Goal: Transaction & Acquisition: Purchase product/service

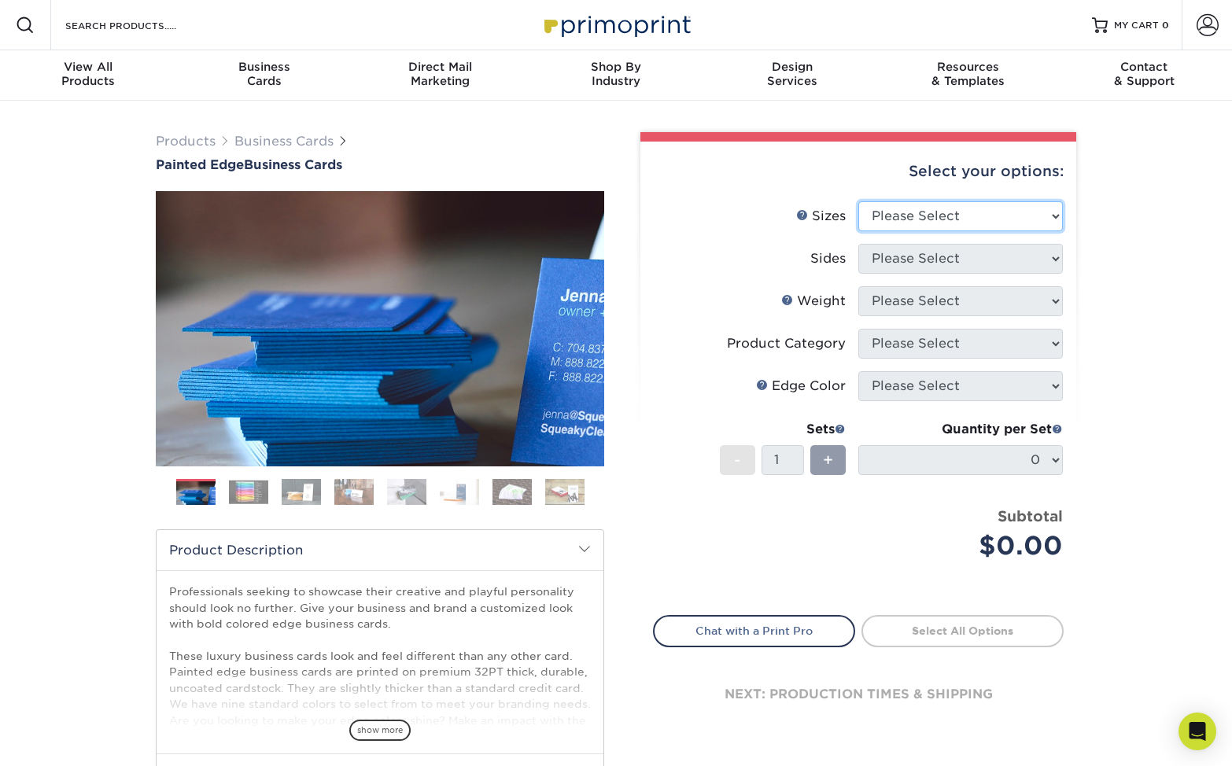
click at [902, 217] on select "Please Select 2" x 3.5" - Standard 2.125" x 3.375" - European 2.5" x 2.5" - Squ…" at bounding box center [960, 216] width 205 height 30
select select "2.00x3.50"
click at [858, 201] on select "Please Select 2" x 3.5" - Standard 2.125" x 3.375" - European 2.5" x 2.5" - Squ…" at bounding box center [960, 216] width 205 height 30
click at [895, 257] on select "Please Select Print Both Sides Print Front Only" at bounding box center [960, 259] width 205 height 30
select select "13abbda7-1d64-4f25-8bb2-c179b224825d"
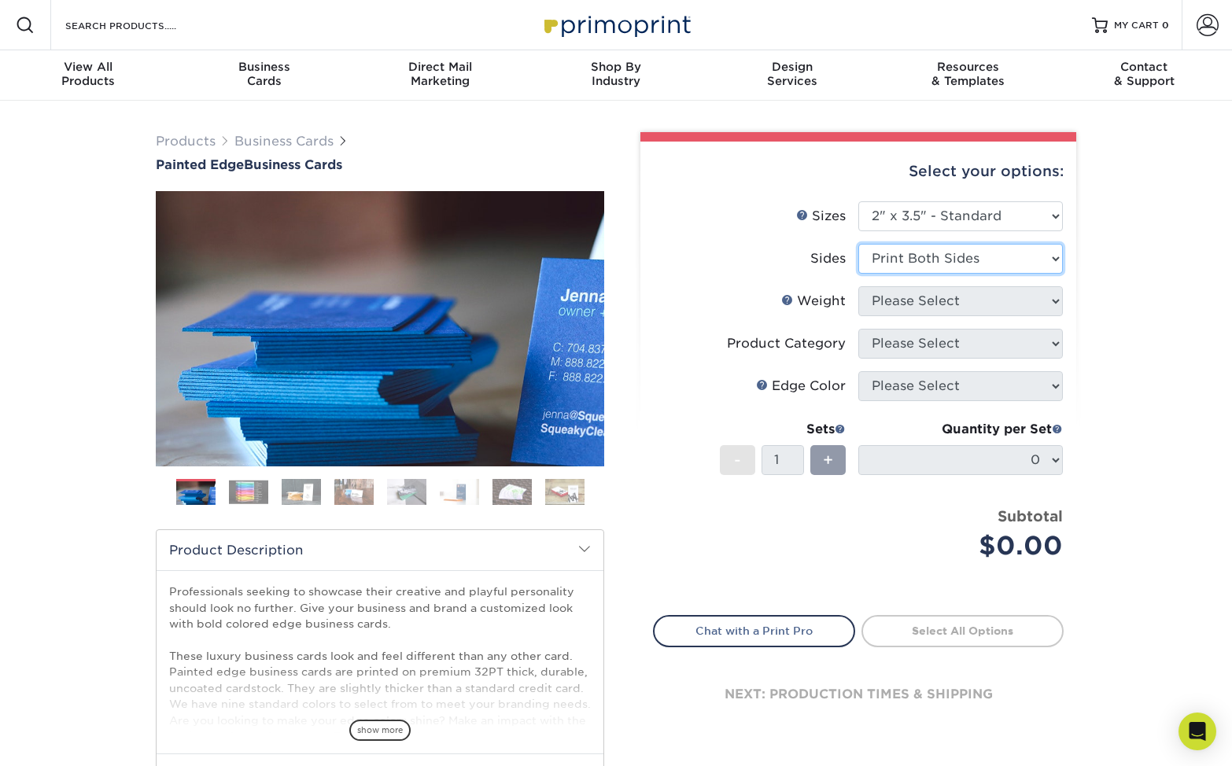
click at [858, 244] on select "Please Select Print Both Sides Print Front Only" at bounding box center [960, 259] width 205 height 30
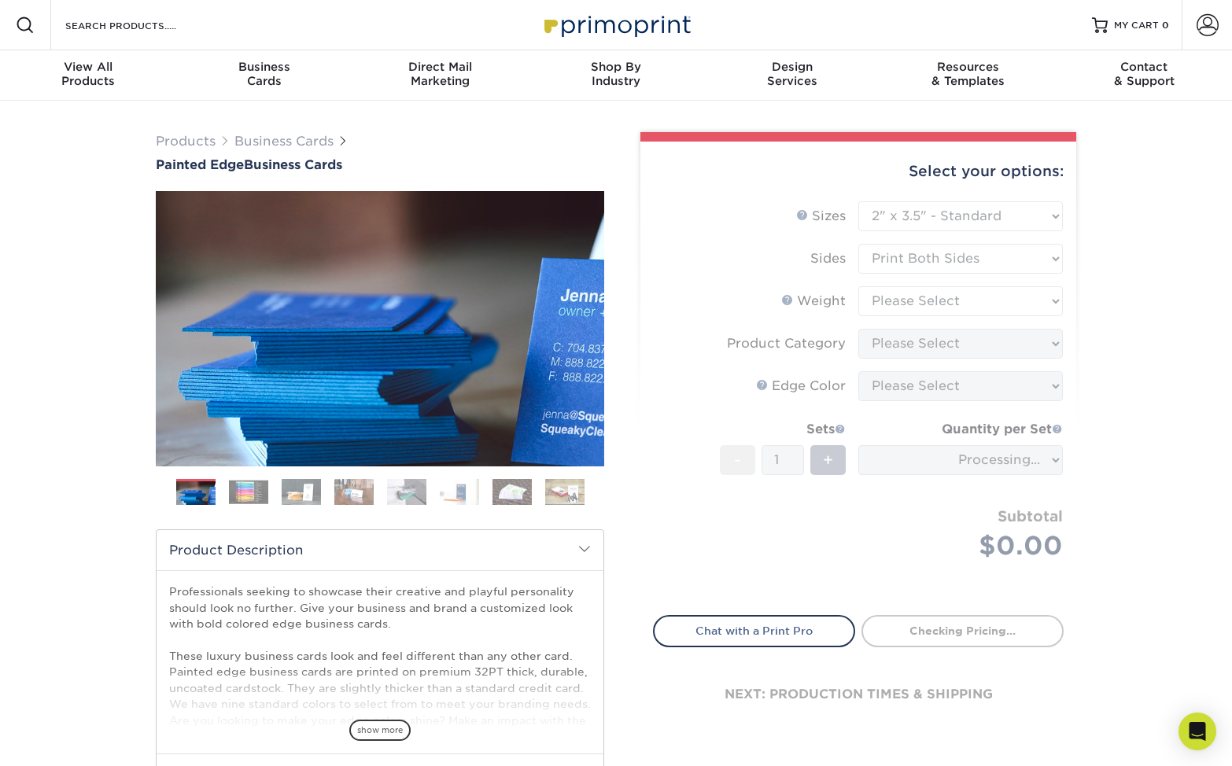
click at [947, 389] on form "Sizes Help Sizes Please Select 2" x 3.5" - Standard 2.125" x 3.375" - European …" at bounding box center [858, 399] width 411 height 396
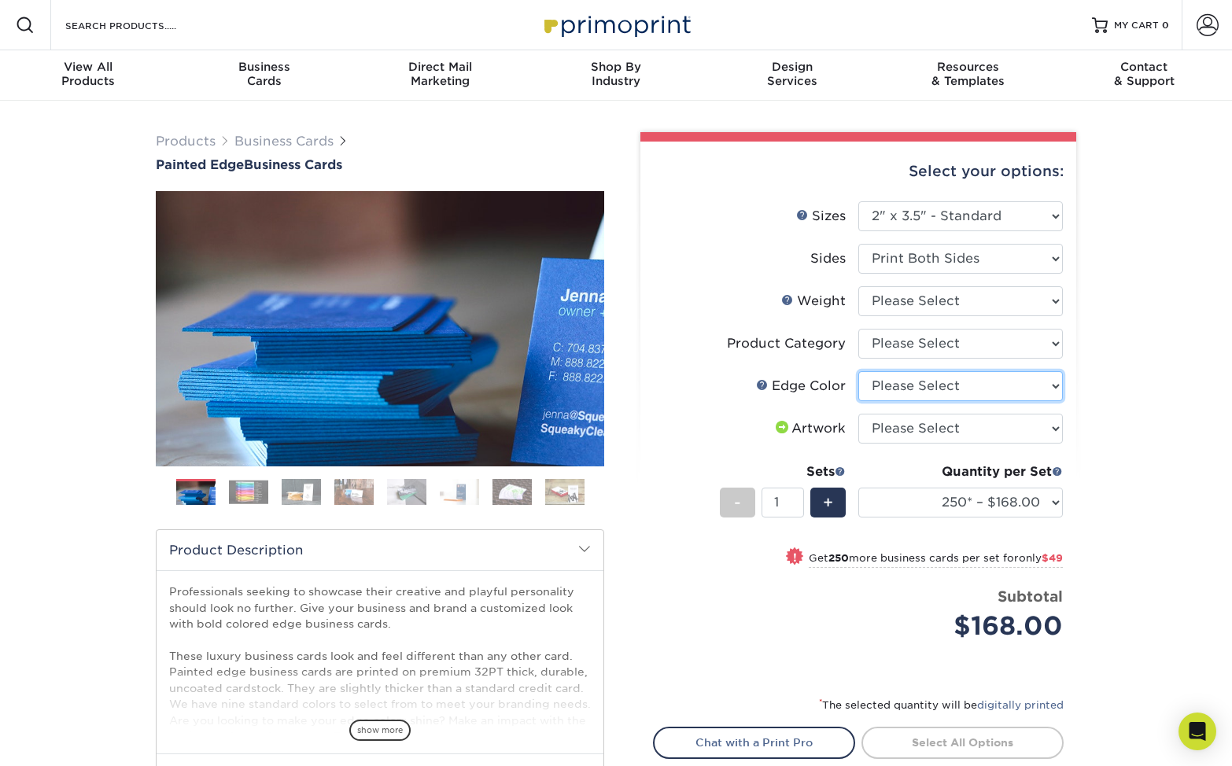
click at [947, 389] on select "Please Select Charcoal Black Brown Blue Pearlescent Blue Pearlescent Gold Pearl…" at bounding box center [960, 386] width 205 height 30
select select "84f43a64-87e1-46ad-aba1-d69946adcbfc"
click at [858, 371] on select "Please Select Charcoal Black Brown Blue Pearlescent Blue Pearlescent Gold Pearl…" at bounding box center [960, 386] width 205 height 30
click at [928, 430] on select "Please Select I will upload files I need a design - $100" at bounding box center [960, 429] width 205 height 30
click at [1030, 300] on select "Please Select 32PTUC" at bounding box center [960, 301] width 205 height 30
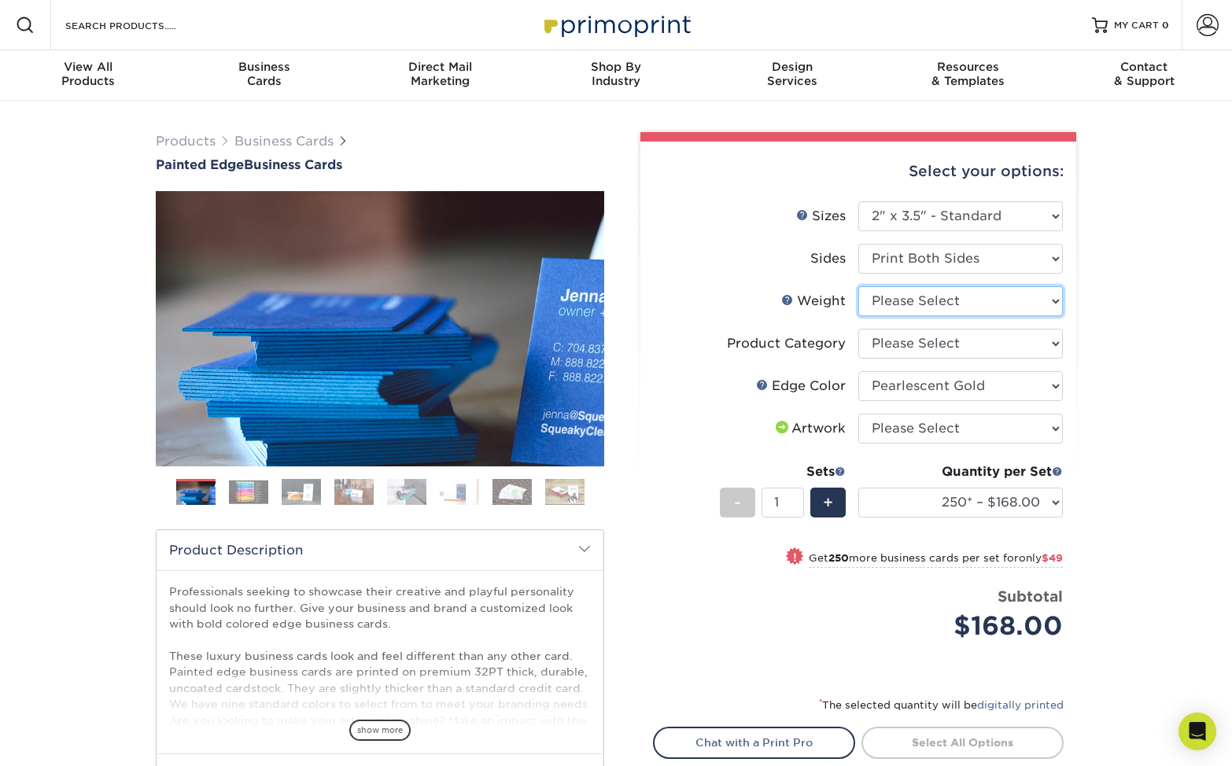
select select "32PTUC"
click at [858, 286] on select "Please Select 32PTUC" at bounding box center [960, 301] width 205 height 30
select select "-1"
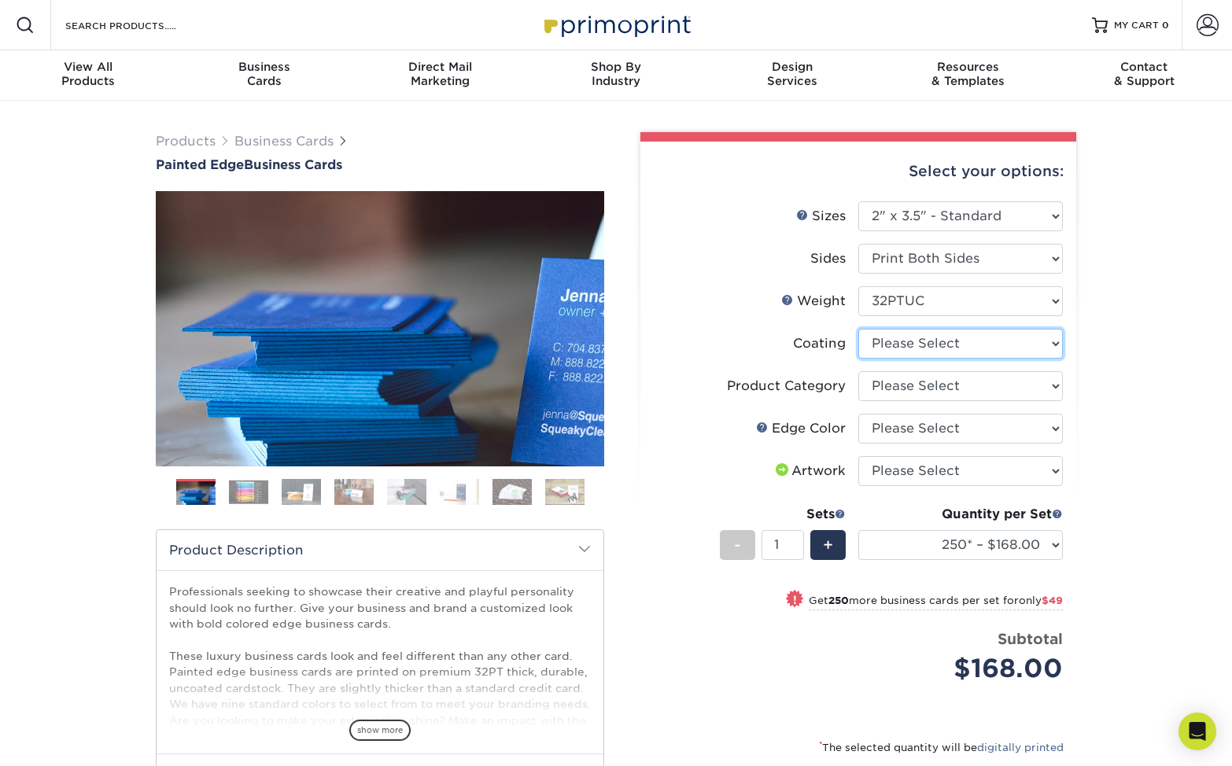
click at [1027, 341] on select at bounding box center [960, 344] width 205 height 30
select select "3e7618de-abca-4bda-9f97-8b9129e913d8"
click at [858, 329] on select at bounding box center [960, 344] width 205 height 30
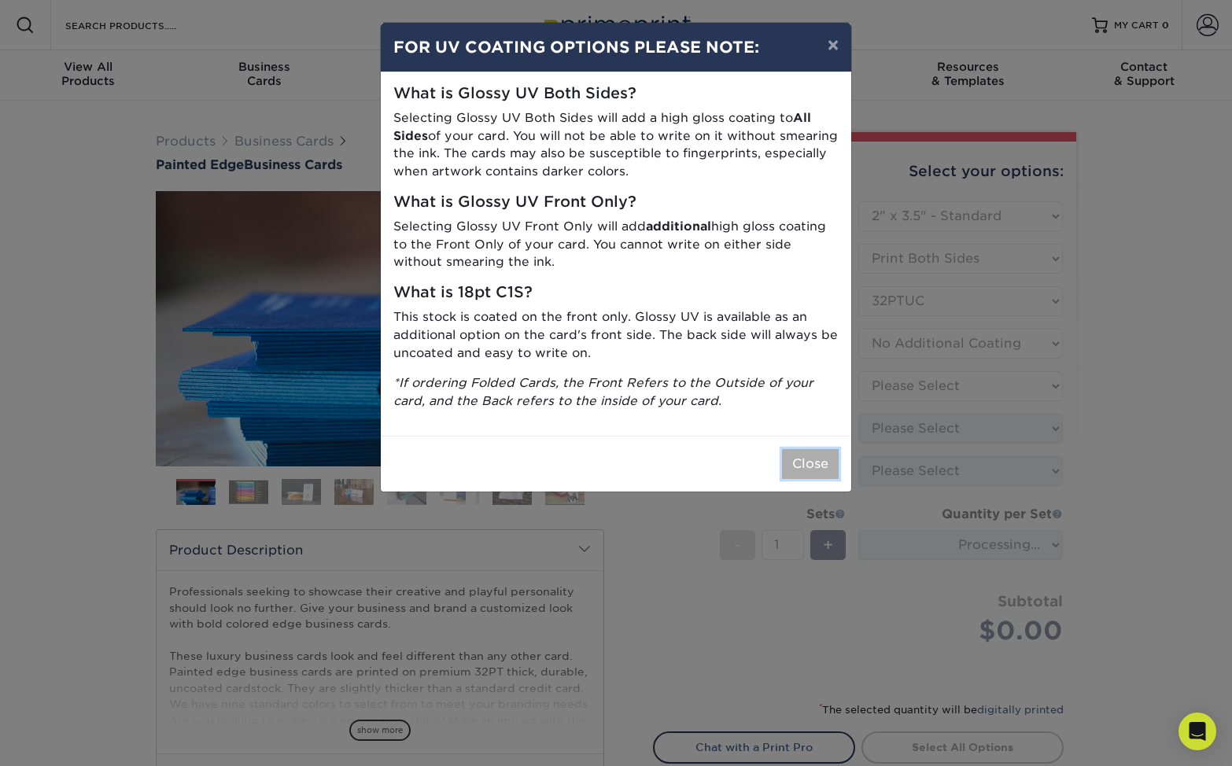
click at [821, 463] on button "Close" at bounding box center [810, 464] width 57 height 30
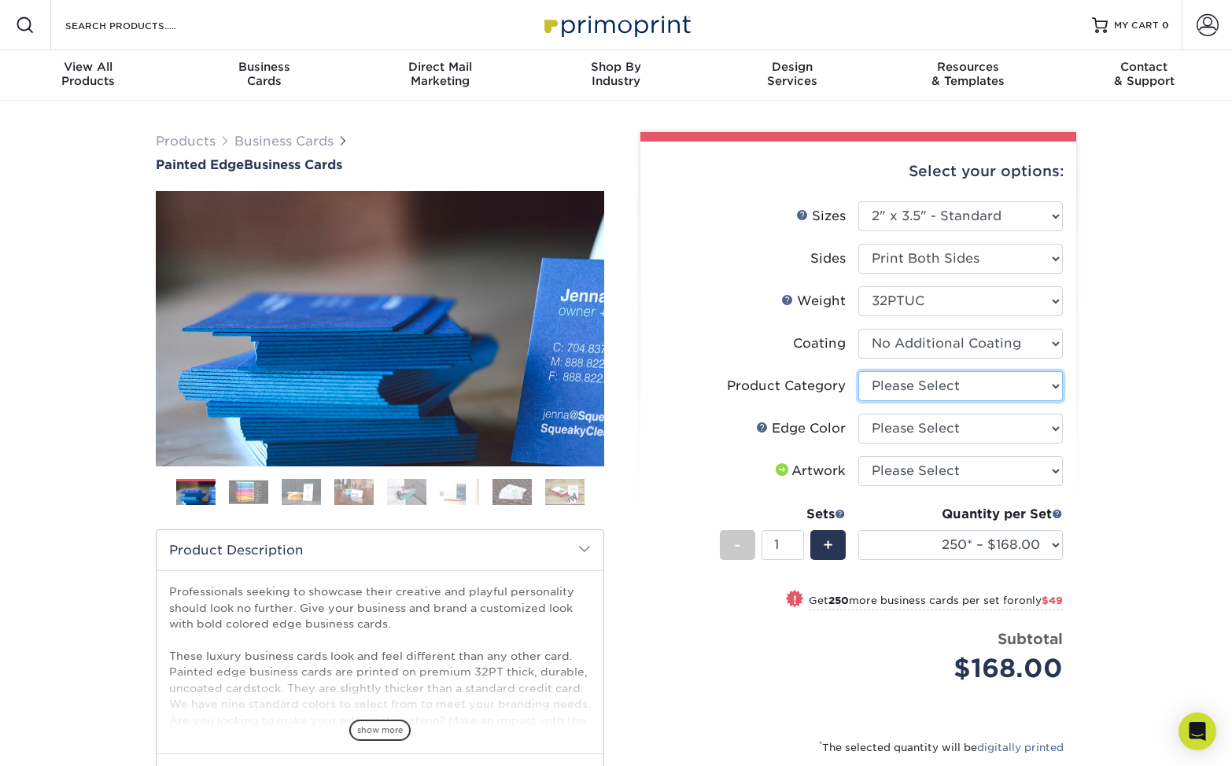
click at [1014, 389] on select "Please Select Business Cards" at bounding box center [960, 386] width 205 height 30
select select "3b5148f1-0588-4f88-a218-97bcfdce65c1"
click at [858, 371] on select "Please Select Business Cards" at bounding box center [960, 386] width 205 height 30
click at [1047, 427] on select "Please Select Charcoal Black Brown Blue Pearlescent Blue Pearlescent Gold Pearl…" at bounding box center [960, 429] width 205 height 30
select select "84f43a64-87e1-46ad-aba1-d69946adcbfc"
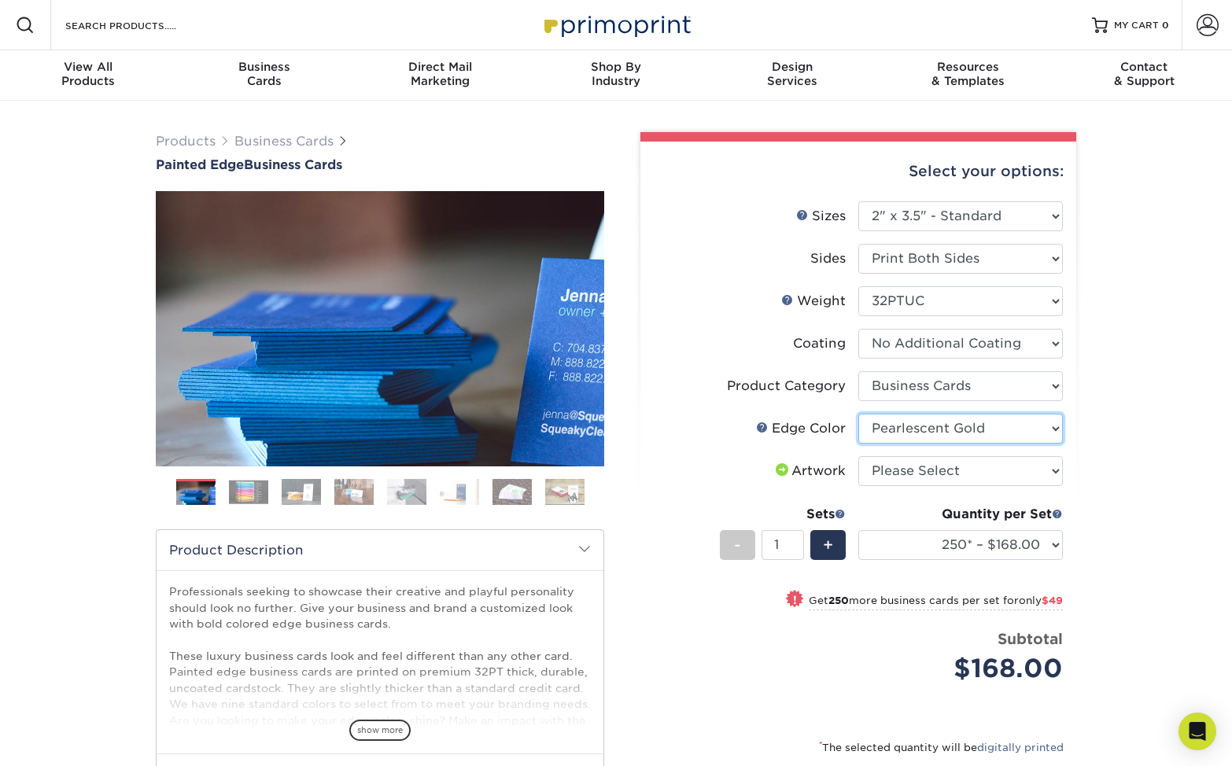
click at [858, 414] on select "Please Select Charcoal Black Brown Blue Pearlescent Blue Pearlescent Gold Pearl…" at bounding box center [960, 429] width 205 height 30
click at [1017, 469] on select "Please Select I will upload files I need a design - $100" at bounding box center [960, 471] width 205 height 30
select select "upload"
click at [858, 456] on select "Please Select I will upload files I need a design - $100" at bounding box center [960, 471] width 205 height 30
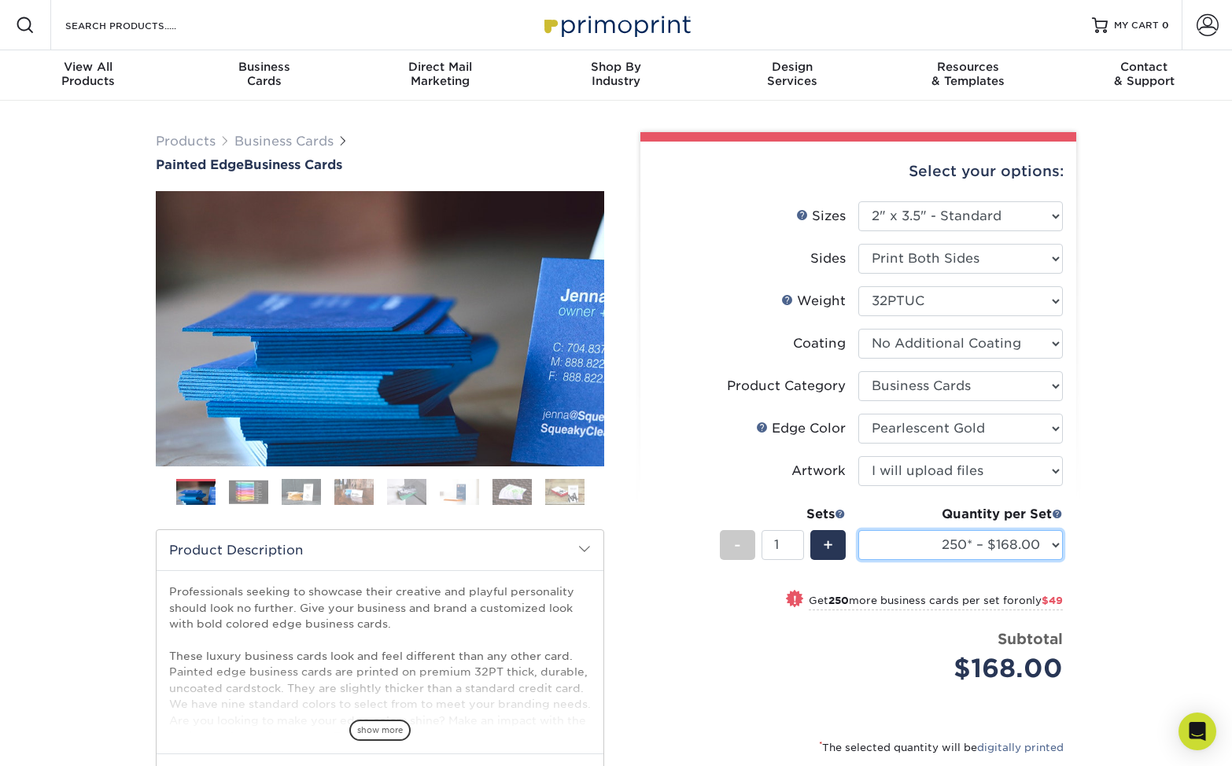
click at [1055, 544] on select "250* – $168.00 500* – $217.00 1000* – $339.00" at bounding box center [960, 545] width 205 height 30
select select "1000* – $339.00"
click at [858, 530] on select "250* – $168.00 500* – $217.00 1000* – $339.00" at bounding box center [960, 545] width 205 height 30
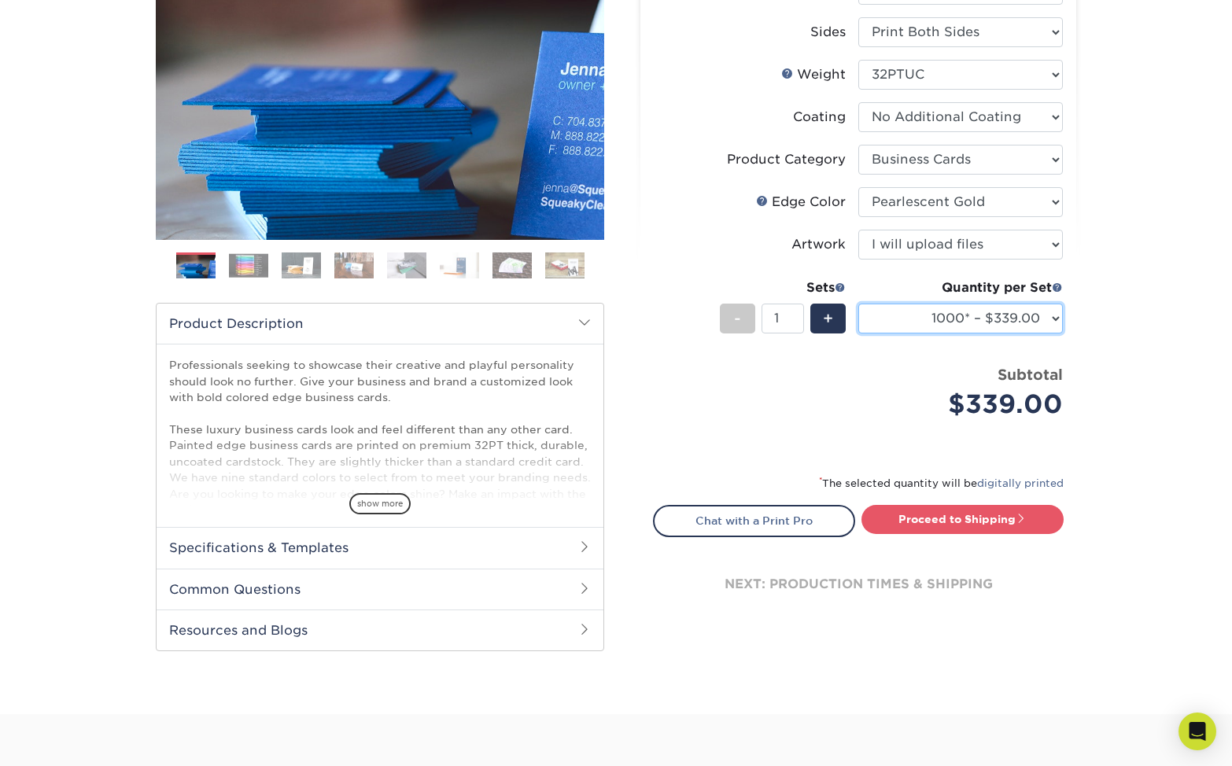
scroll to position [239, 0]
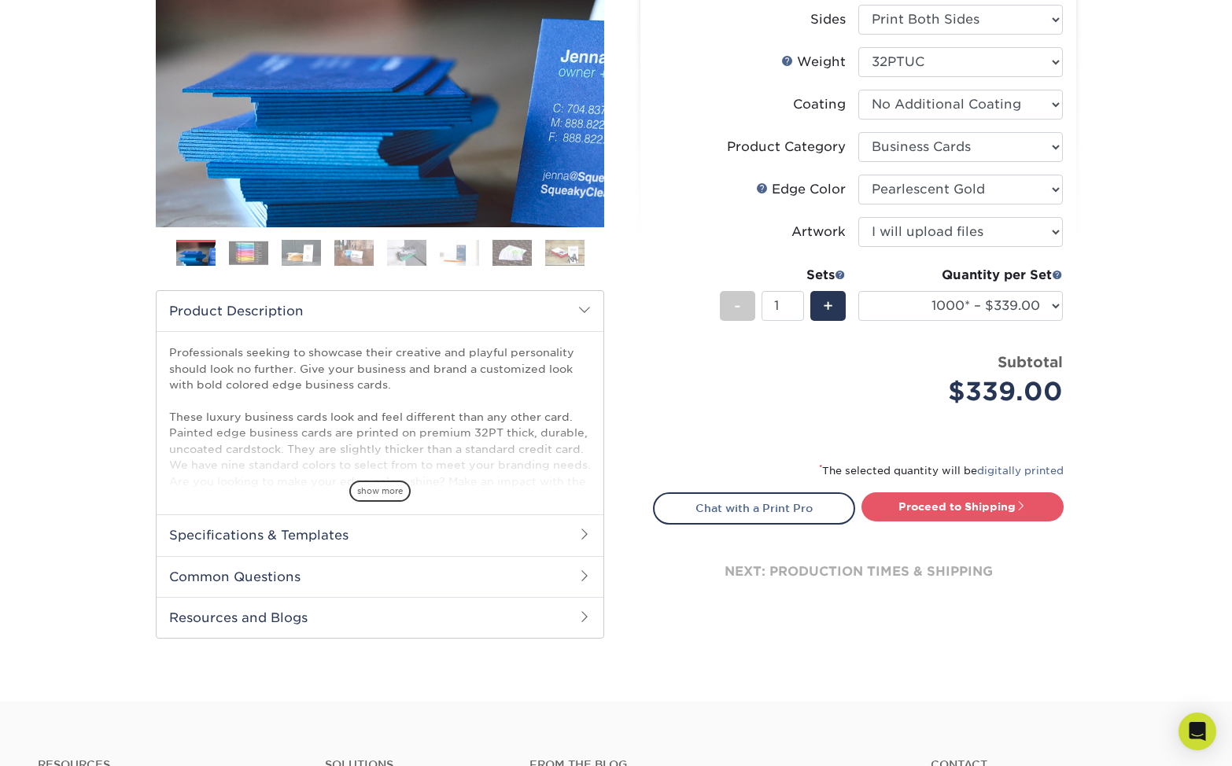
click at [249, 252] on img at bounding box center [248, 253] width 39 height 24
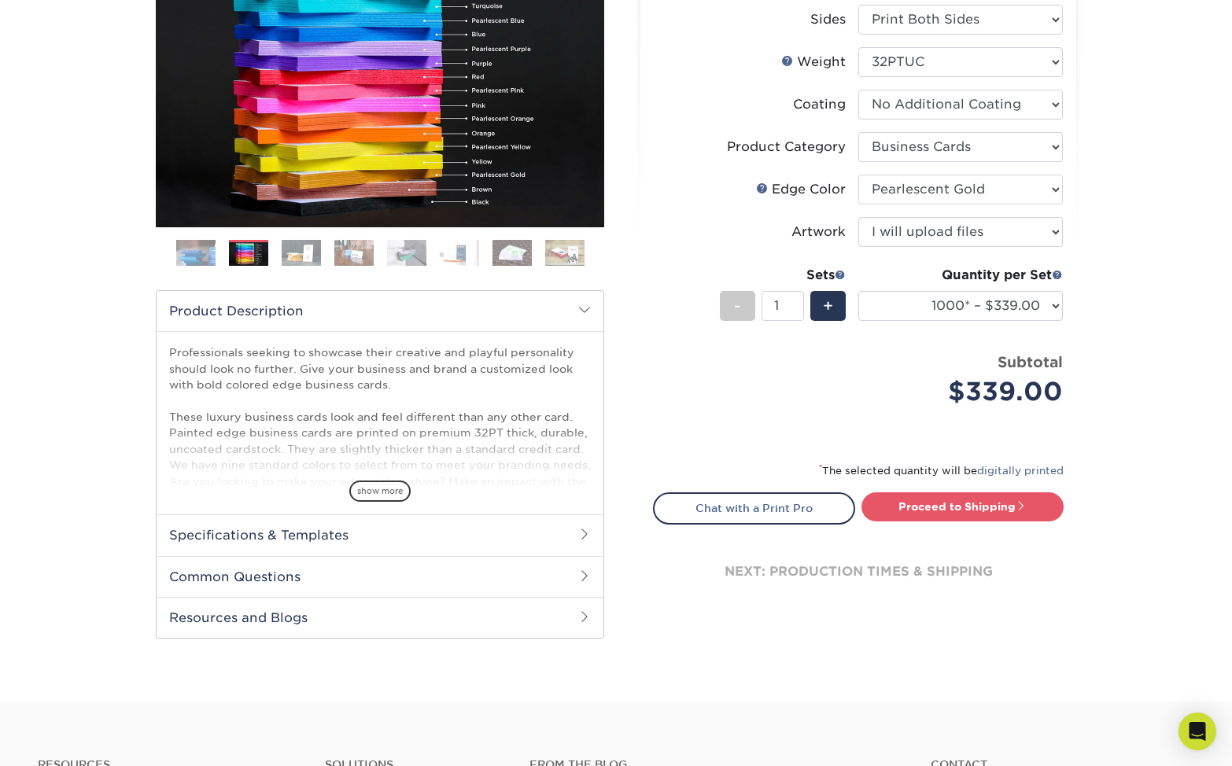
click at [359, 255] on img at bounding box center [353, 253] width 39 height 28
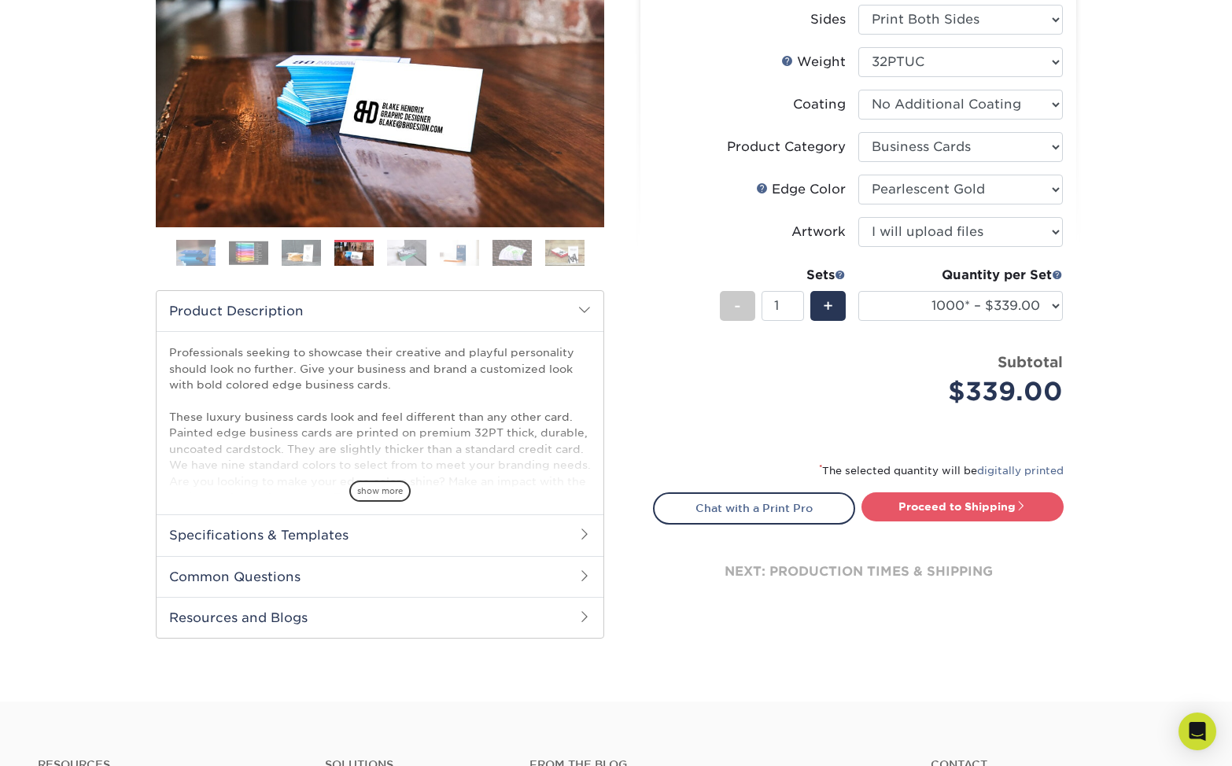
click at [406, 250] on img at bounding box center [406, 253] width 39 height 28
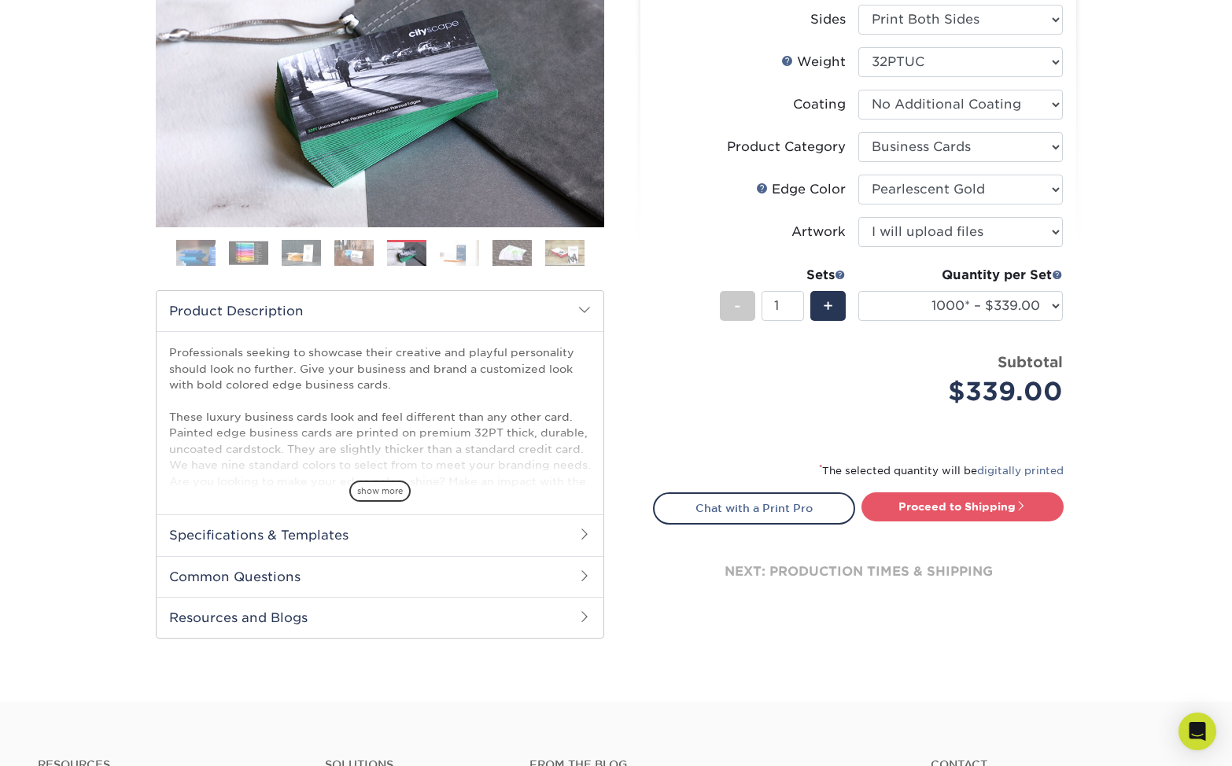
click at [445, 253] on img at bounding box center [459, 253] width 39 height 28
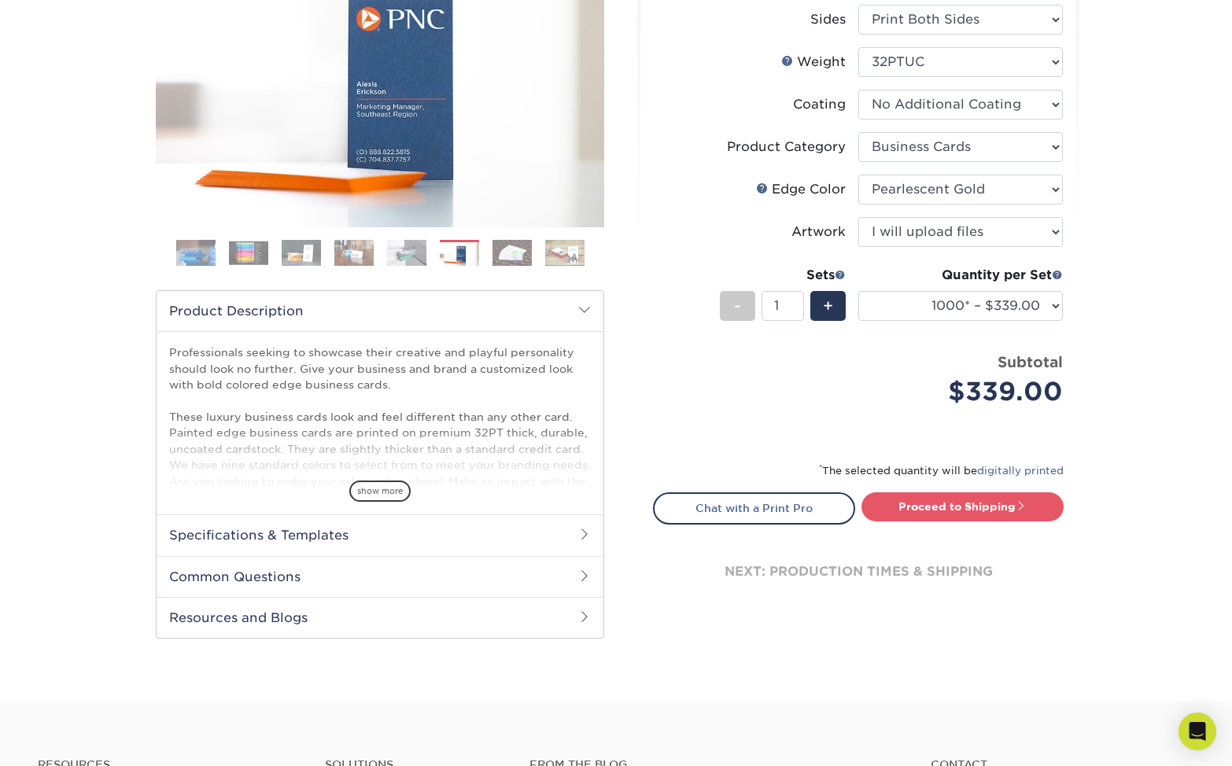
click at [494, 248] on img at bounding box center [512, 253] width 39 height 28
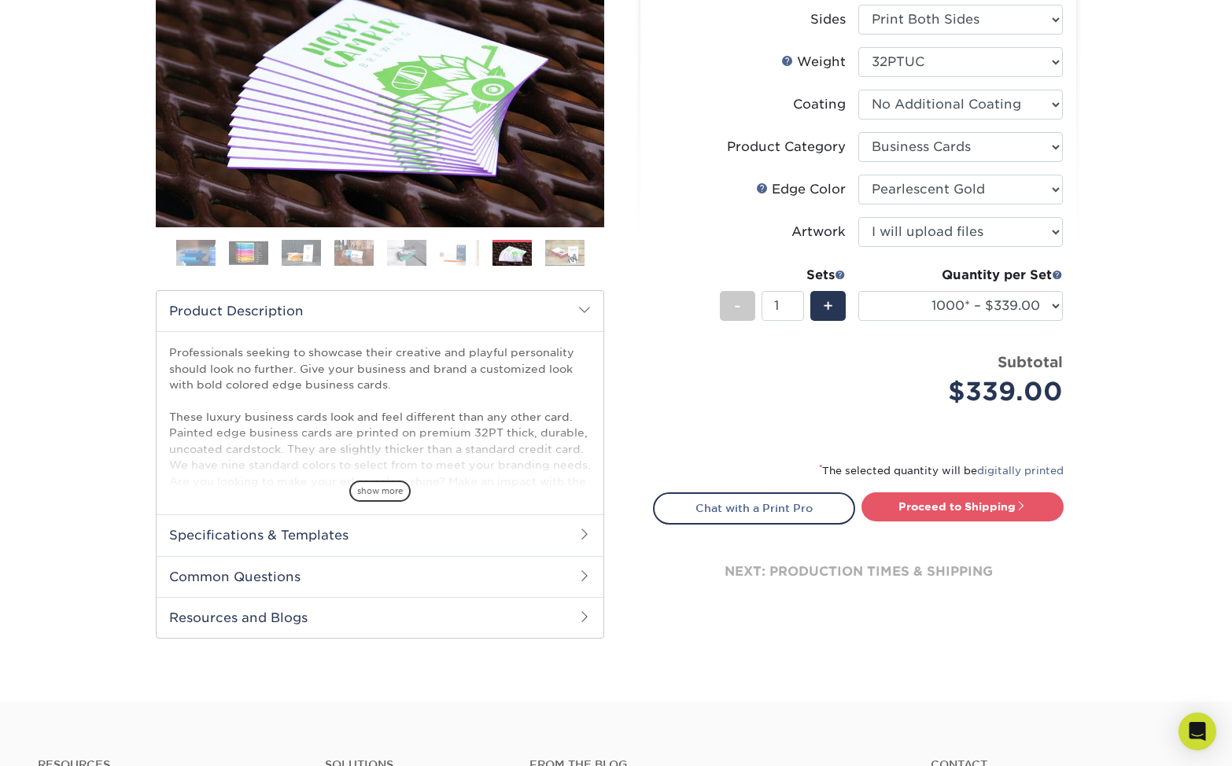
click at [558, 260] on img at bounding box center [564, 253] width 39 height 28
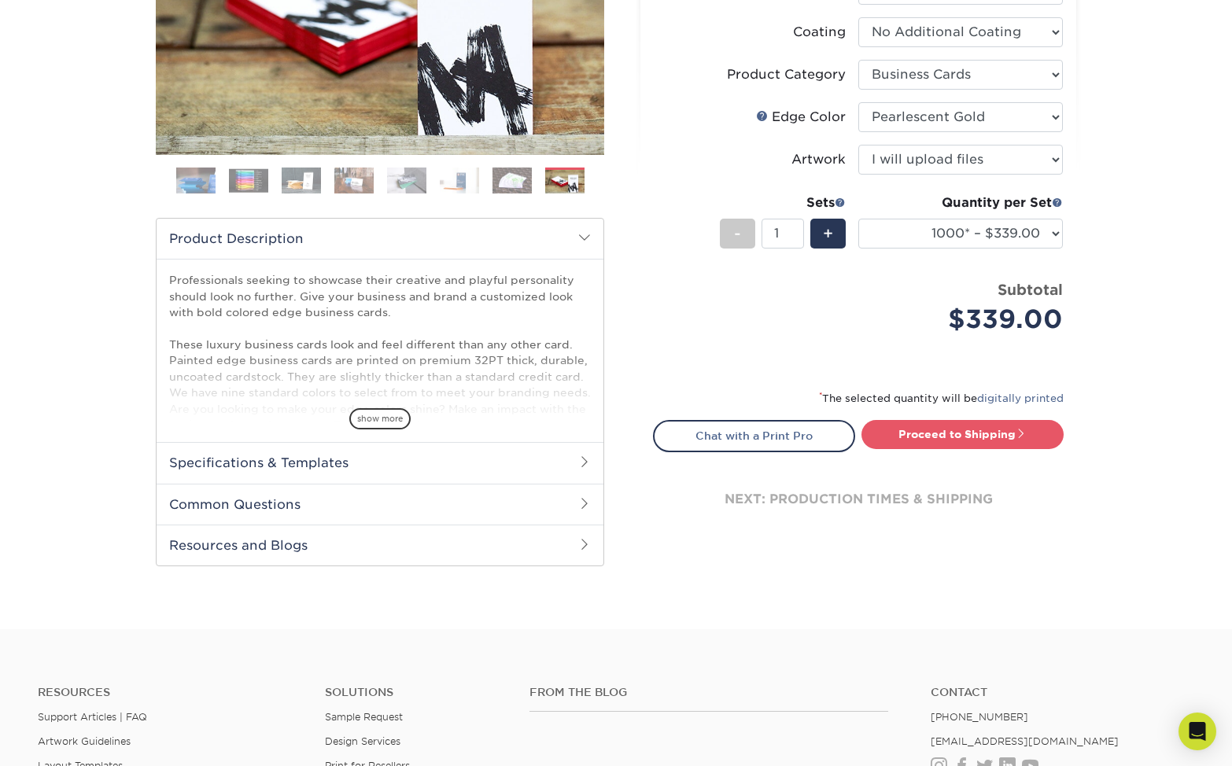
scroll to position [313, 0]
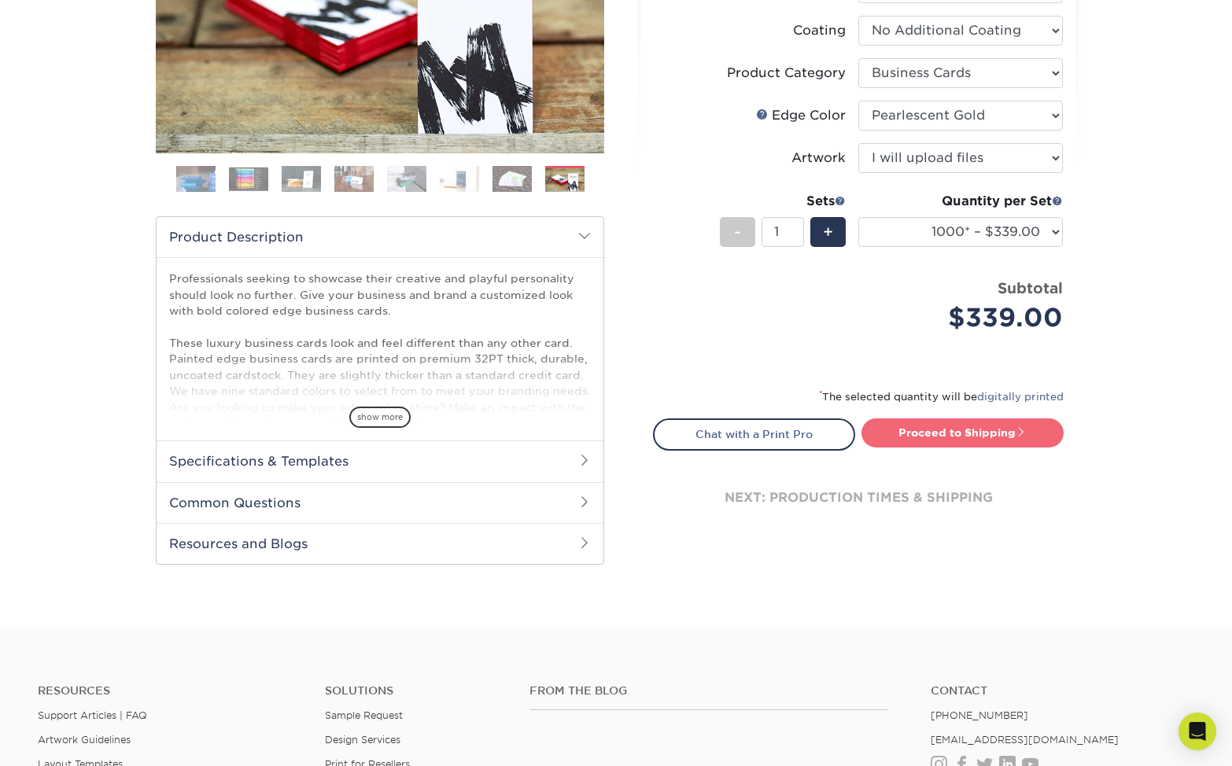
click at [954, 424] on link "Proceed to Shipping" at bounding box center [963, 433] width 202 height 28
type input "Set 1"
select select "2ef1fa48-fafb-46bb-a4ab-119a8375bdb2"
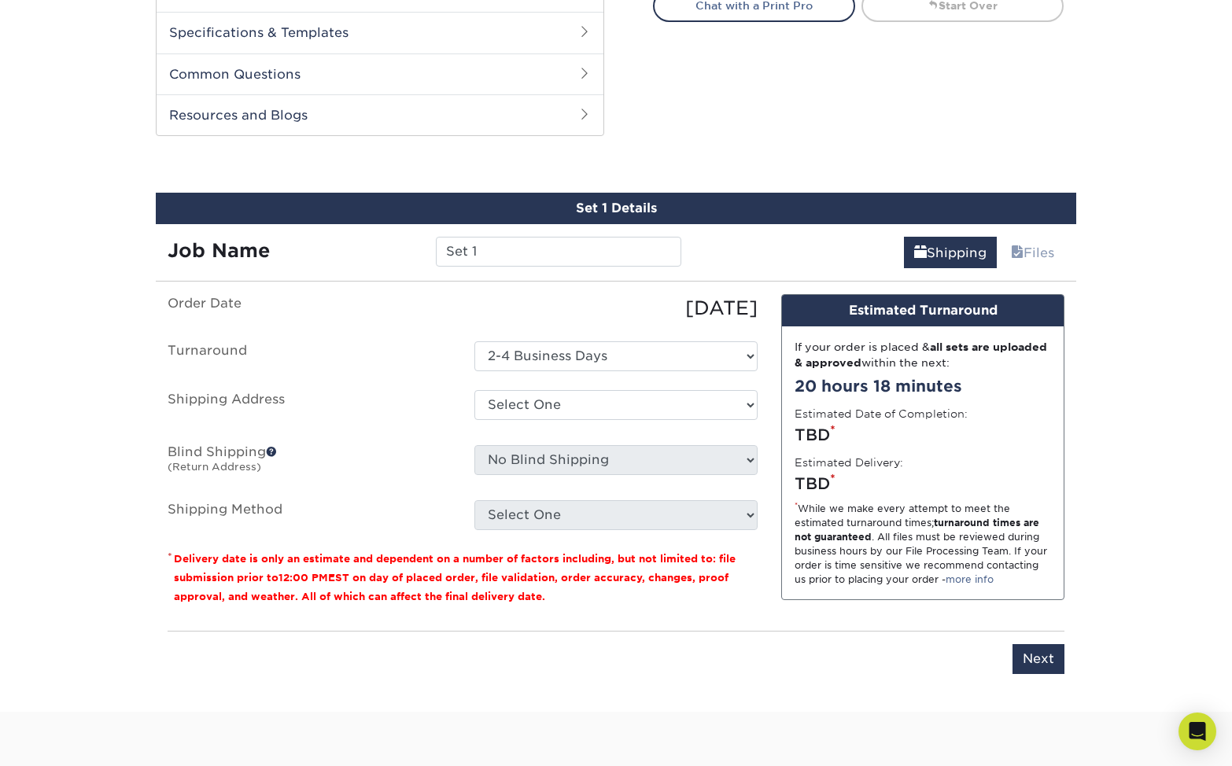
scroll to position [800, 0]
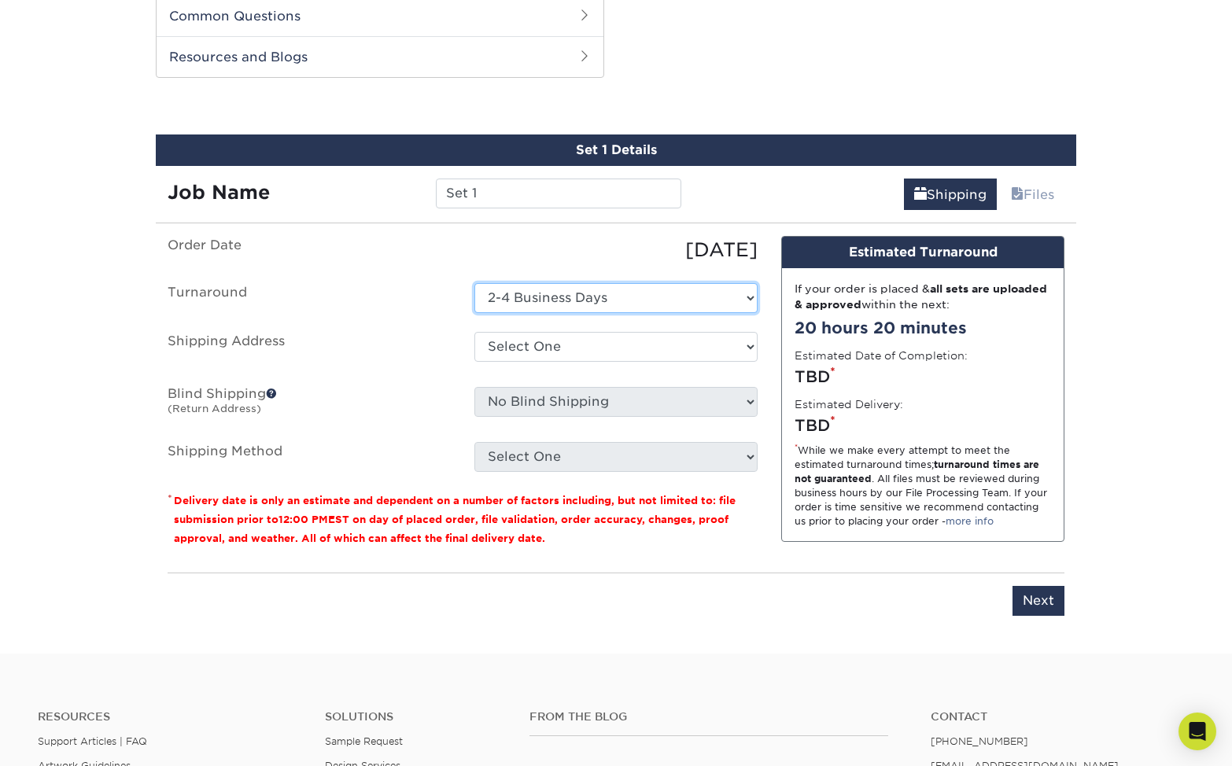
click at [638, 298] on select "Select One 2-4 Business Days" at bounding box center [615, 298] width 283 height 30
click at [474, 283] on select "Select One 2-4 Business Days" at bounding box center [615, 298] width 283 height 30
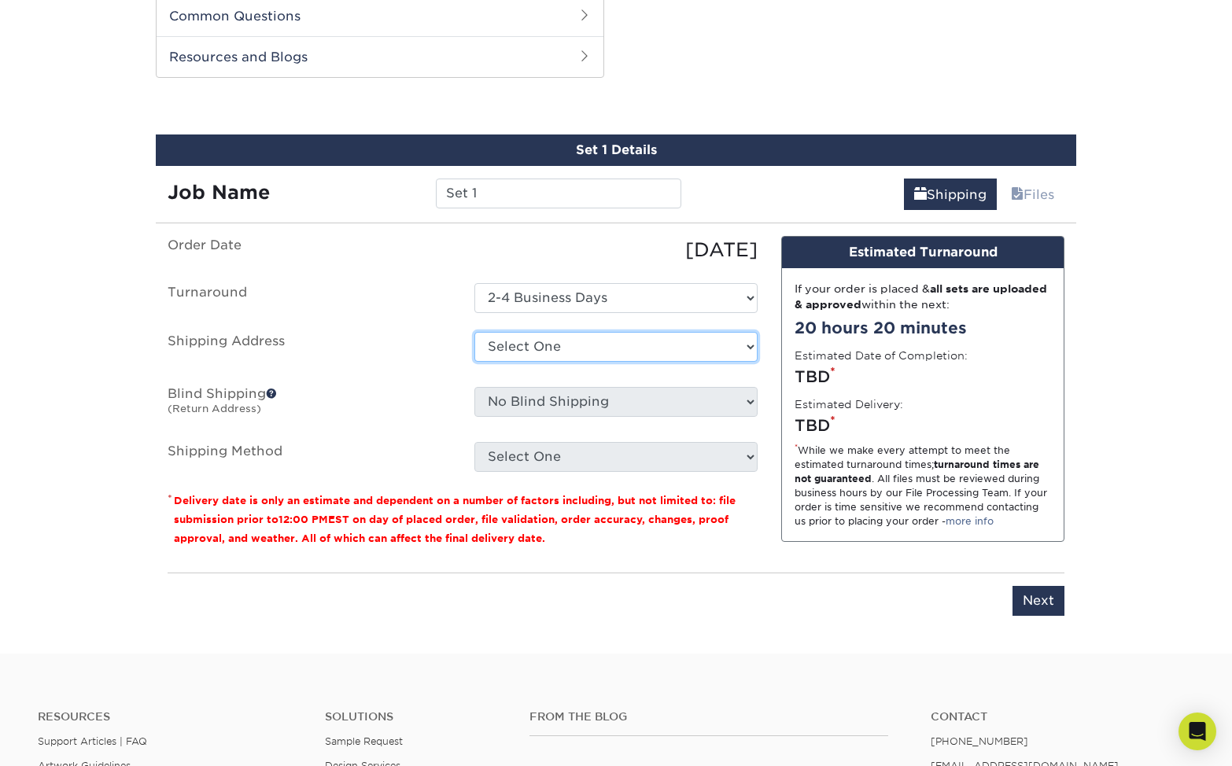
click at [662, 337] on select "Select One + Add New Address - Login" at bounding box center [615, 347] width 283 height 30
select select "newaddress"
click at [474, 332] on select "Select One + Add New Address - Login" at bounding box center [615, 347] width 283 height 30
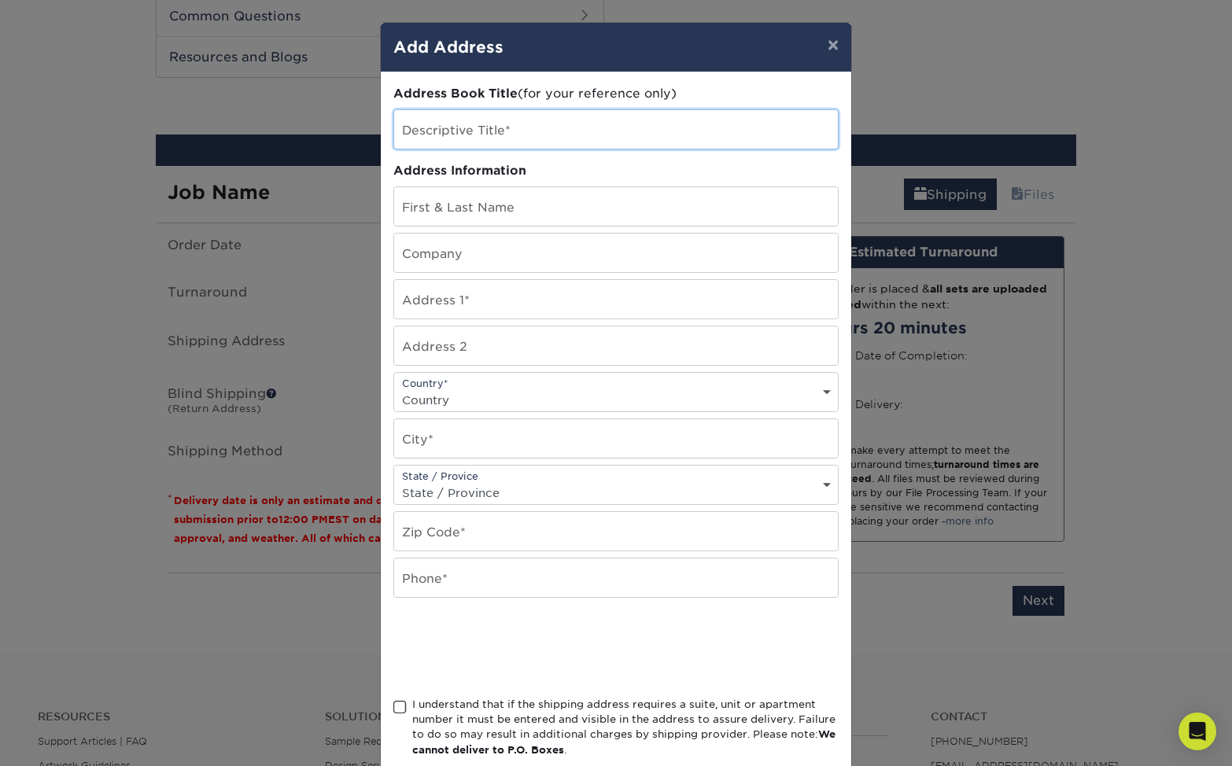
click at [528, 129] on input "text" at bounding box center [616, 129] width 444 height 39
click at [528, 129] on input "Fl" at bounding box center [616, 129] width 444 height 39
type input "Florida Room at The FORT"
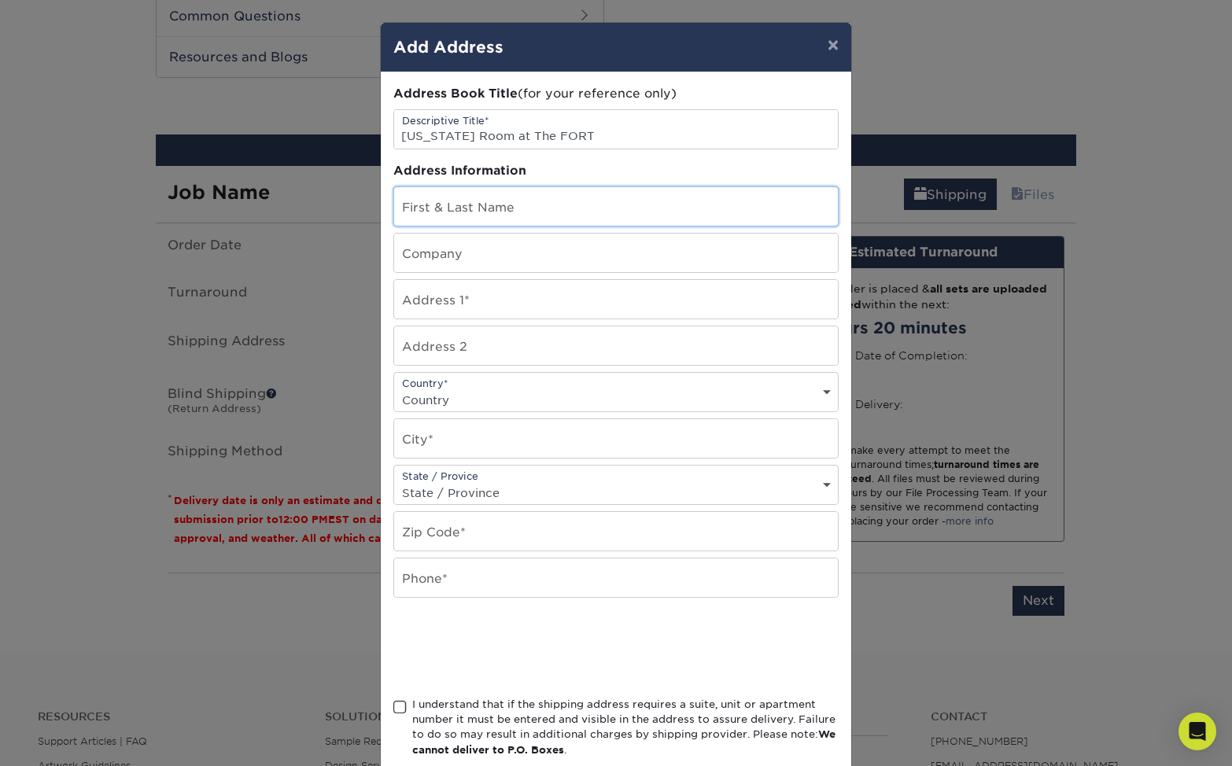
click at [535, 202] on input "text" at bounding box center [616, 206] width 444 height 39
type input "Romero"
type input "The FORT"
type input "33315"
type input "[EMAIL_ADDRESS][DOMAIN_NAME]"
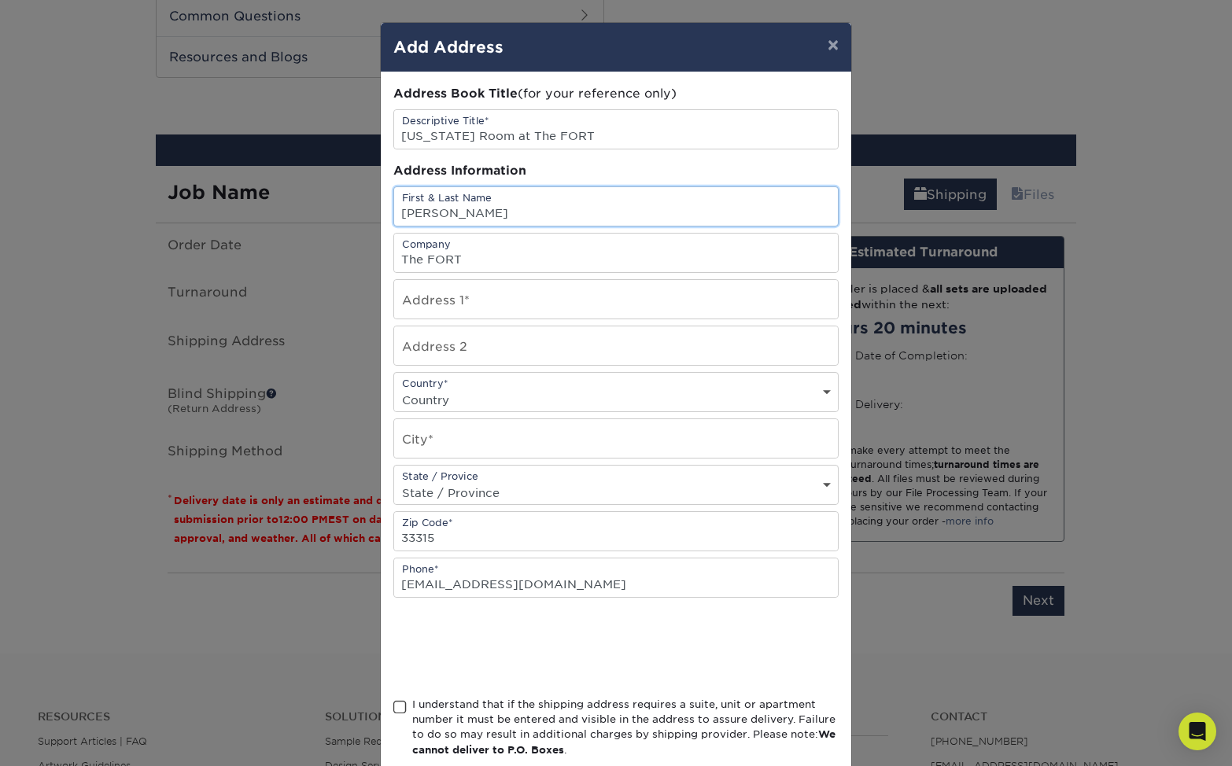
click at [481, 207] on input "Romero" at bounding box center [616, 206] width 444 height 39
click at [403, 210] on input "Romero" at bounding box center [616, 206] width 444 height 39
type input "Chris Romero"
click at [476, 309] on input "text" at bounding box center [616, 299] width 444 height 39
type input "891 Sw 34th St"
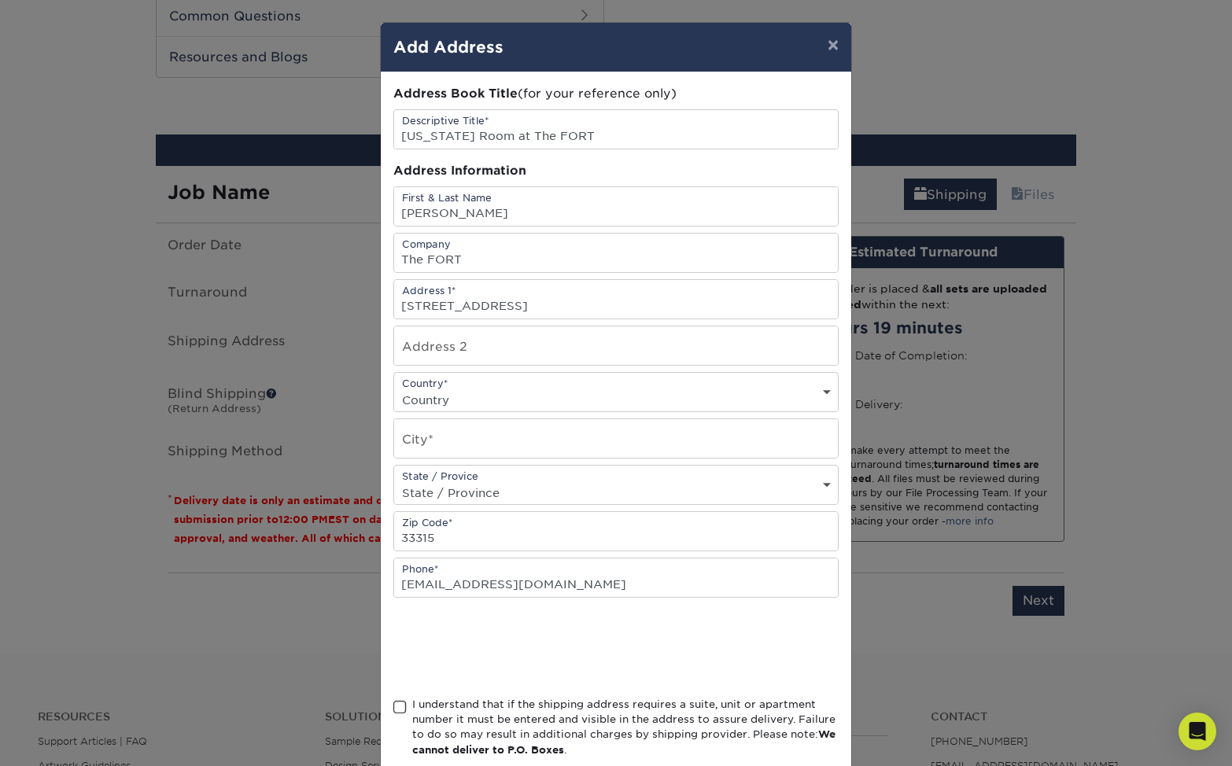
select select "US"
type input "Fort Lauderdale"
select select "FL"
click at [569, 595] on input "[EMAIL_ADDRESS][DOMAIN_NAME]" at bounding box center [616, 578] width 444 height 39
click at [574, 585] on input "[EMAIL_ADDRESS][DOMAIN_NAME]" at bounding box center [616, 578] width 444 height 39
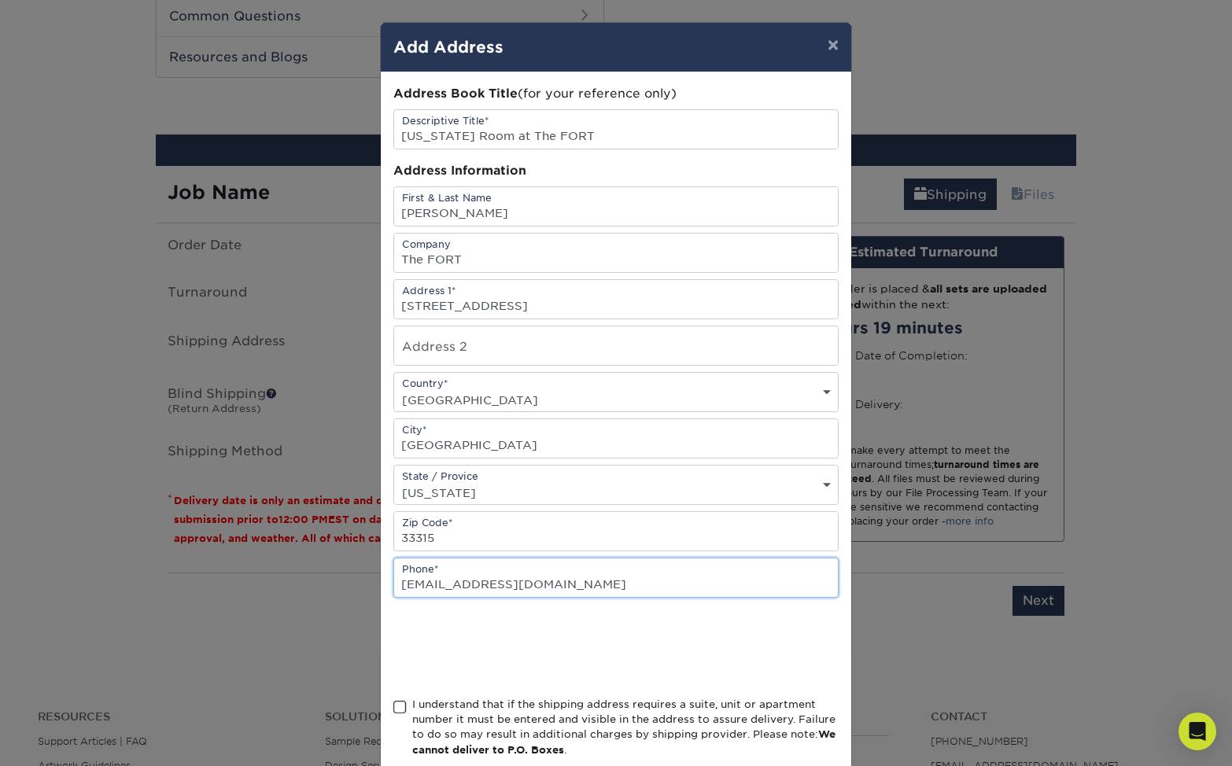
click at [574, 585] on input "[EMAIL_ADDRESS][DOMAIN_NAME]" at bounding box center [616, 578] width 444 height 39
type input "3058079238"
click at [777, 641] on div at bounding box center [615, 647] width 445 height 61
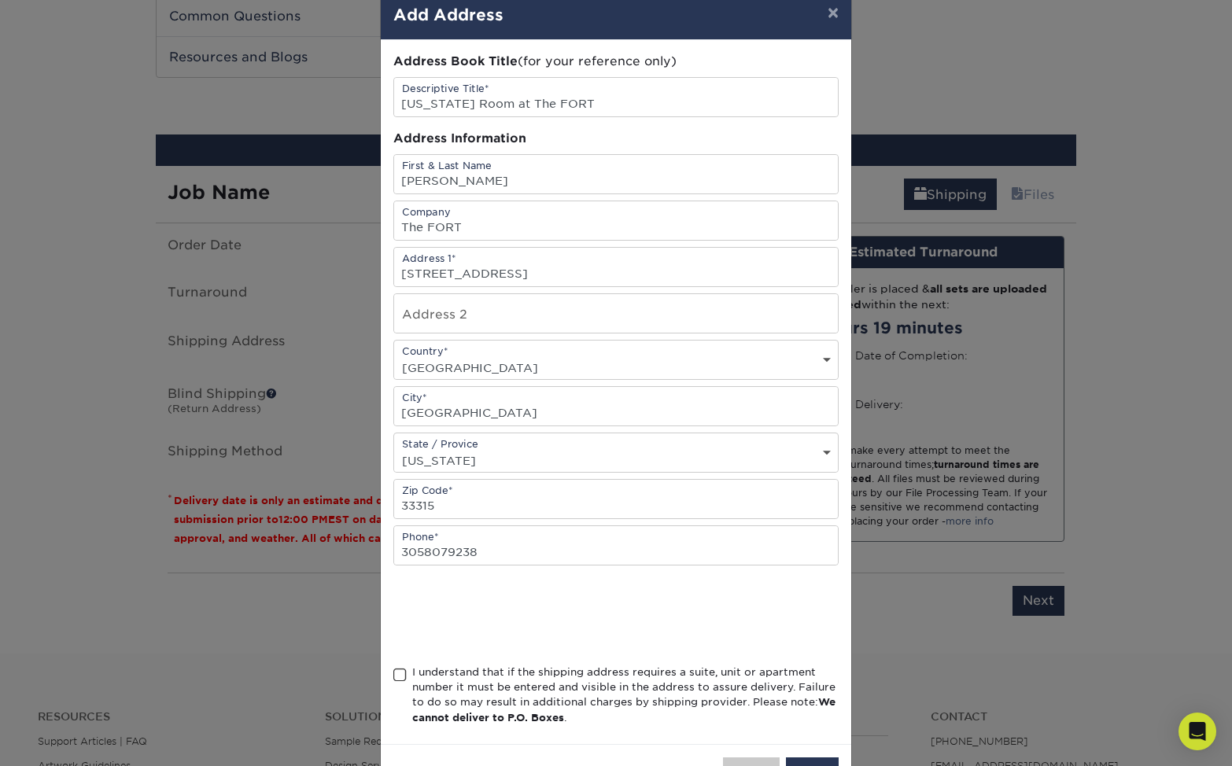
scroll to position [89, 0]
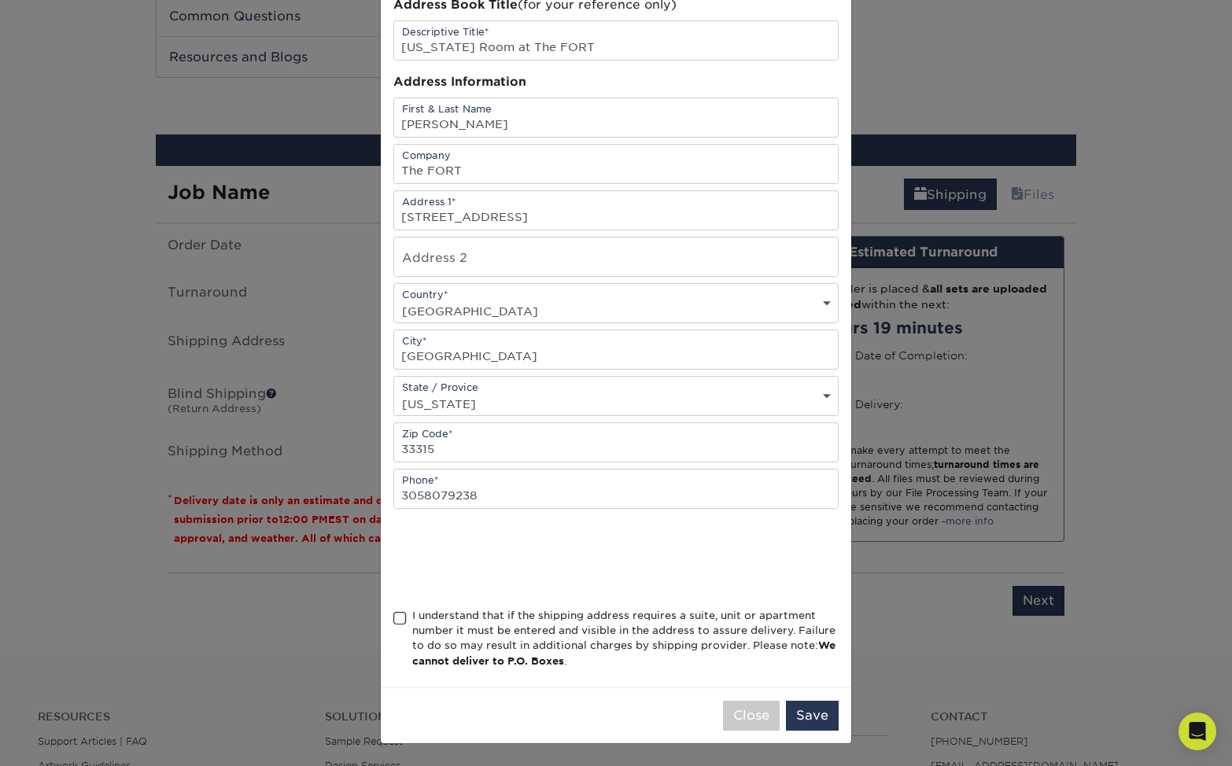
click at [398, 617] on span at bounding box center [399, 618] width 13 height 15
click at [0, 0] on input "I understand that if the shipping address requires a suite, unit or apartment n…" at bounding box center [0, 0] width 0 height 0
click at [819, 717] on button "Save" at bounding box center [812, 716] width 53 height 30
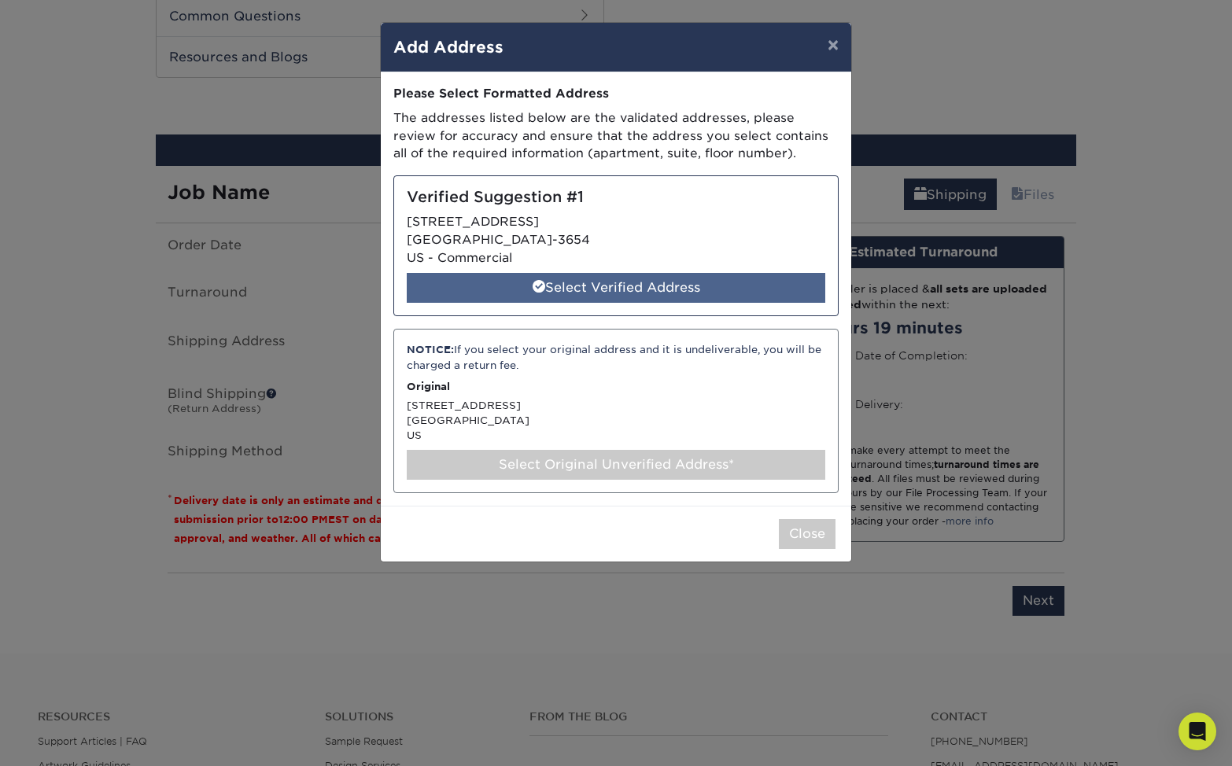
click at [602, 288] on div "Select Verified Address" at bounding box center [616, 288] width 419 height 30
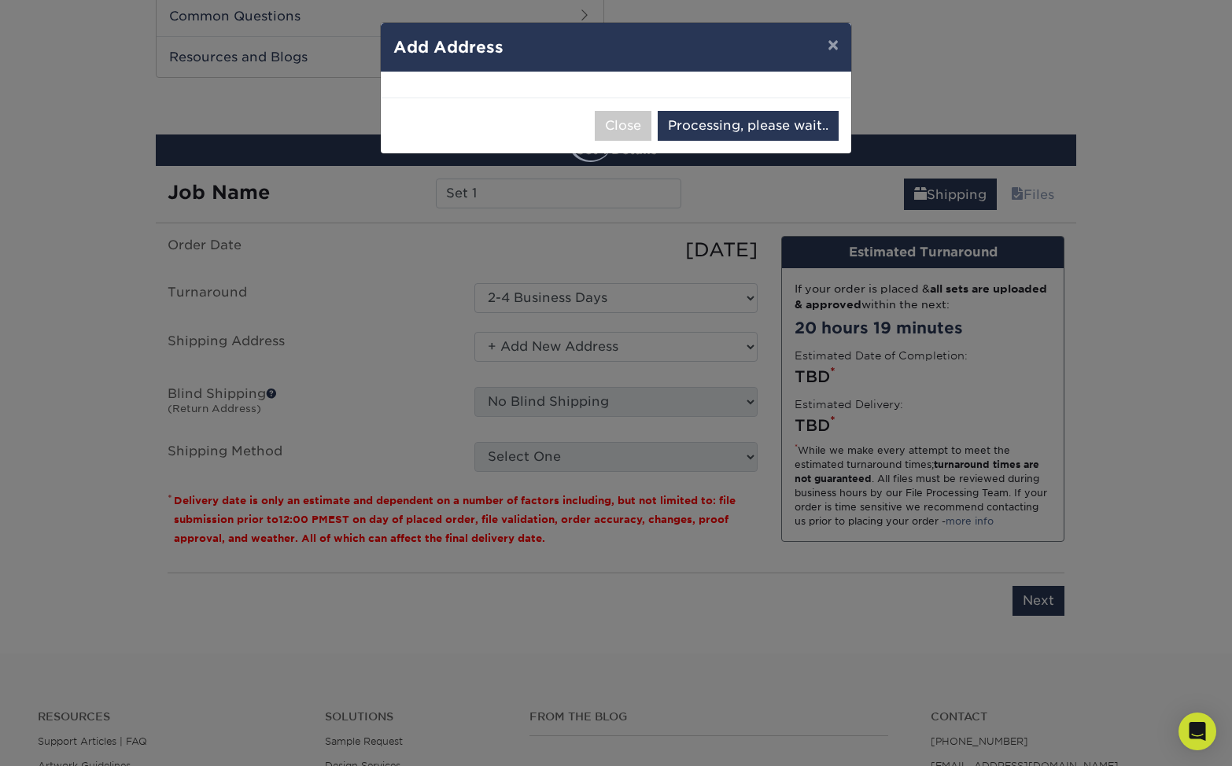
select select "286467"
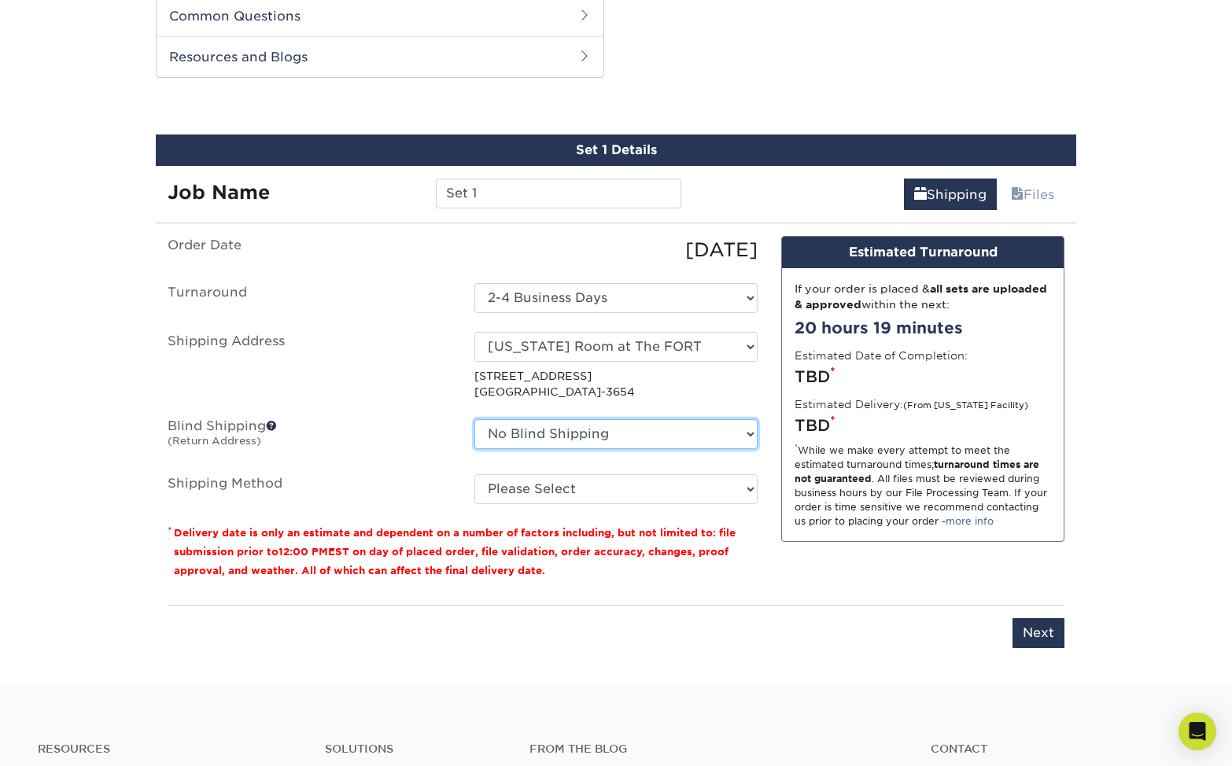
click at [680, 429] on select "No Blind Shipping + Add New Address" at bounding box center [615, 434] width 283 height 30
click at [474, 419] on select "No Blind Shipping + Add New Address" at bounding box center [615, 434] width 283 height 30
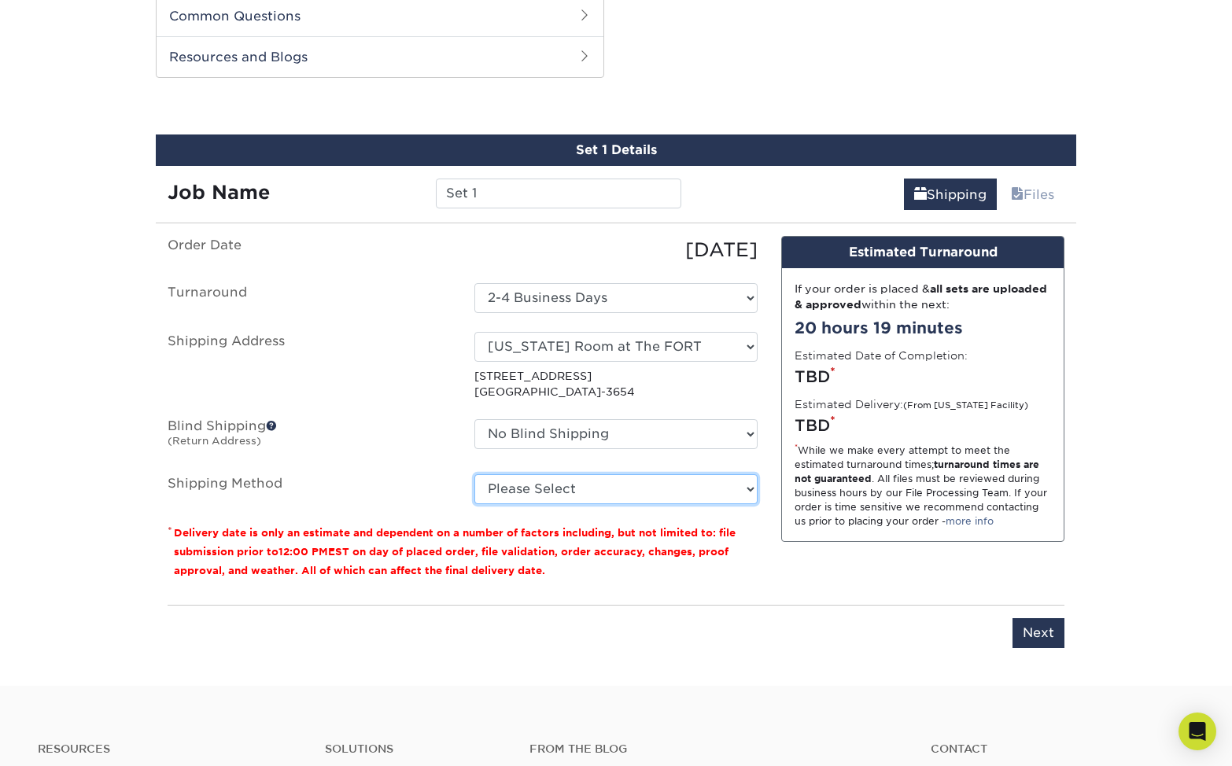
click at [703, 486] on select "Please Select Ground Shipping (+$8.96) 3 Day Shipping Service (+$15.34) 2 Day A…" at bounding box center [615, 489] width 283 height 30
select select "01"
click at [474, 474] on select "Please Select Ground Shipping (+$8.96) 3 Day Shipping Service (+$15.34) 2 Day A…" at bounding box center [615, 489] width 283 height 30
click at [682, 487] on select "Please Select Ground Shipping (+$8.96) 3 Day Shipping Service (+$15.34) 2 Day A…" at bounding box center [615, 489] width 283 height 30
click at [474, 474] on select "Please Select Ground Shipping (+$8.96) 3 Day Shipping Service (+$15.34) 2 Day A…" at bounding box center [615, 489] width 283 height 30
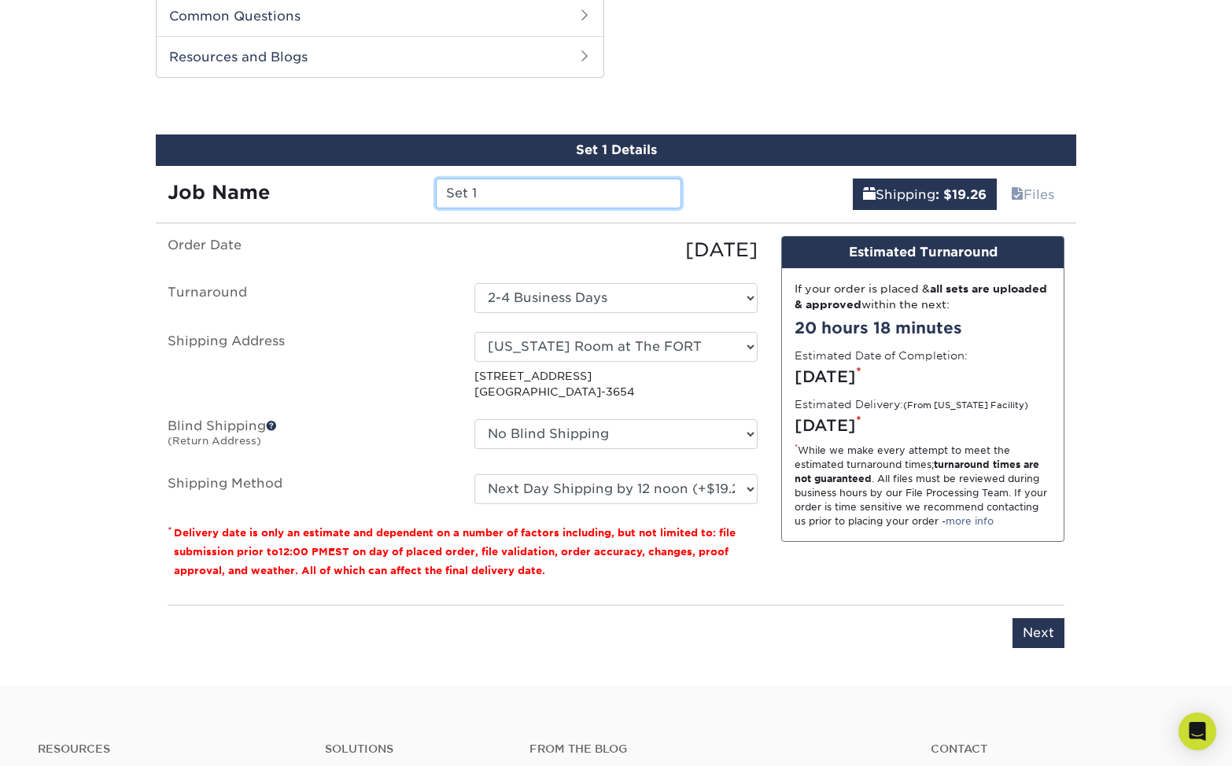
click at [493, 190] on input "Set 1" at bounding box center [558, 194] width 245 height 30
type input "Florida Room"
click at [1033, 633] on input "Next" at bounding box center [1039, 633] width 52 height 30
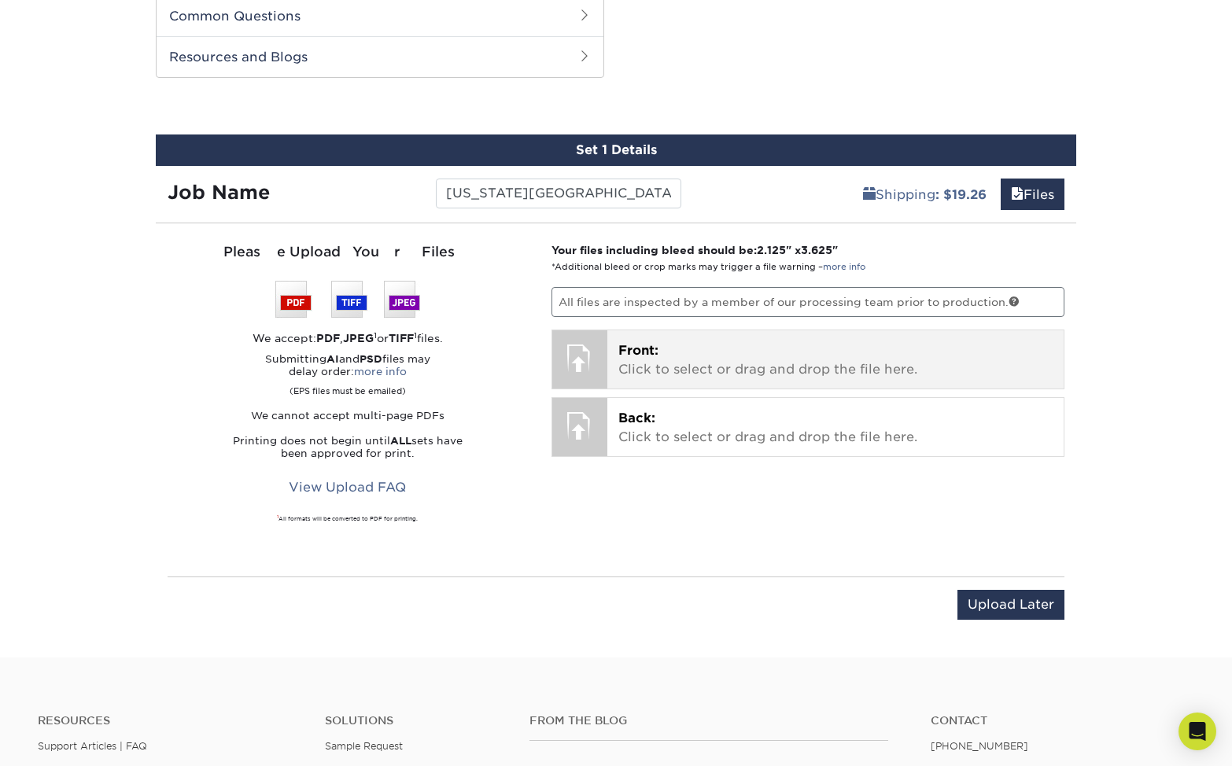
click at [814, 360] on p "Front: Click to select or drag and drop the file here." at bounding box center [835, 360] width 435 height 38
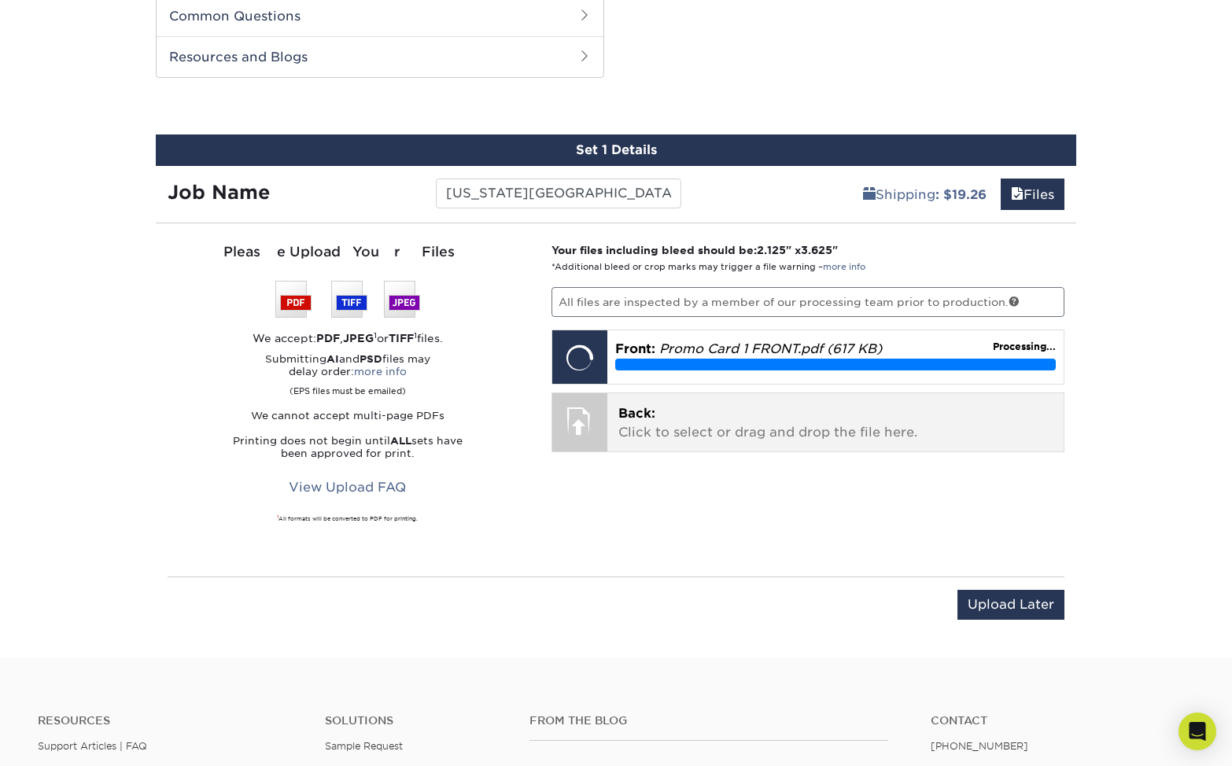
click at [796, 419] on p "Back: Click to select or drag and drop the file here." at bounding box center [835, 423] width 435 height 38
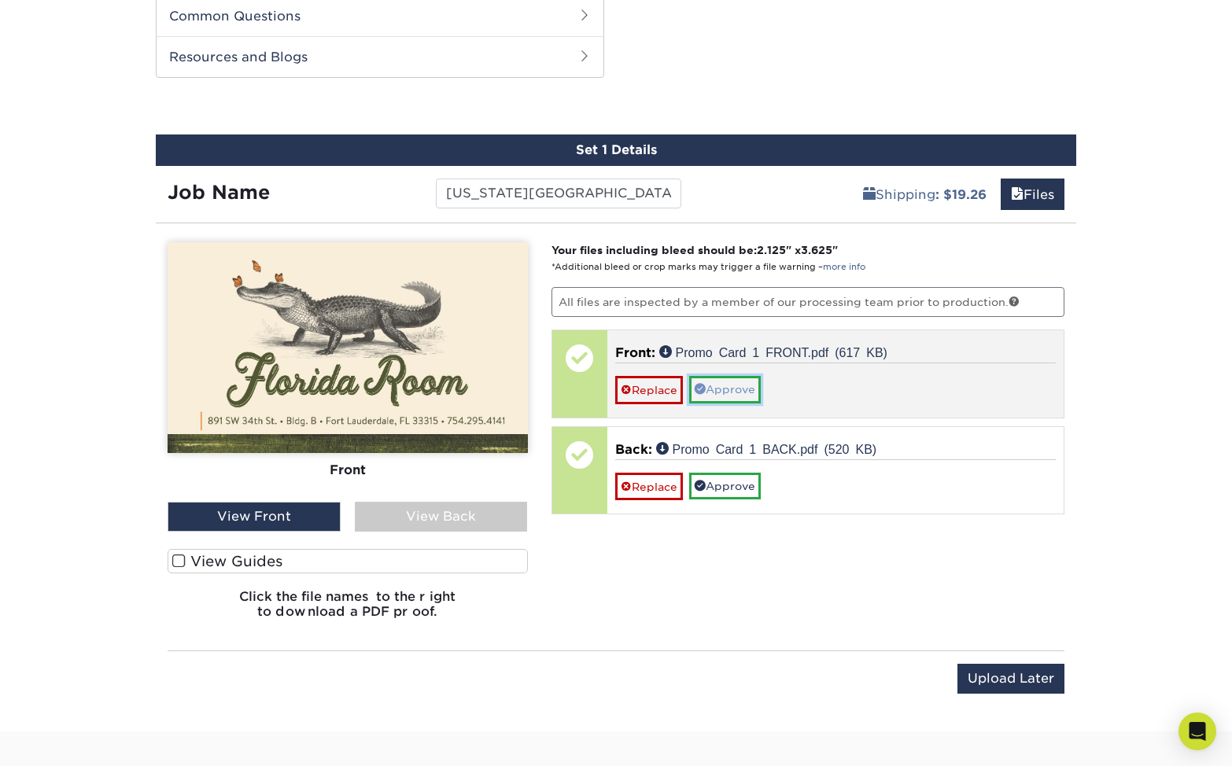
click at [730, 386] on link "Approve" at bounding box center [725, 389] width 72 height 27
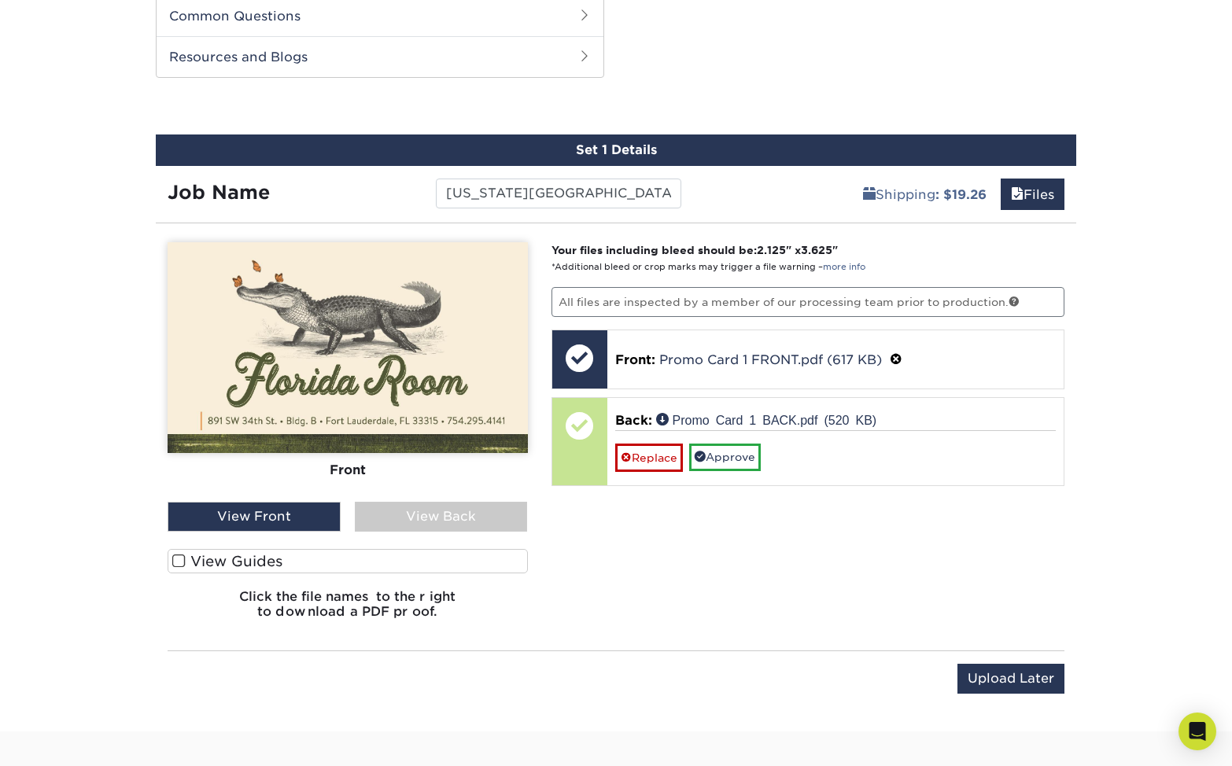
click at [428, 510] on div "View Back" at bounding box center [441, 517] width 173 height 30
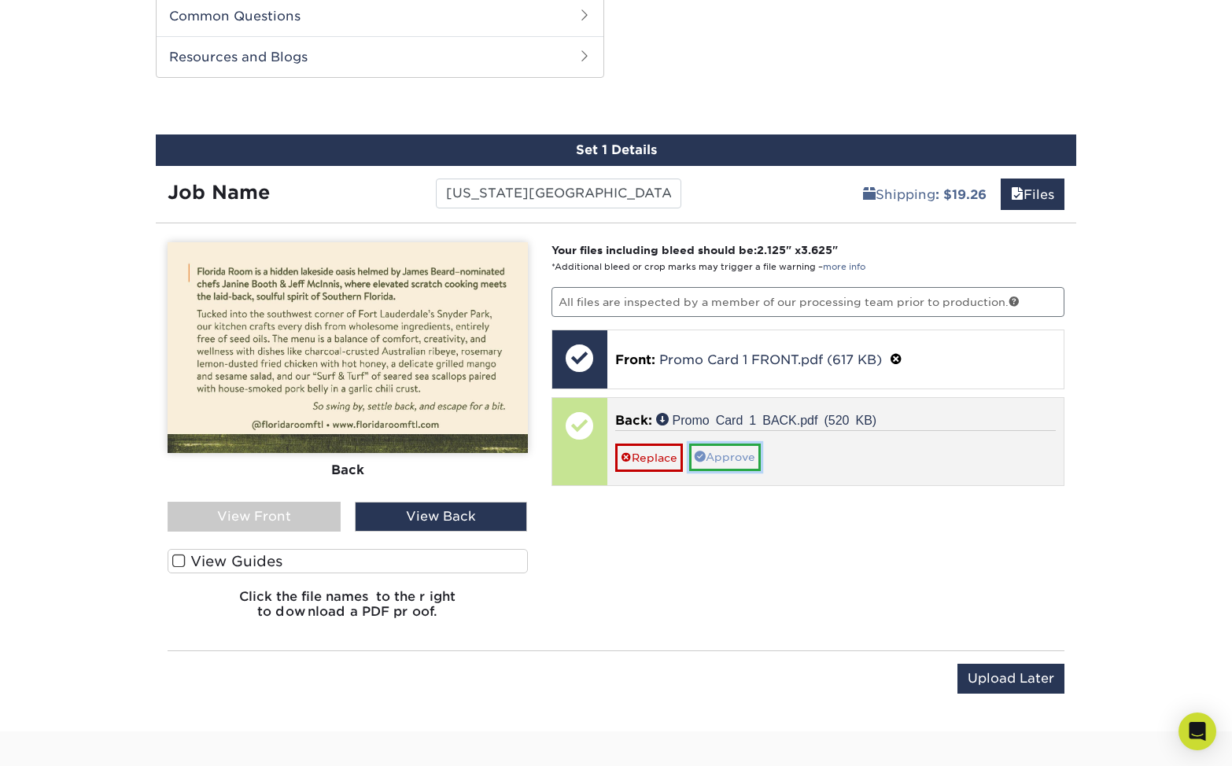
click at [750, 456] on link "Approve" at bounding box center [725, 457] width 72 height 27
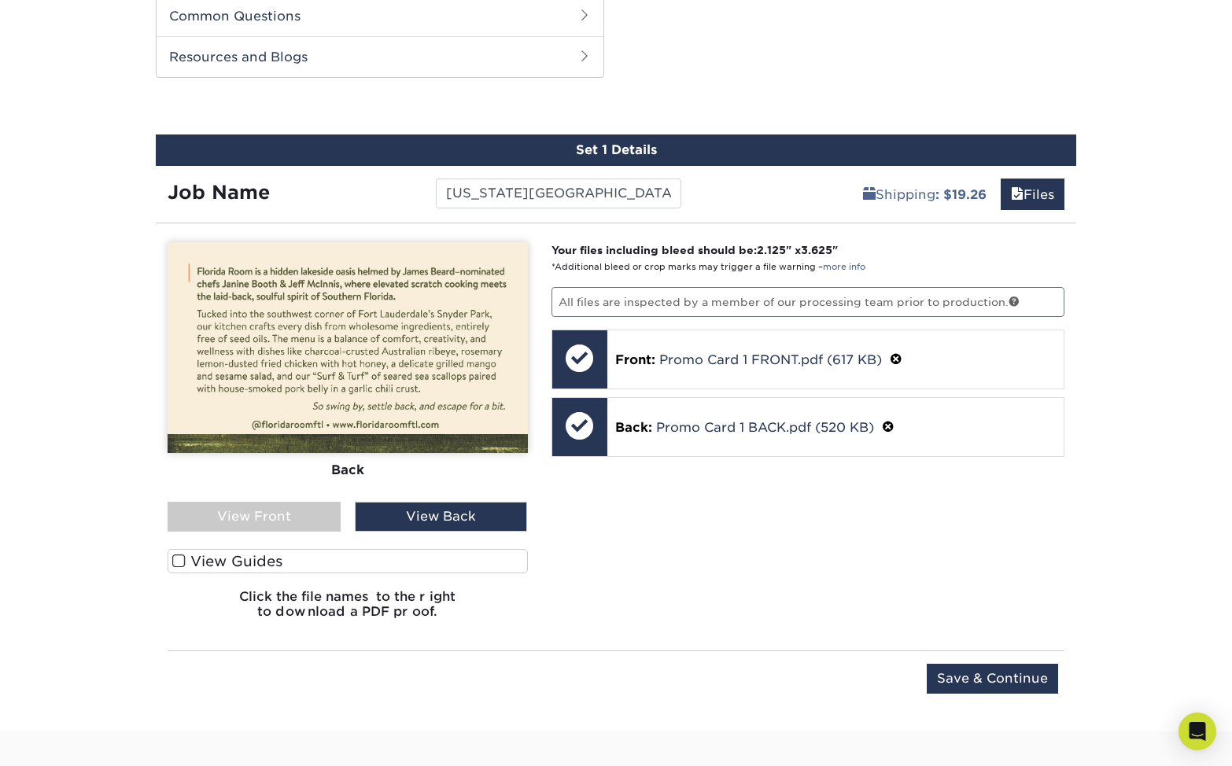
click at [183, 556] on span at bounding box center [178, 561] width 13 height 15
click at [0, 0] on input "View Guides" at bounding box center [0, 0] width 0 height 0
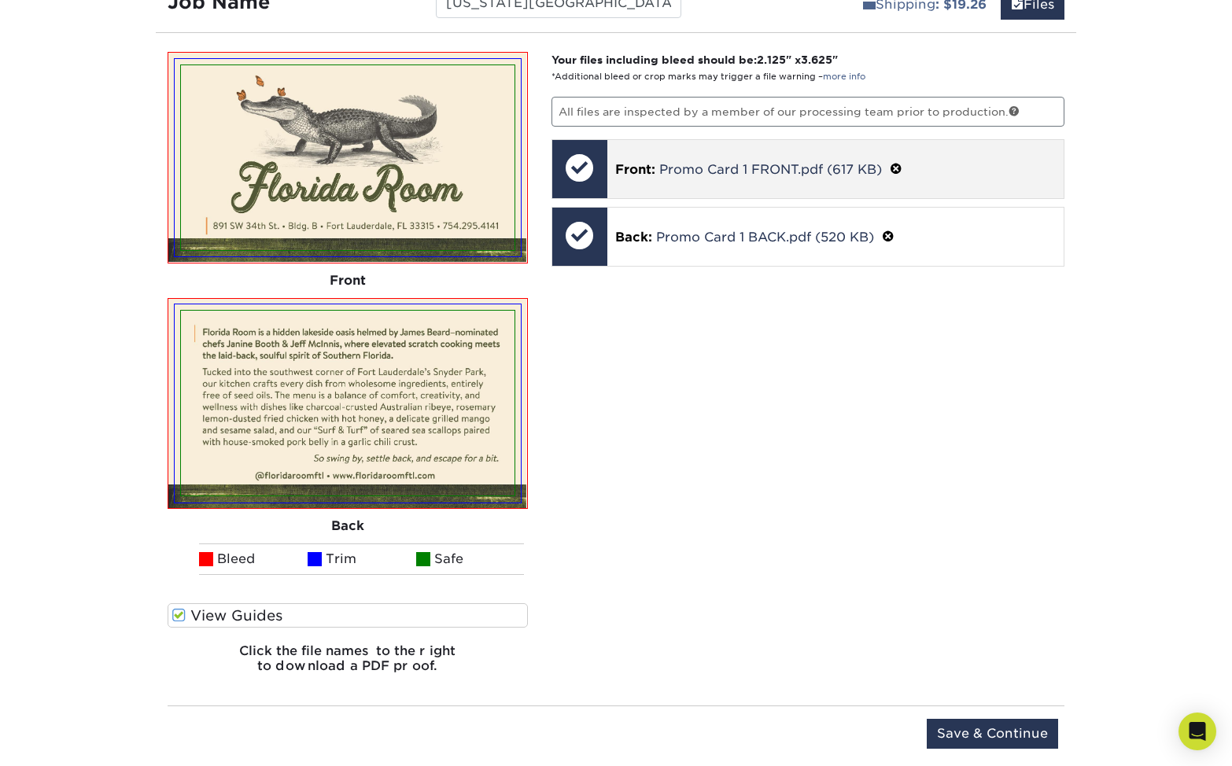
scroll to position [996, 0]
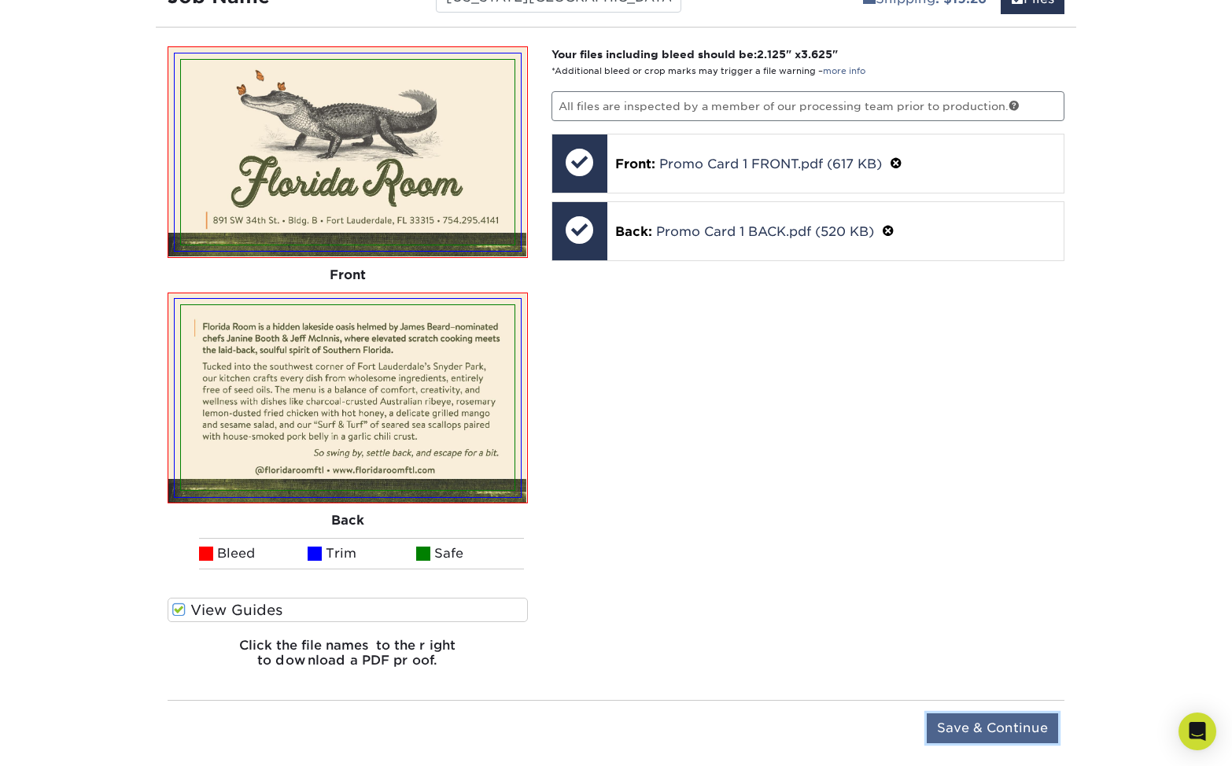
click at [991, 732] on input "Save & Continue" at bounding box center [992, 729] width 131 height 30
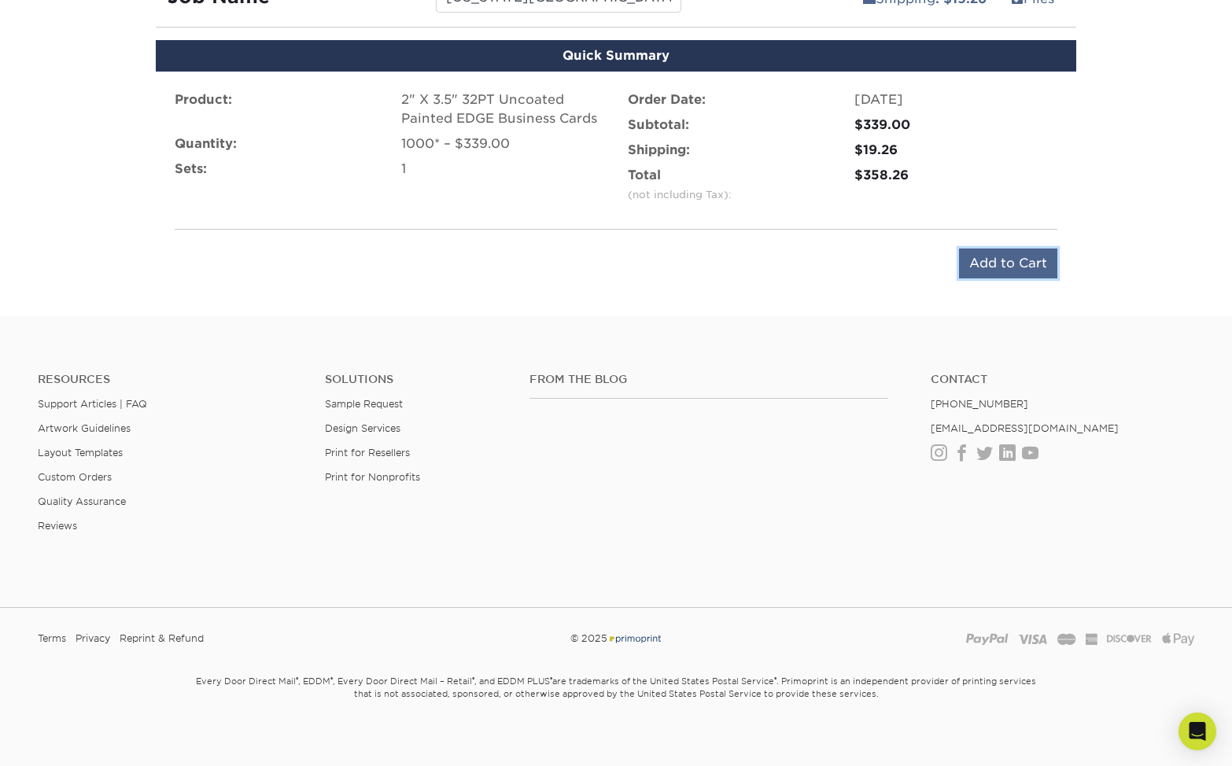
click at [1022, 260] on input "Add to Cart" at bounding box center [1008, 264] width 98 height 30
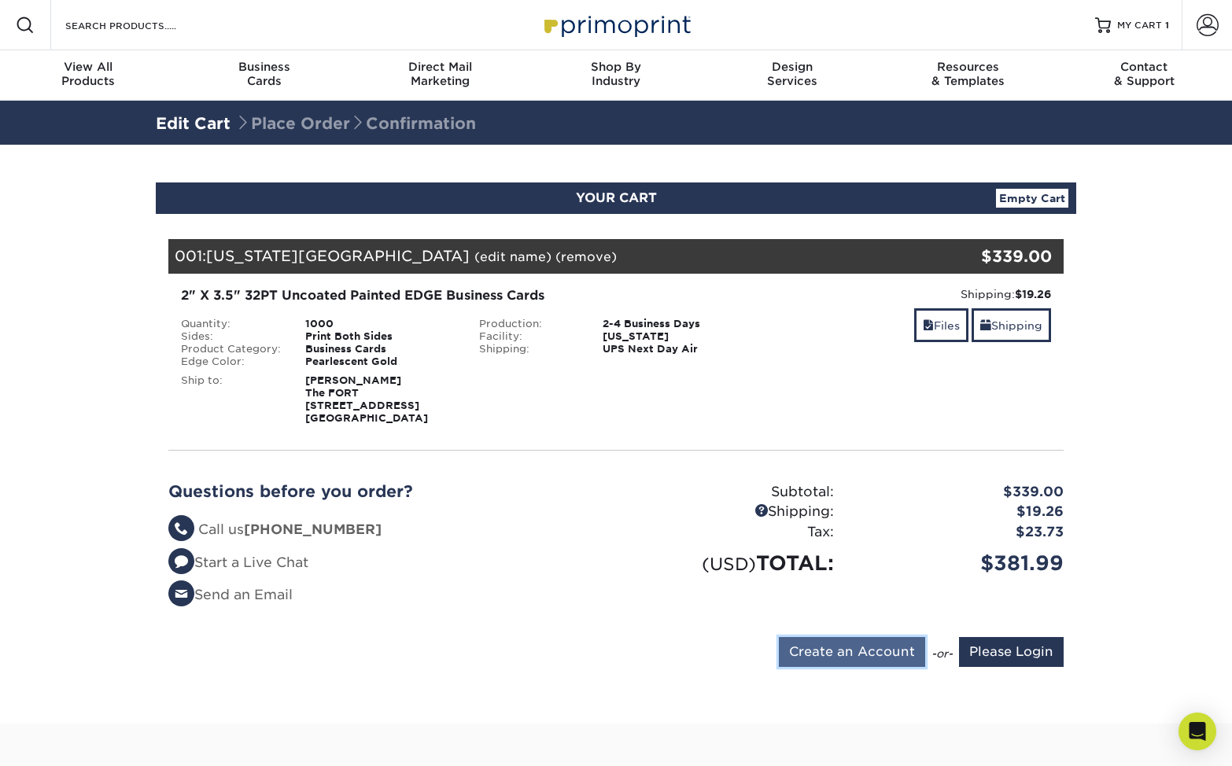
click at [841, 652] on input "Create an Account" at bounding box center [852, 652] width 146 height 30
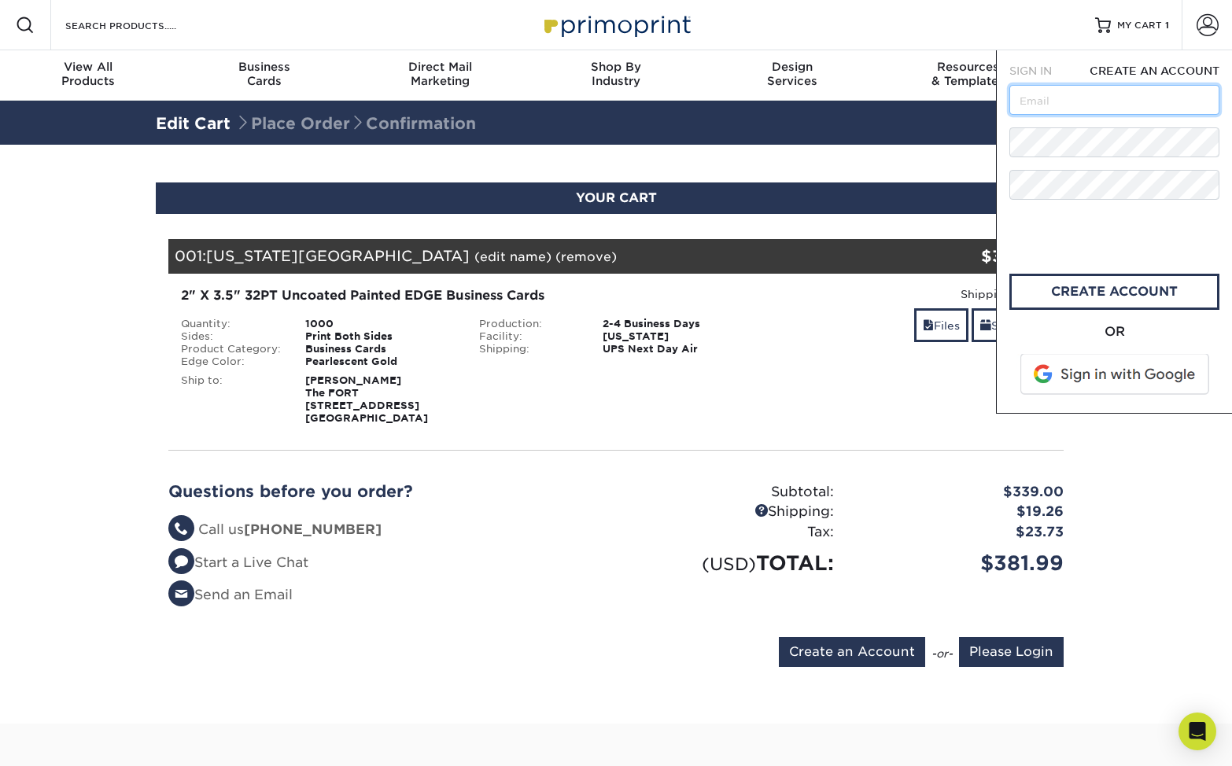
click at [1059, 103] on input "text" at bounding box center [1115, 100] width 210 height 30
type input "c"
type input "[EMAIL_ADDRESS][DOMAIN_NAME]"
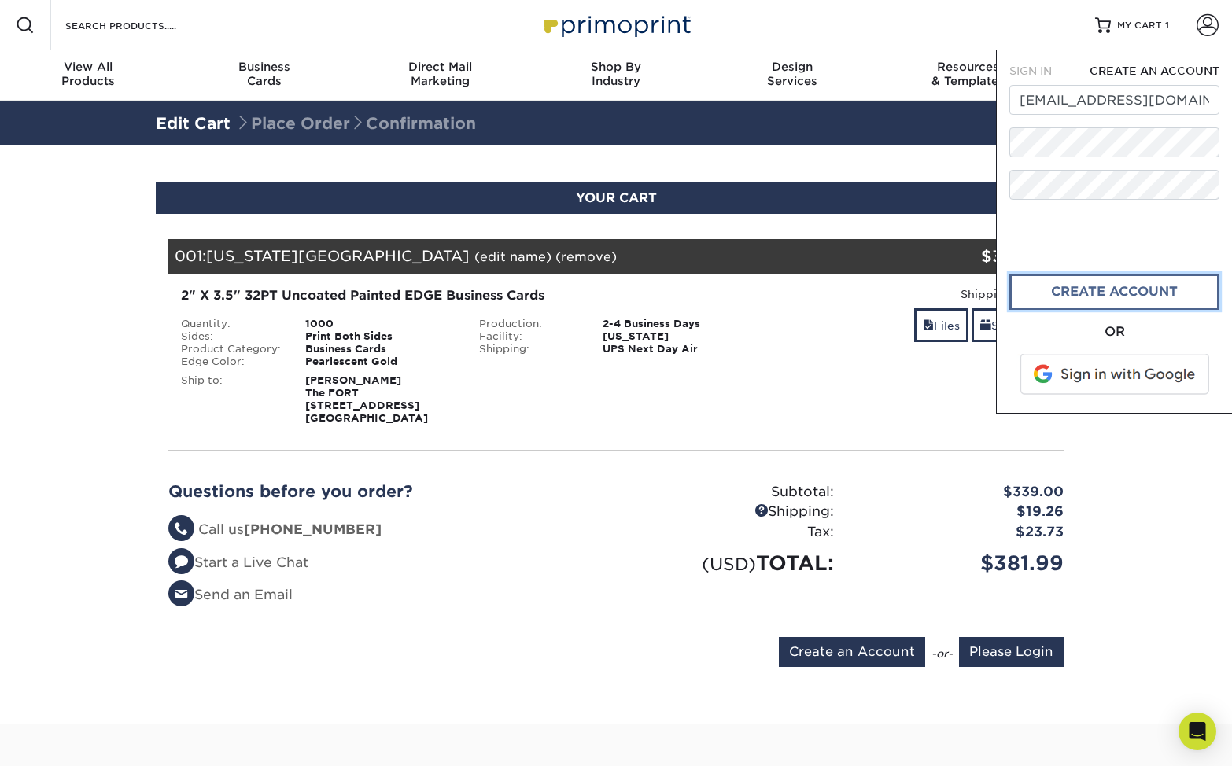
click at [1110, 299] on link "create account" at bounding box center [1115, 292] width 210 height 36
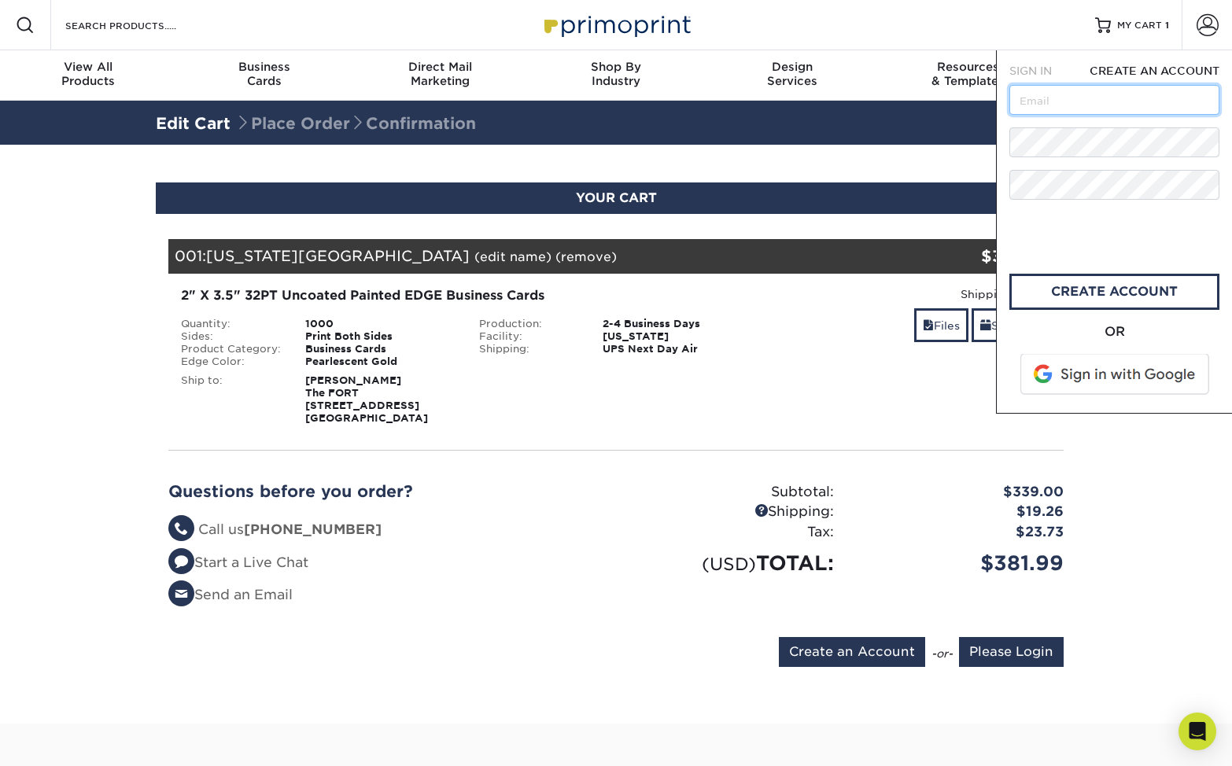
click at [1087, 106] on input "text" at bounding box center [1115, 100] width 210 height 30
type input "[EMAIL_ADDRESS][DOMAIN_NAME]"
click at [1164, 327] on div "OR" at bounding box center [1115, 332] width 210 height 19
click at [1114, 531] on section "YOUR CART Empty Cart Your Cart is Empty Account Login Create Account Contact Us…" at bounding box center [616, 434] width 1232 height 579
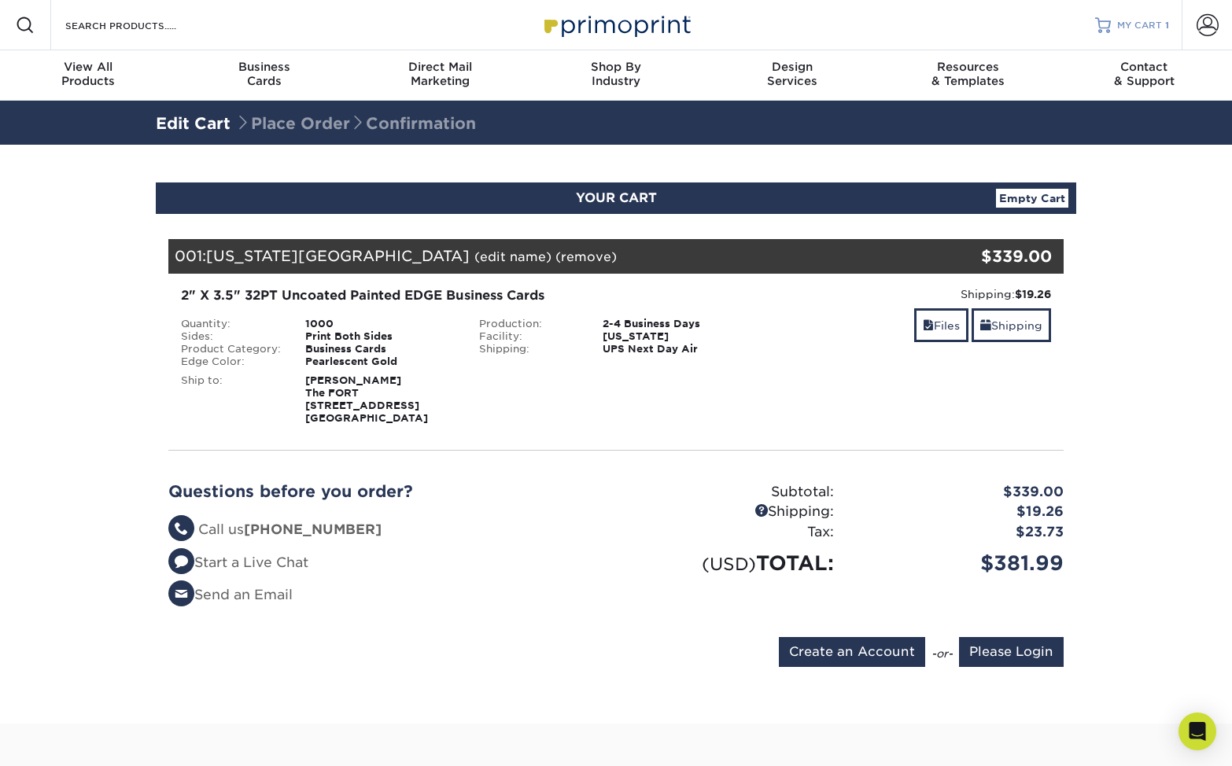
type input "[EMAIL_ADDRESS][DOMAIN_NAME]"
click at [1028, 648] on input "Please Login" at bounding box center [1011, 652] width 105 height 30
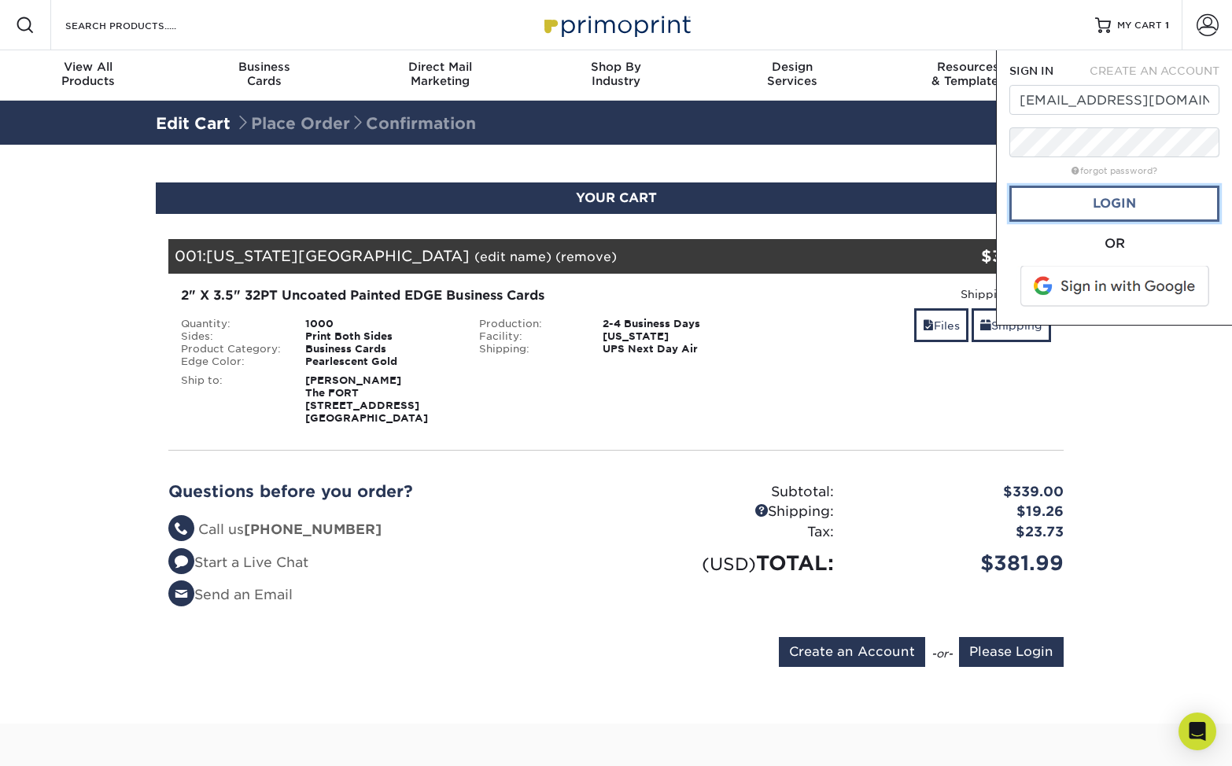
click at [1088, 193] on link "Login" at bounding box center [1115, 204] width 210 height 36
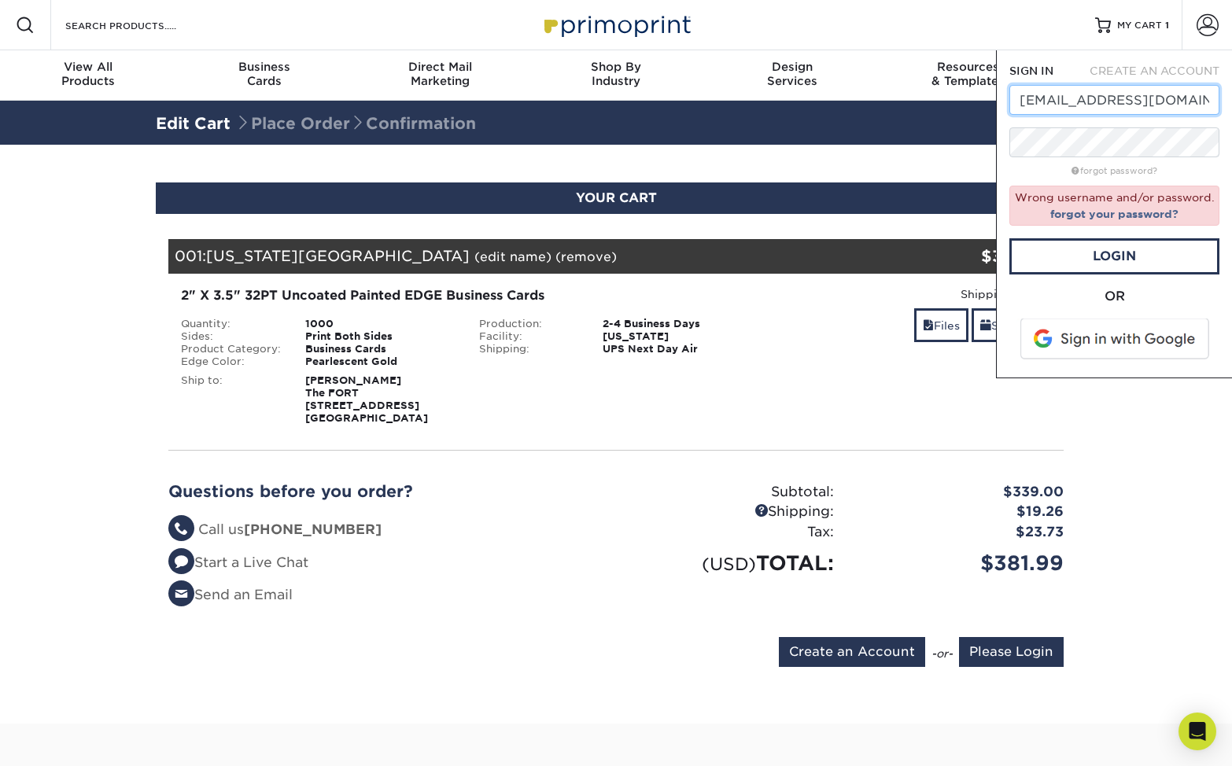
click at [1188, 98] on input "[EMAIL_ADDRESS][DOMAIN_NAME]" at bounding box center [1115, 100] width 210 height 30
click at [1169, 232] on form "SIGN IN CREATE AN ACCOUNT r.chrisromero@icloud.com forgot password? Wrong usern…" at bounding box center [1115, 214] width 210 height 302
click at [1170, 257] on link "Login" at bounding box center [1115, 256] width 210 height 36
click at [1043, 66] on span "SIGN IN" at bounding box center [1032, 71] width 44 height 13
click at [1122, 205] on div "Wrong username and/or password. forgot your password?" at bounding box center [1115, 206] width 210 height 40
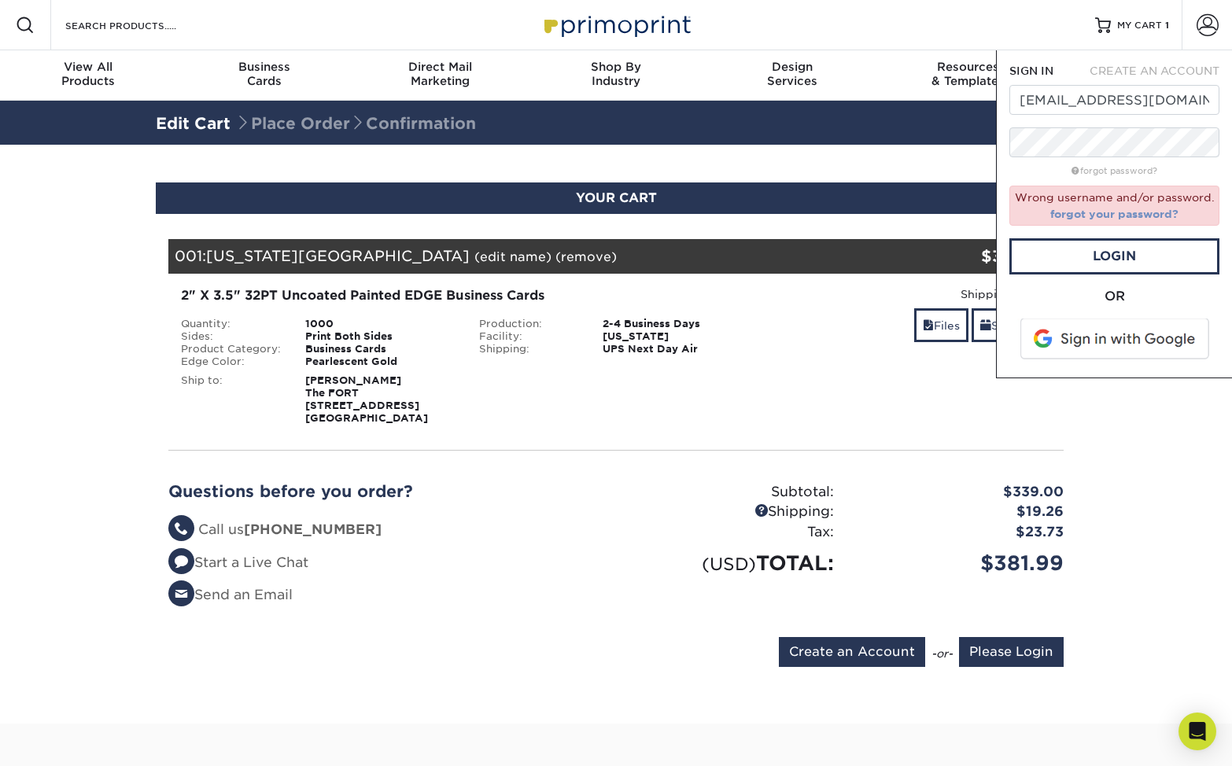
click at [1117, 212] on link "forgot your password?" at bounding box center [1114, 214] width 128 height 13
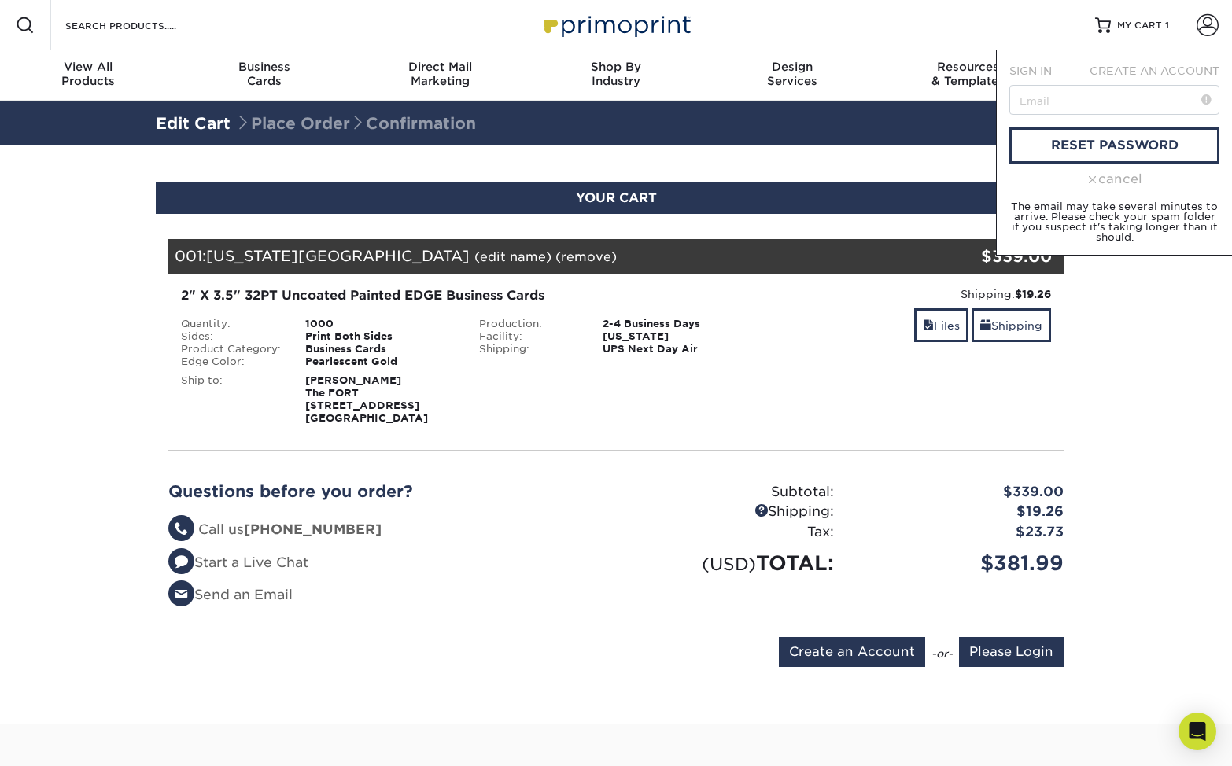
click at [1138, 329] on section "YOUR CART Empty Cart Your Cart is Empty Account Login Create Account Contact Us…" at bounding box center [616, 434] width 1232 height 579
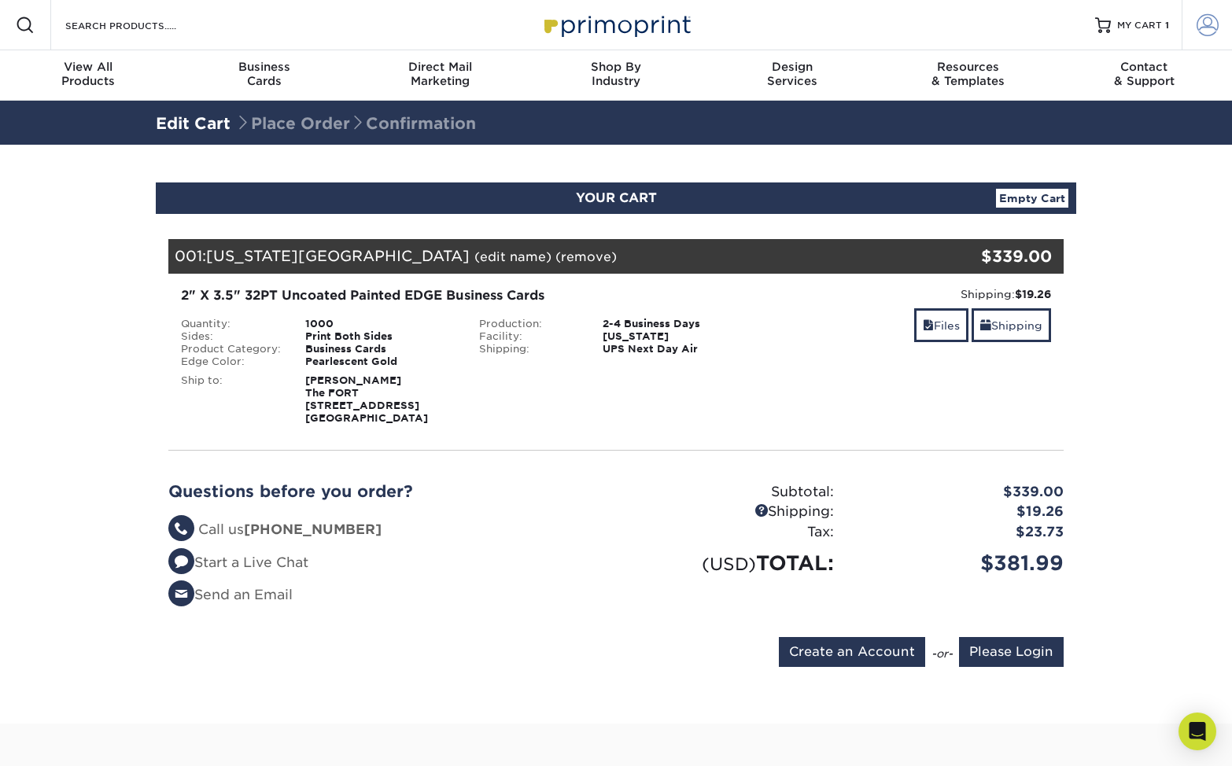
click at [1197, 29] on span at bounding box center [1208, 25] width 22 height 22
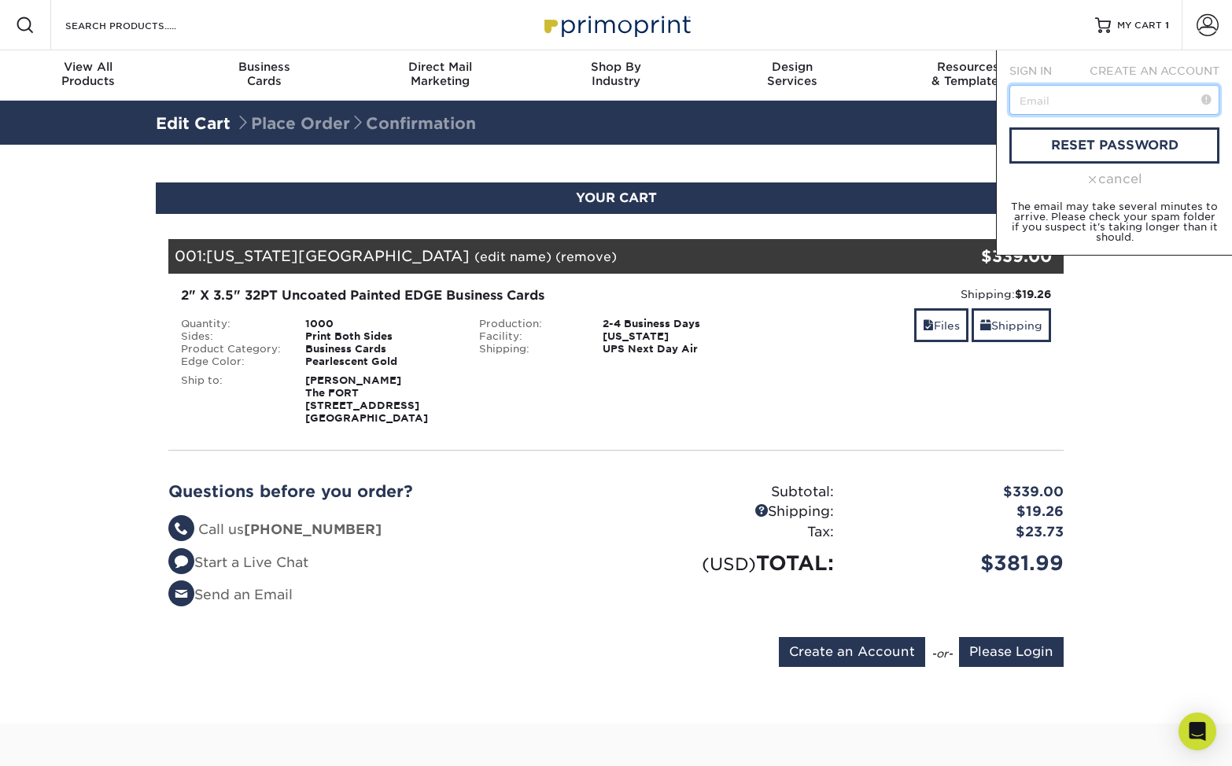
click at [1080, 102] on input "text" at bounding box center [1115, 100] width 210 height 30
type input "[EMAIL_ADDRESS][DOMAIN_NAME]"
click at [1098, 179] on div "cancel" at bounding box center [1115, 179] width 210 height 19
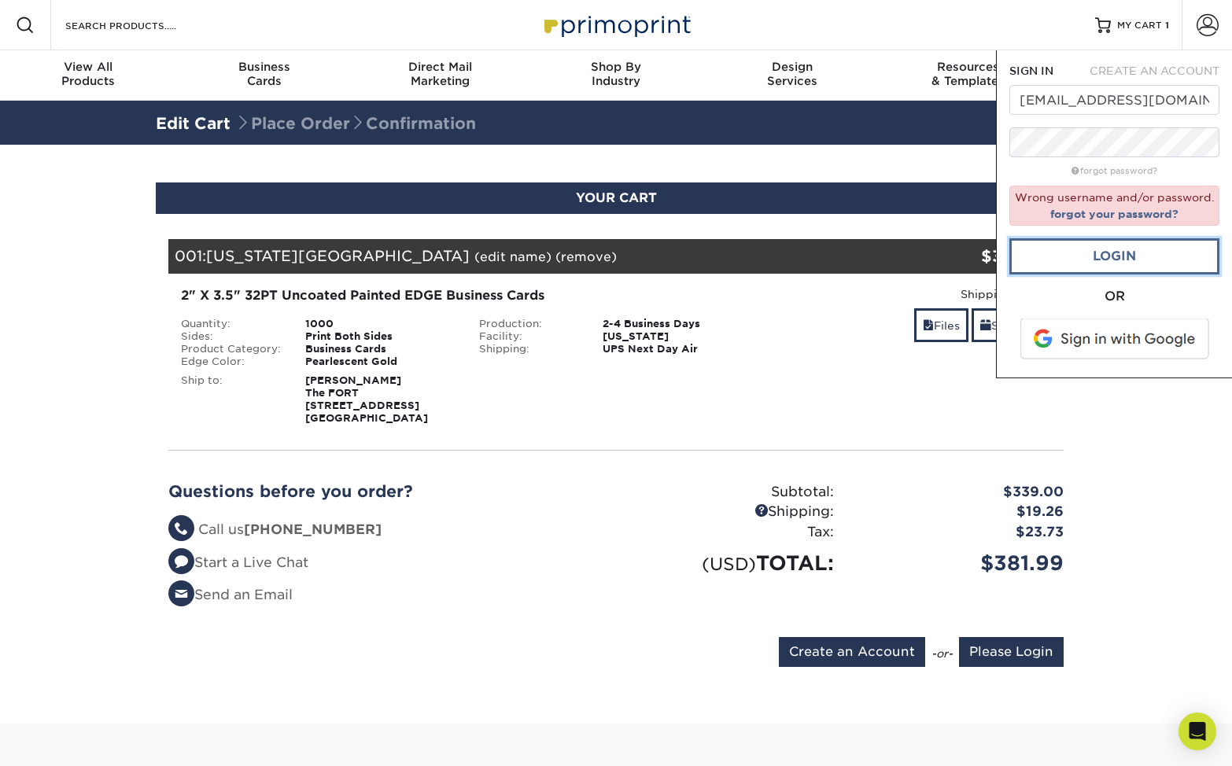
click at [1139, 259] on link "Login" at bounding box center [1115, 256] width 210 height 36
click at [1018, 66] on span "SIGN IN" at bounding box center [1032, 71] width 44 height 13
click at [1132, 27] on span "MY CART" at bounding box center [1139, 25] width 45 height 13
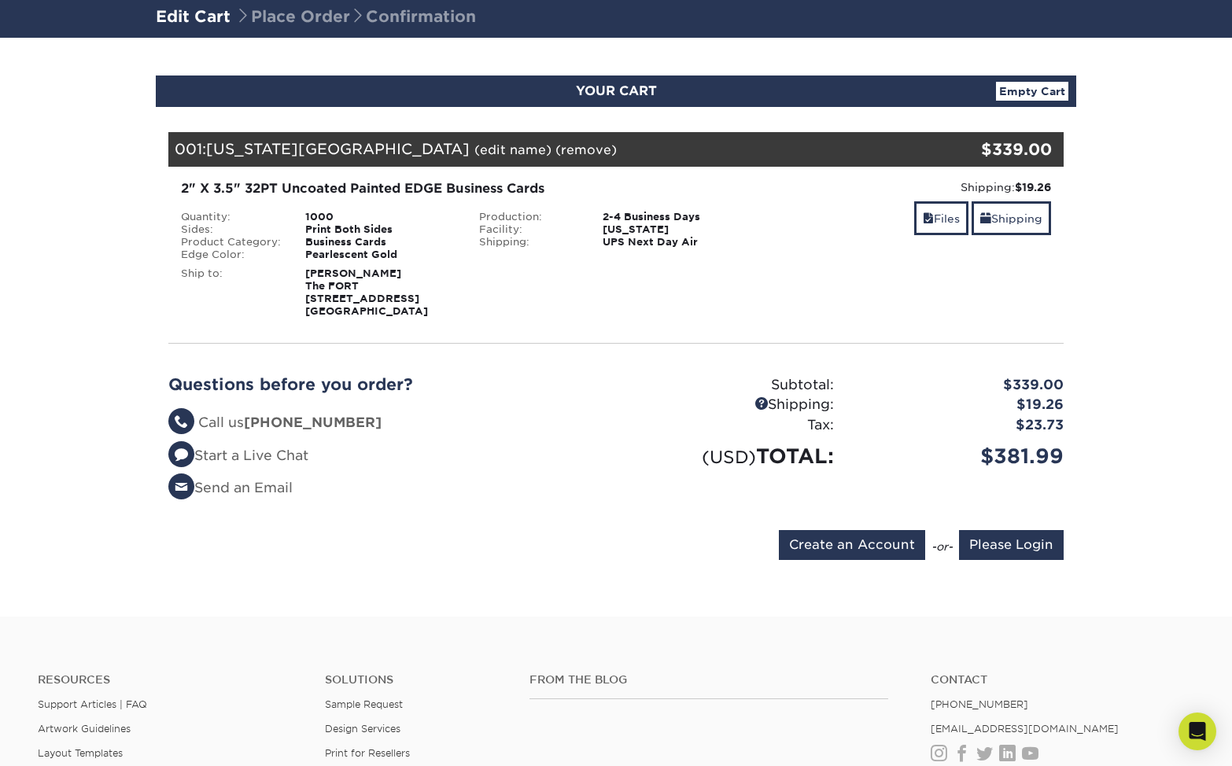
scroll to position [71, 0]
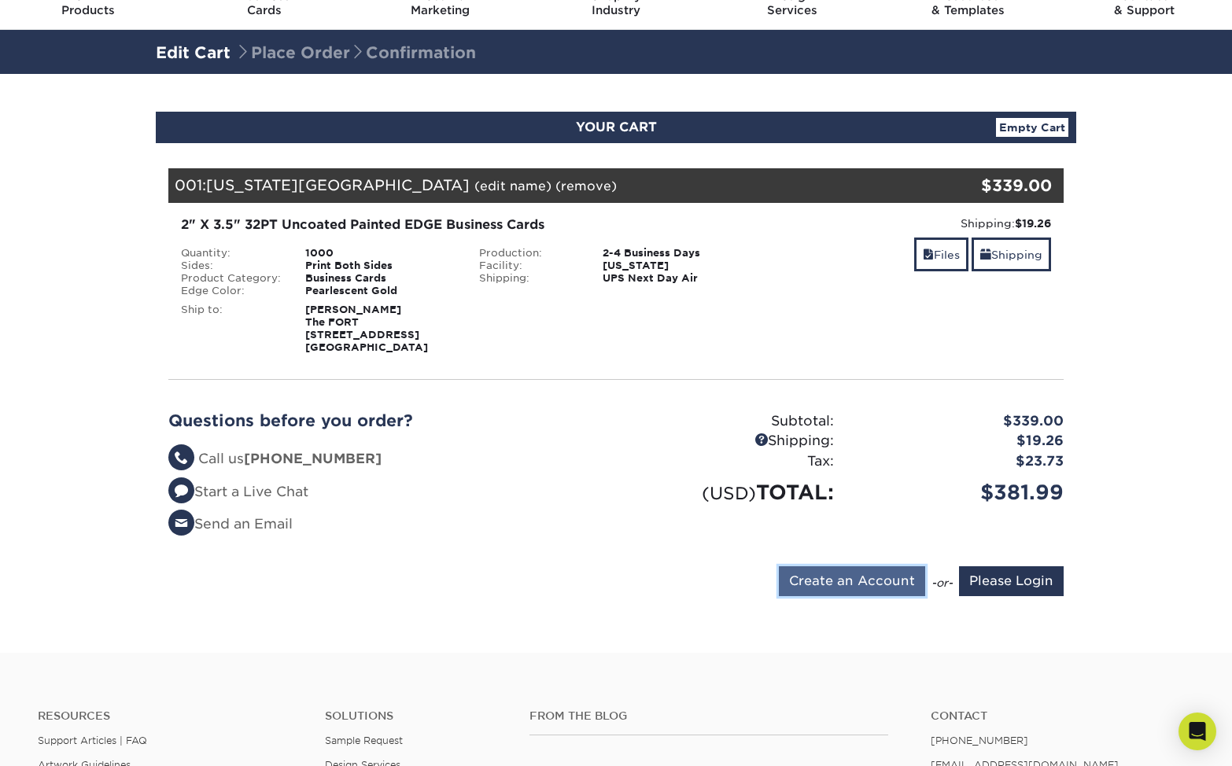
click at [871, 582] on input "Create an Account" at bounding box center [852, 582] width 146 height 30
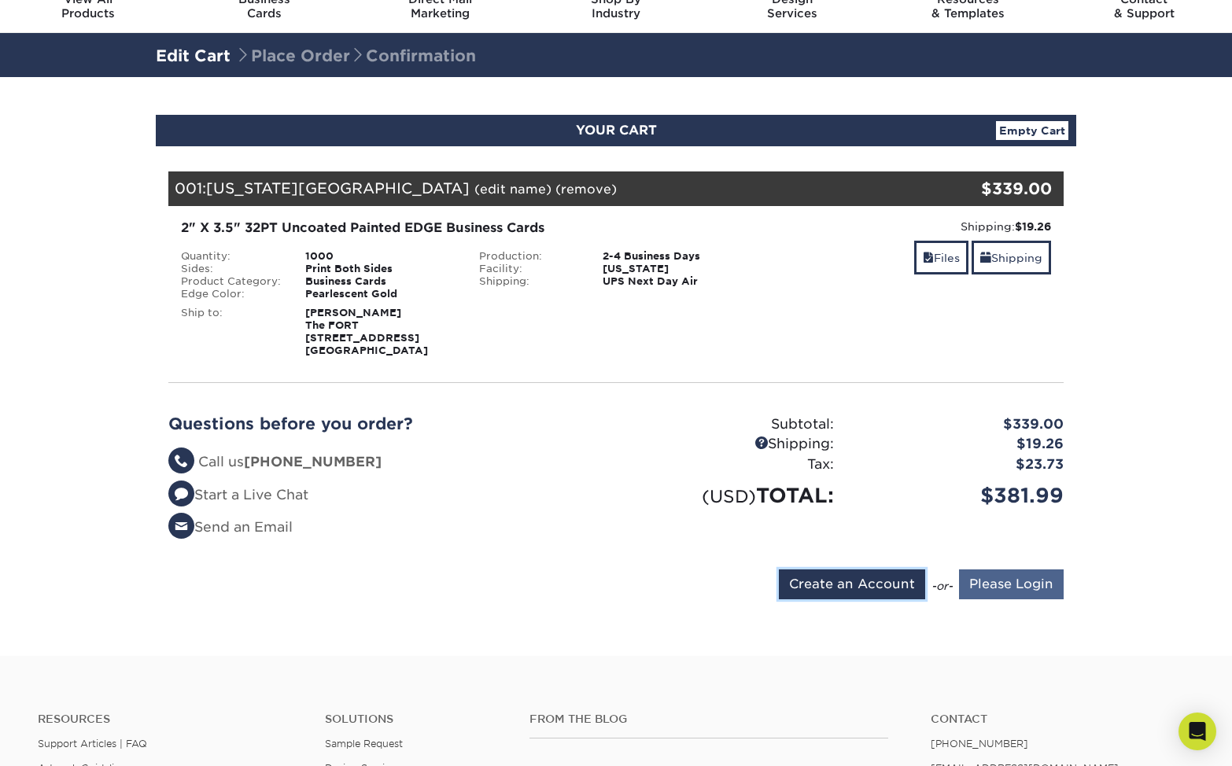
type input "[EMAIL_ADDRESS][DOMAIN_NAME]"
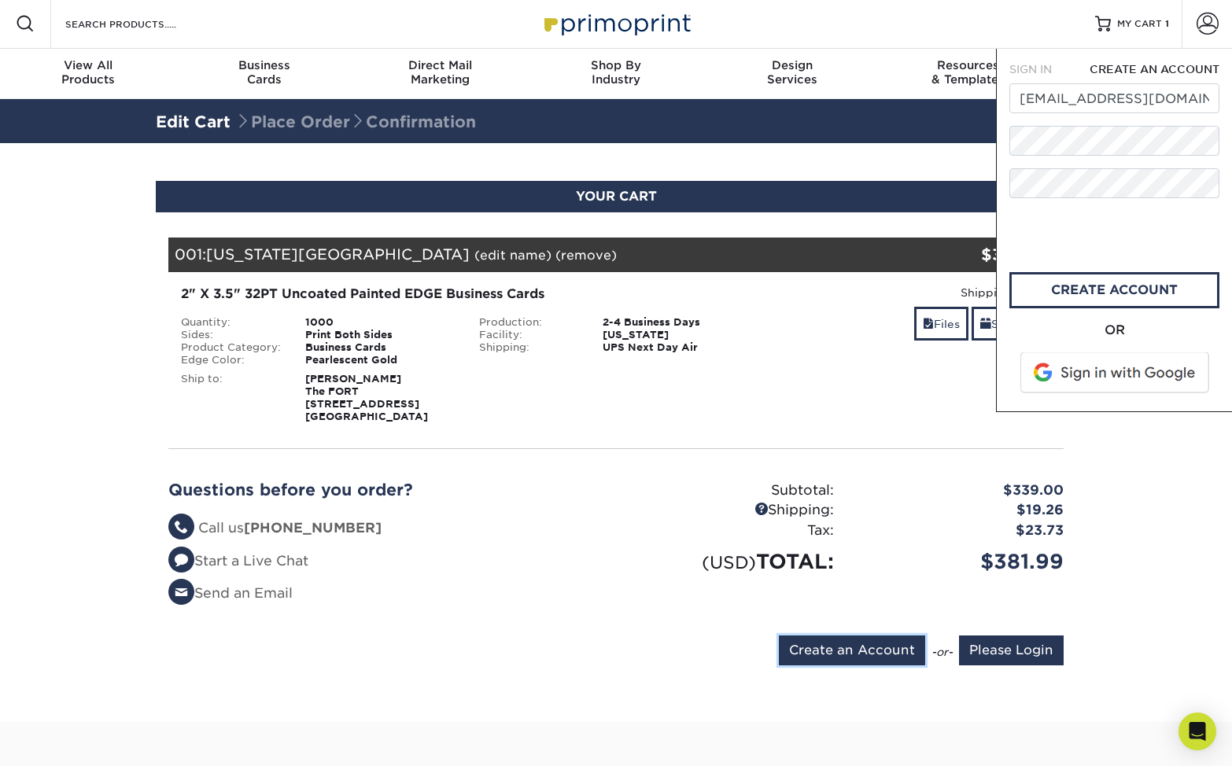
scroll to position [0, 0]
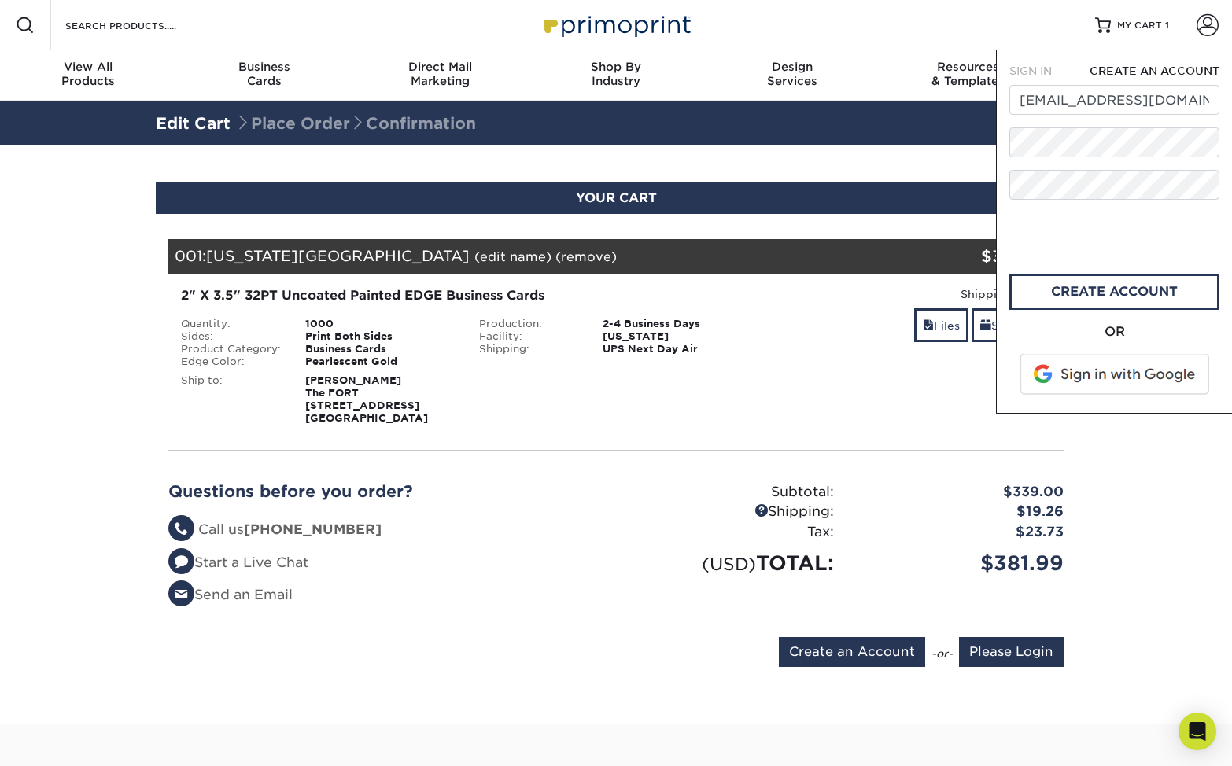
click at [1176, 333] on div "OR" at bounding box center [1115, 332] width 210 height 19
click at [1198, 400] on div "OR" at bounding box center [1115, 362] width 210 height 78
click at [1119, 287] on link "create account" at bounding box center [1115, 292] width 210 height 36
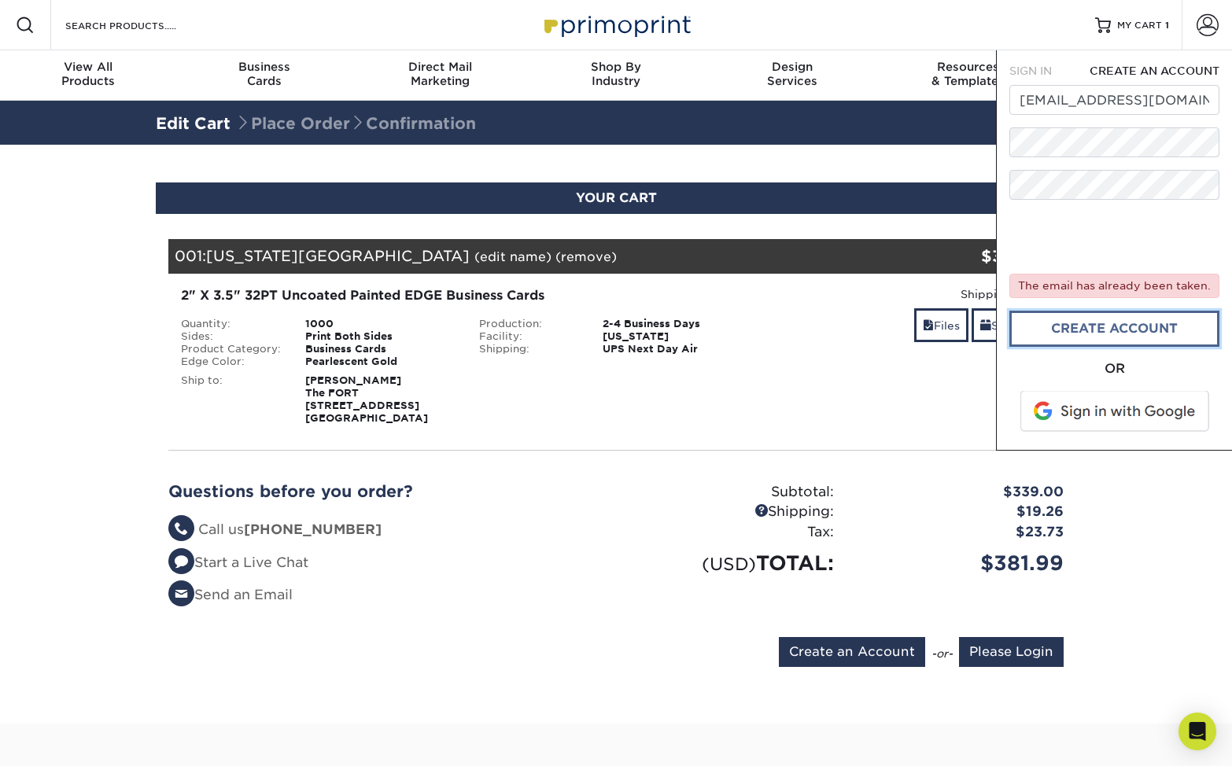
click at [1129, 330] on link "create account" at bounding box center [1115, 329] width 210 height 36
click at [1036, 61] on div "SIGN IN CREATE AN ACCOUNT r.chrisromero@icloud.com forgot password? The email h…" at bounding box center [1114, 250] width 236 height 401
click at [1032, 70] on span "SIGN IN" at bounding box center [1031, 71] width 42 height 13
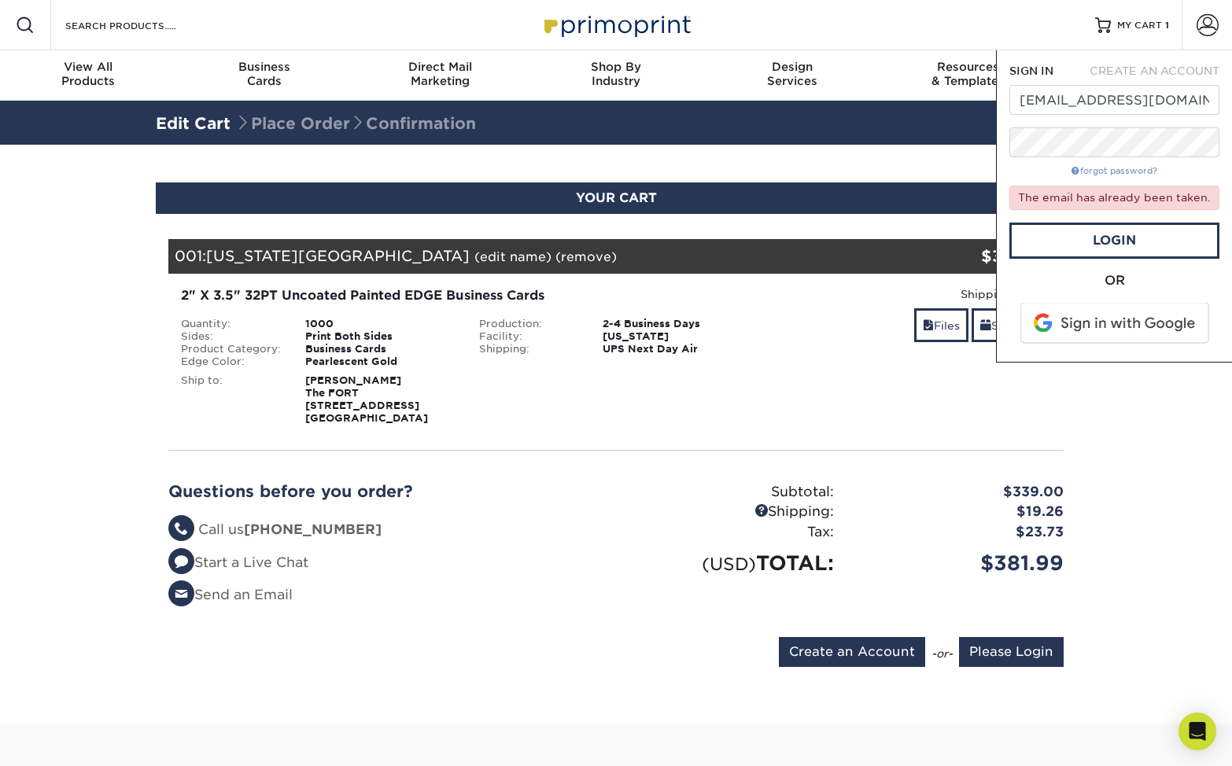
click at [1121, 169] on link "forgot password?" at bounding box center [1115, 171] width 86 height 10
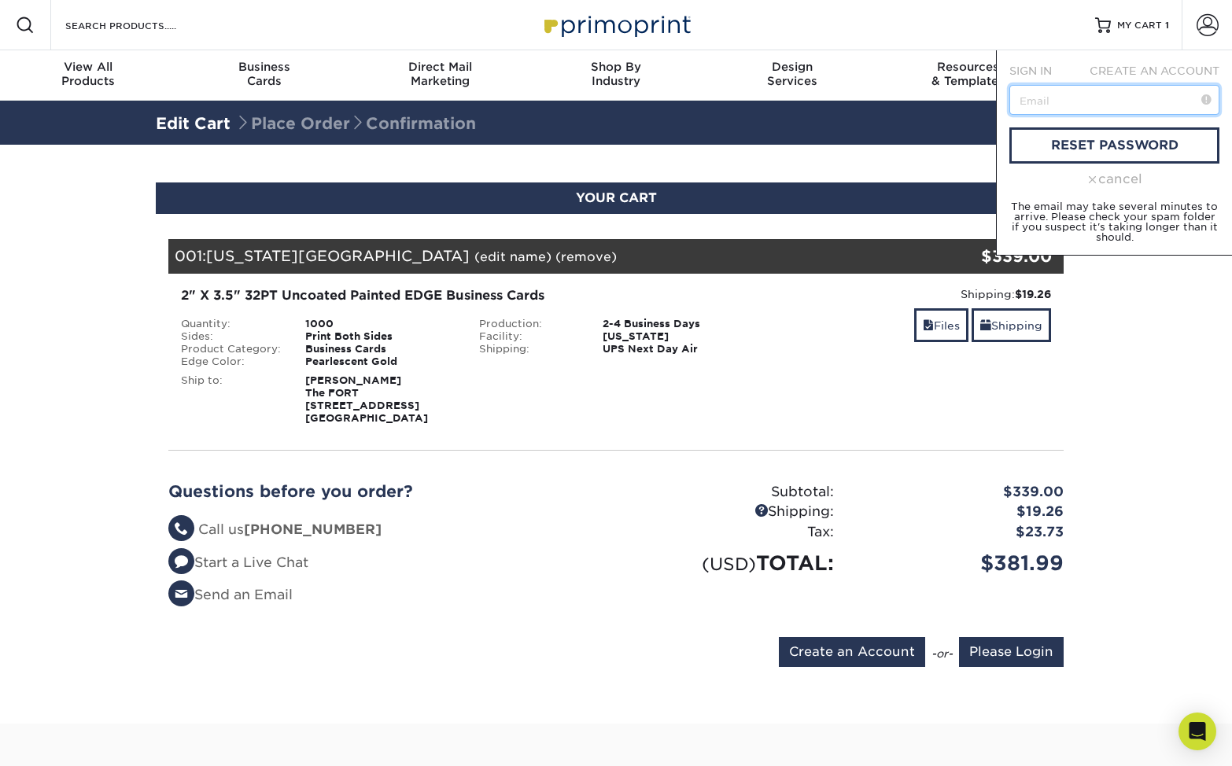
click at [1076, 95] on input "text" at bounding box center [1115, 100] width 210 height 30
type input "[EMAIL_ADDRESS][DOMAIN_NAME]"
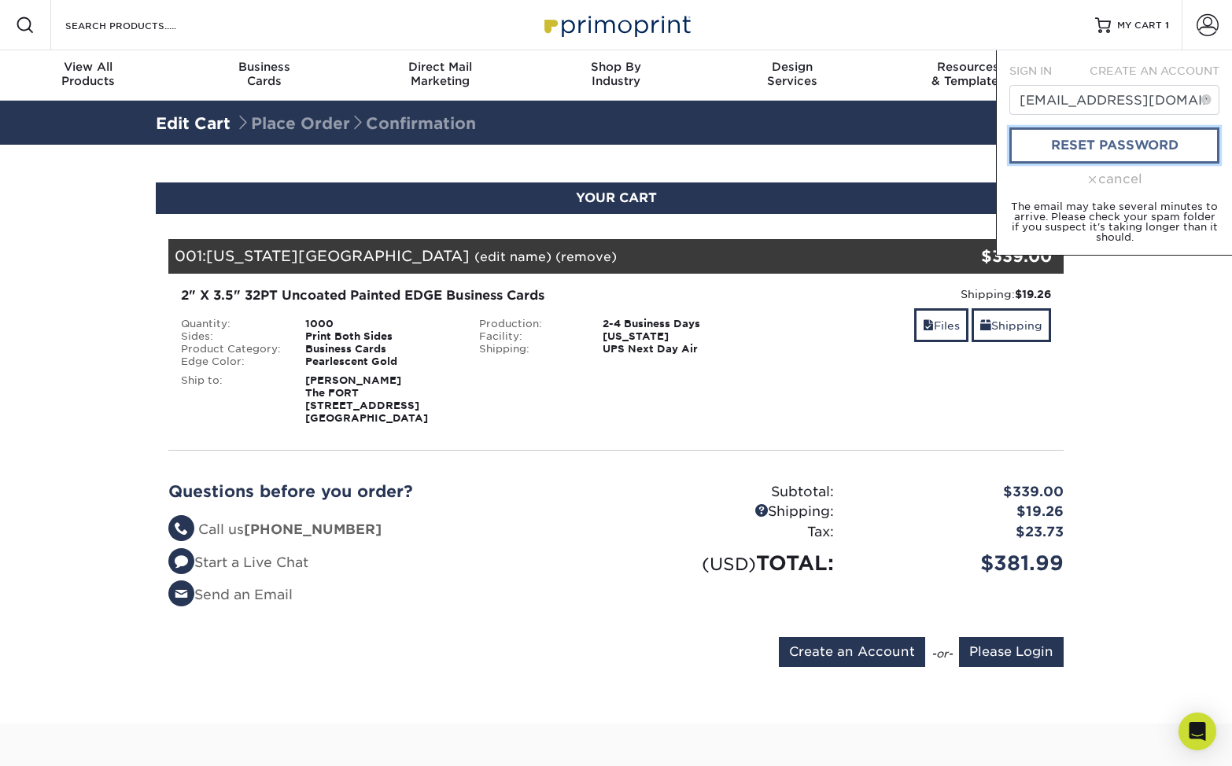
click at [1114, 138] on link "reset password" at bounding box center [1115, 145] width 210 height 36
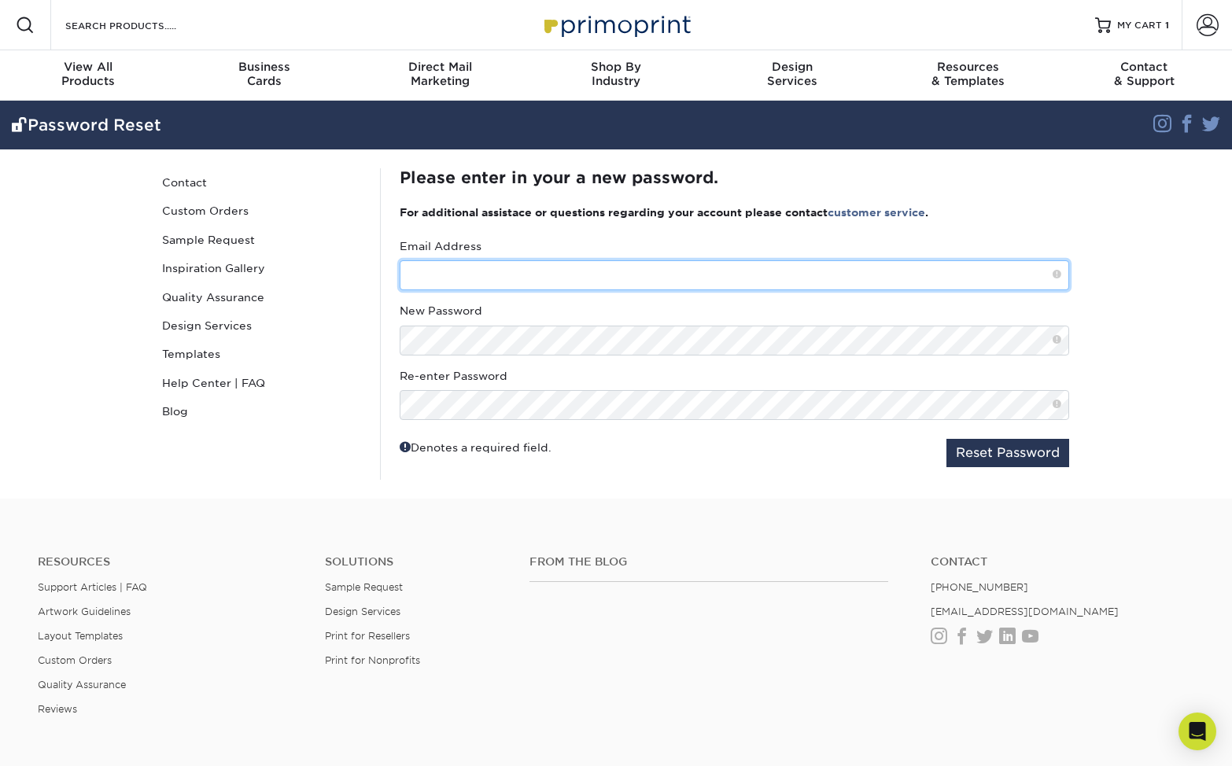
click at [512, 268] on input "text" at bounding box center [735, 275] width 670 height 30
type input "[EMAIL_ADDRESS][DOMAIN_NAME]"
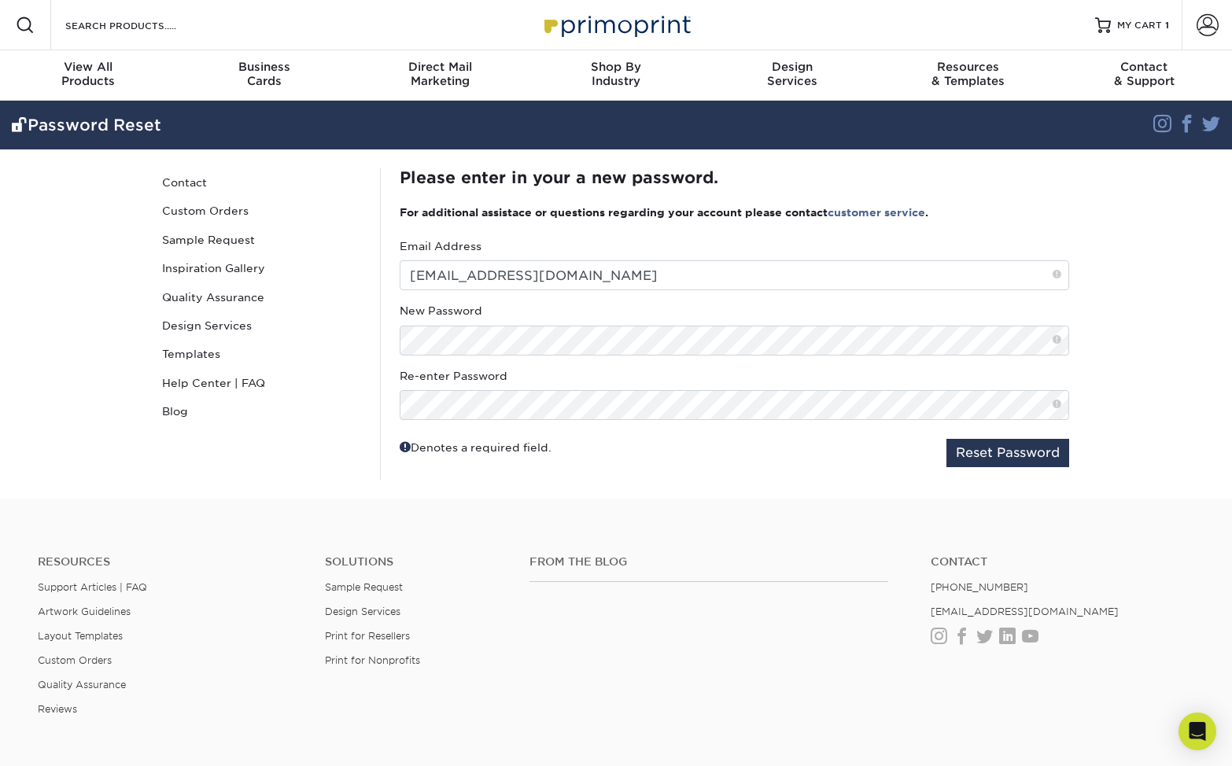
click at [1157, 460] on section "Password Reset Instagram Facebook Twitter Password Reset Contact Custom Orders …" at bounding box center [616, 300] width 1232 height 398
click at [1024, 452] on button "Reset Password" at bounding box center [1008, 453] width 123 height 28
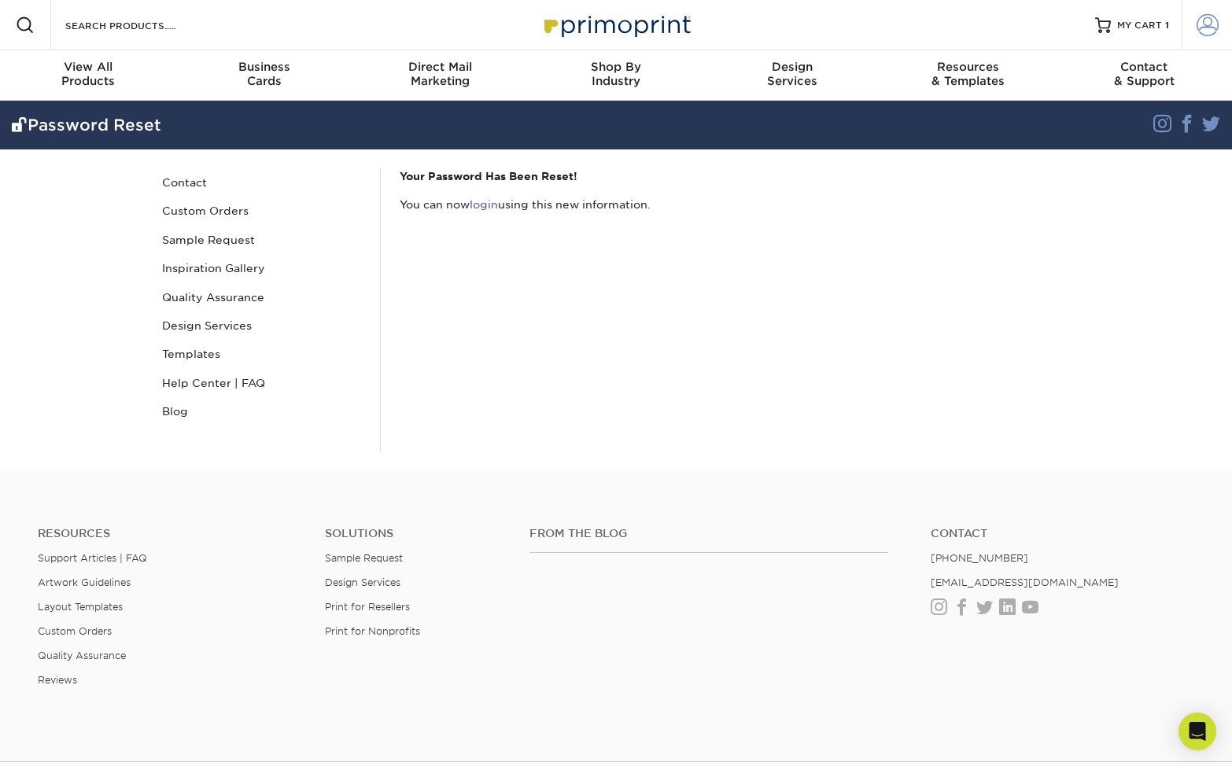
type input "[EMAIL_ADDRESS][DOMAIN_NAME]"
click at [1207, 25] on span at bounding box center [1208, 25] width 22 height 22
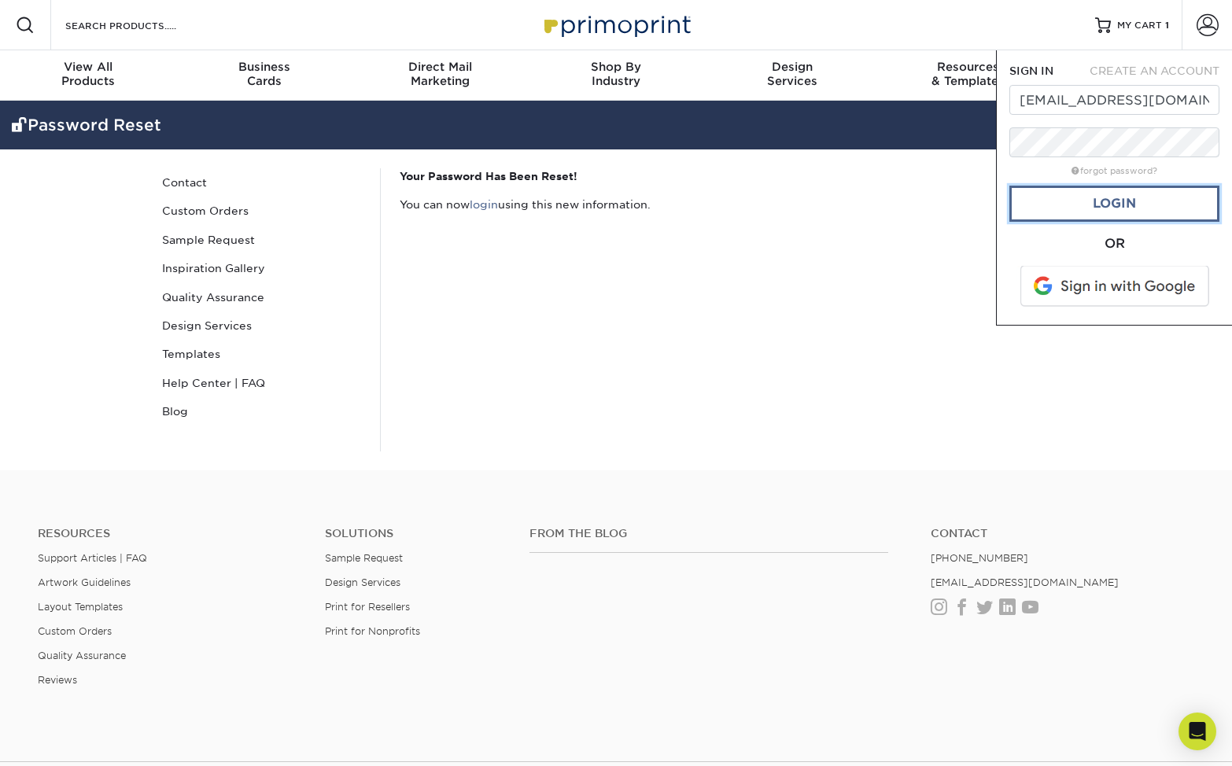
click at [1151, 197] on link "Login" at bounding box center [1115, 204] width 210 height 36
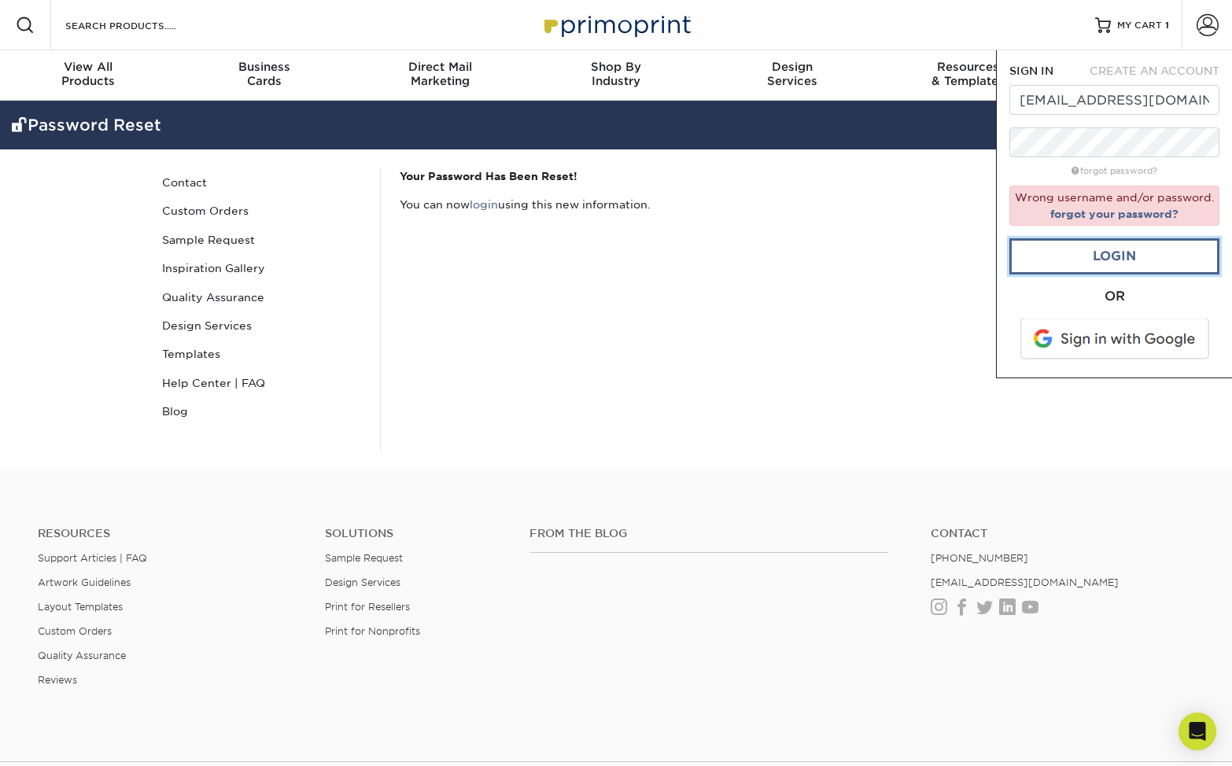
click at [1143, 260] on link "Login" at bounding box center [1115, 256] width 210 height 36
click at [1136, 255] on link "Login" at bounding box center [1115, 256] width 210 height 36
click at [767, 368] on div "Your Password Has Been Reset! You can now login using this new information." at bounding box center [734, 309] width 708 height 283
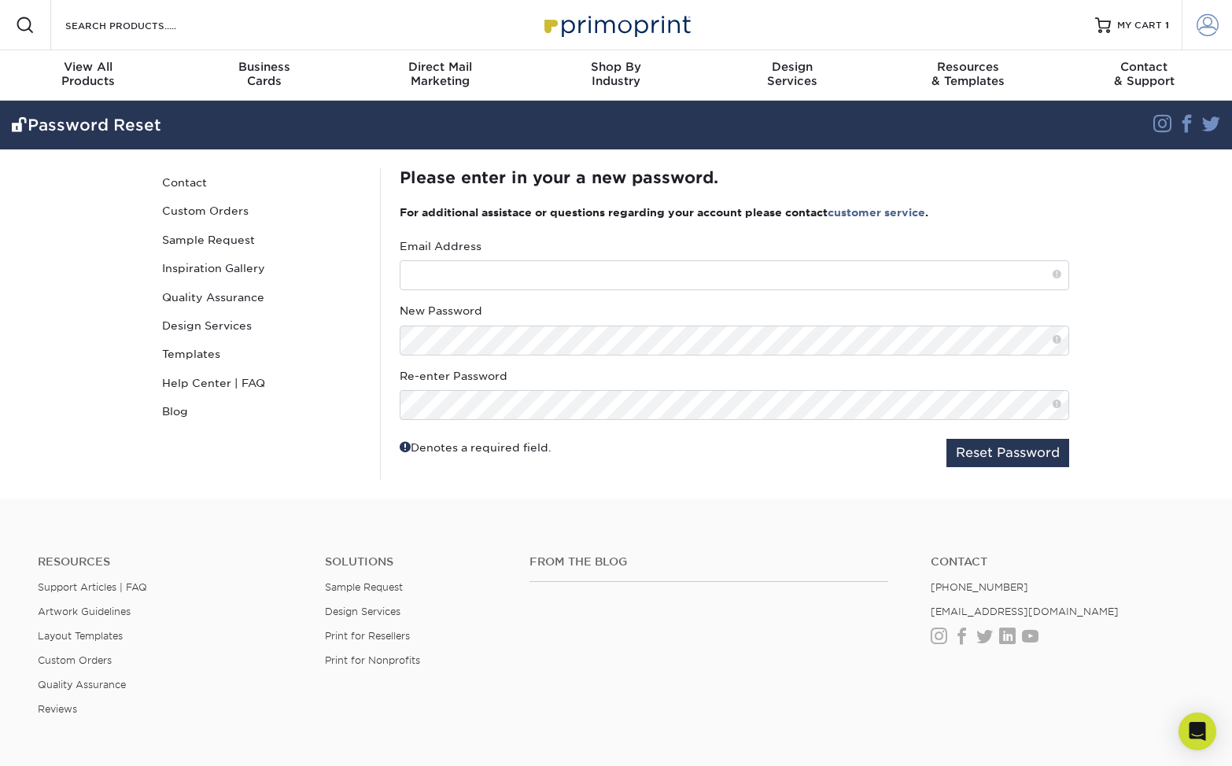
type input "[EMAIL_ADDRESS][DOMAIN_NAME]"
click at [1207, 30] on span at bounding box center [1208, 25] width 22 height 22
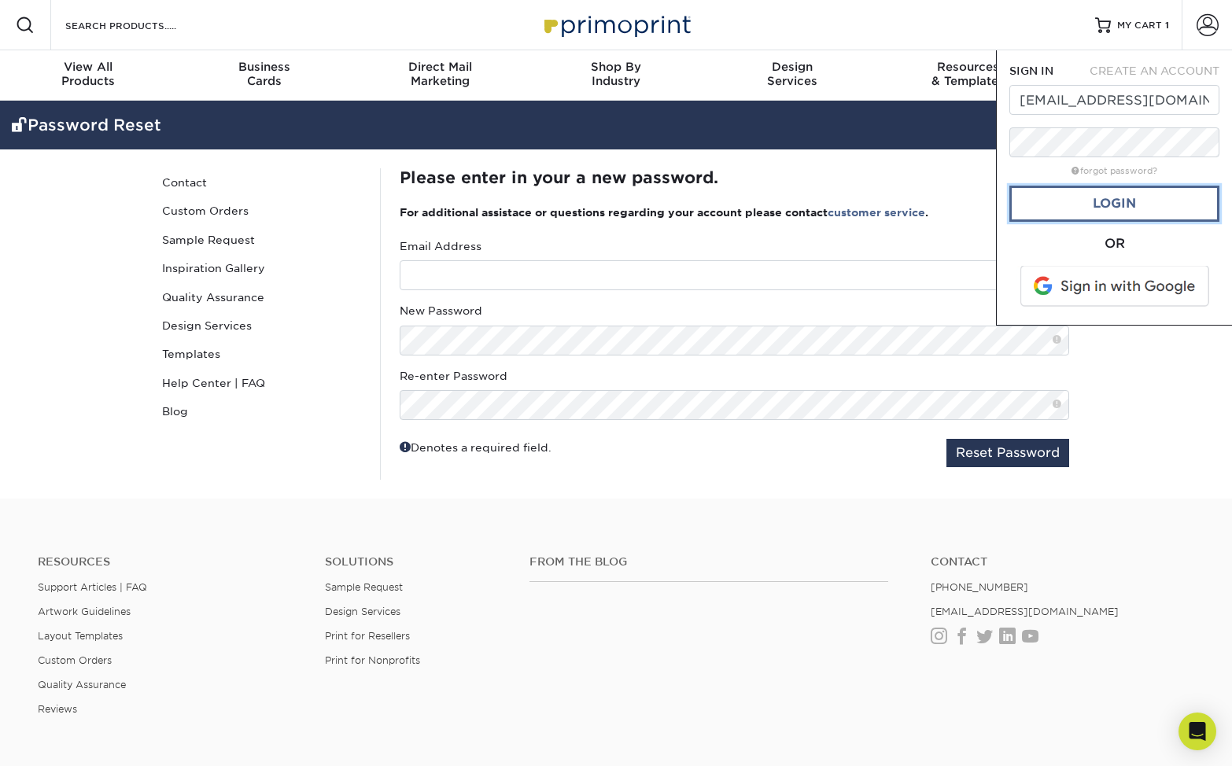
click at [1125, 201] on link "Login" at bounding box center [1115, 204] width 210 height 36
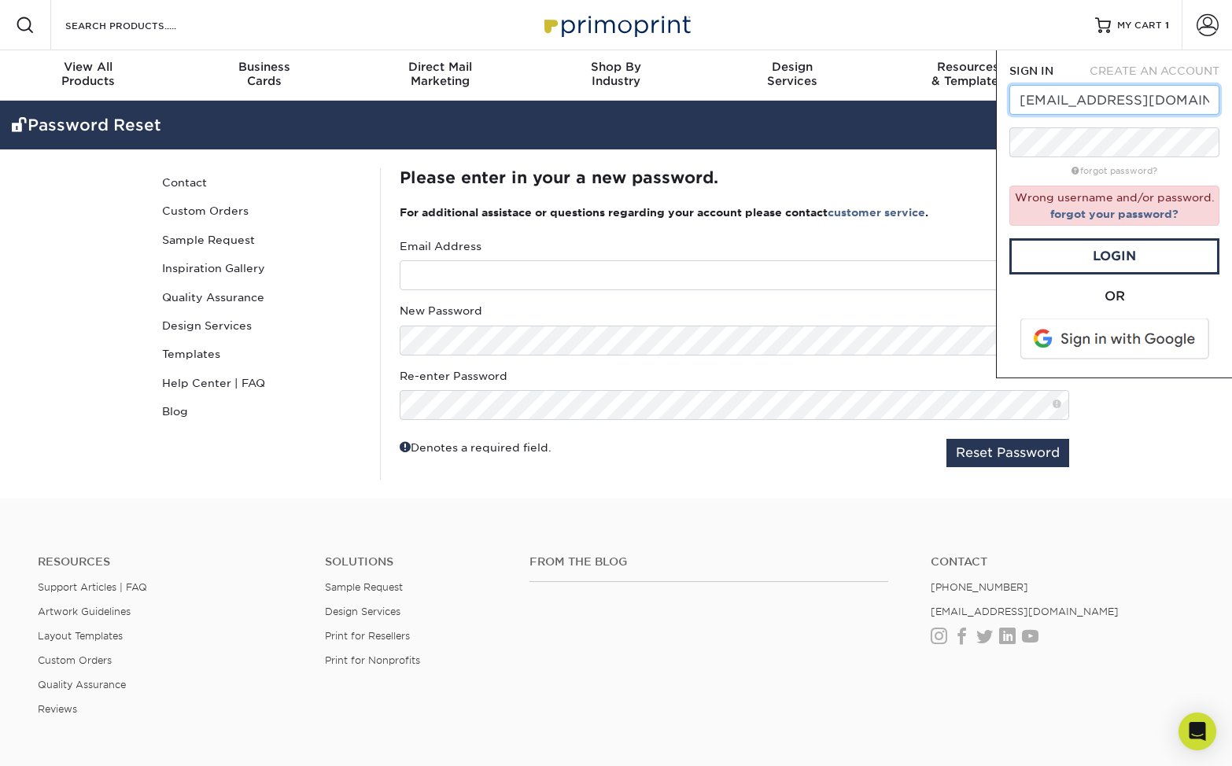
click at [1079, 95] on input "[EMAIL_ADDRESS][DOMAIN_NAME]" at bounding box center [1115, 100] width 210 height 30
click at [901, 676] on div "From the Blog Contact [PHONE_NUMBER] [EMAIL_ADDRESS][DOMAIN_NAME] Instagram Fac…" at bounding box center [862, 648] width 688 height 185
